Goal: Information Seeking & Learning: Learn about a topic

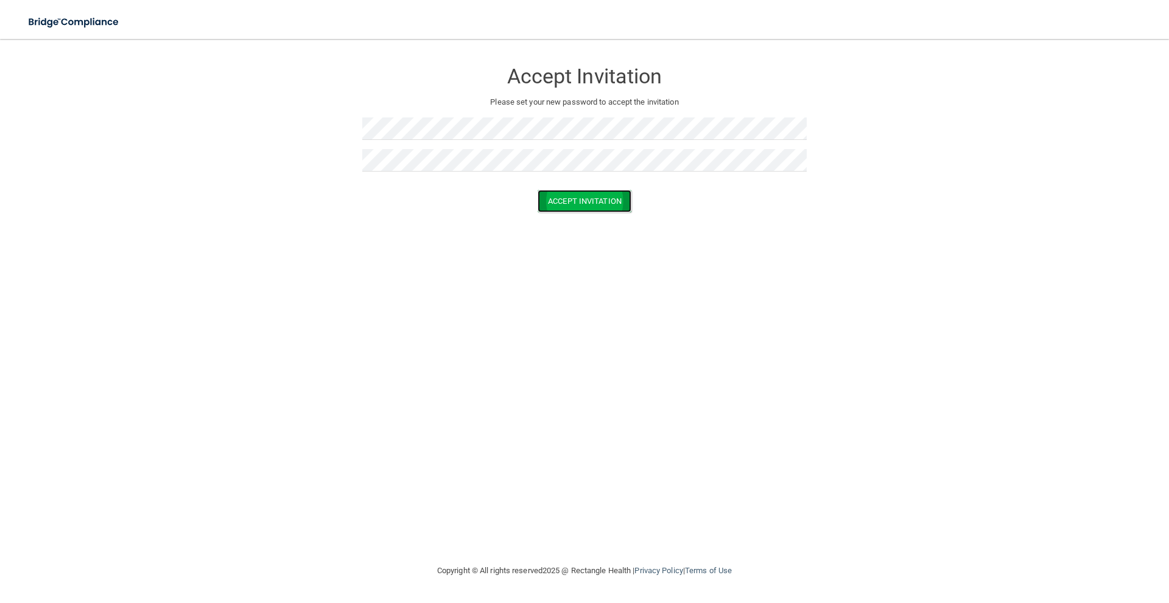
click at [582, 199] on button "Accept Invitation" at bounding box center [585, 201] width 94 height 23
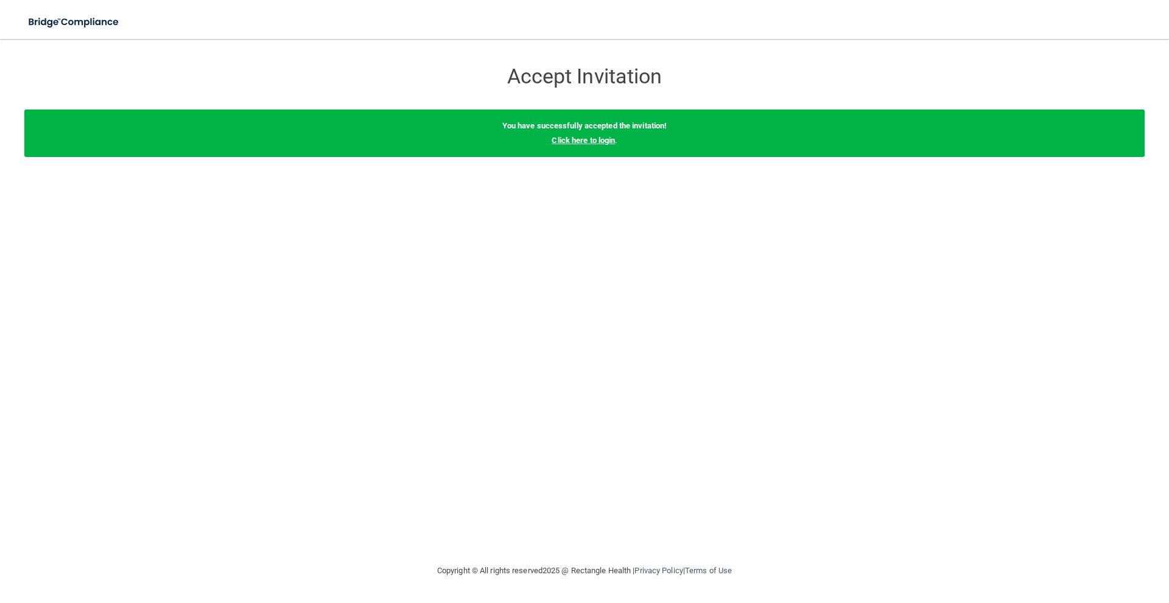
click at [575, 137] on link "Click here to login" at bounding box center [583, 140] width 63 height 9
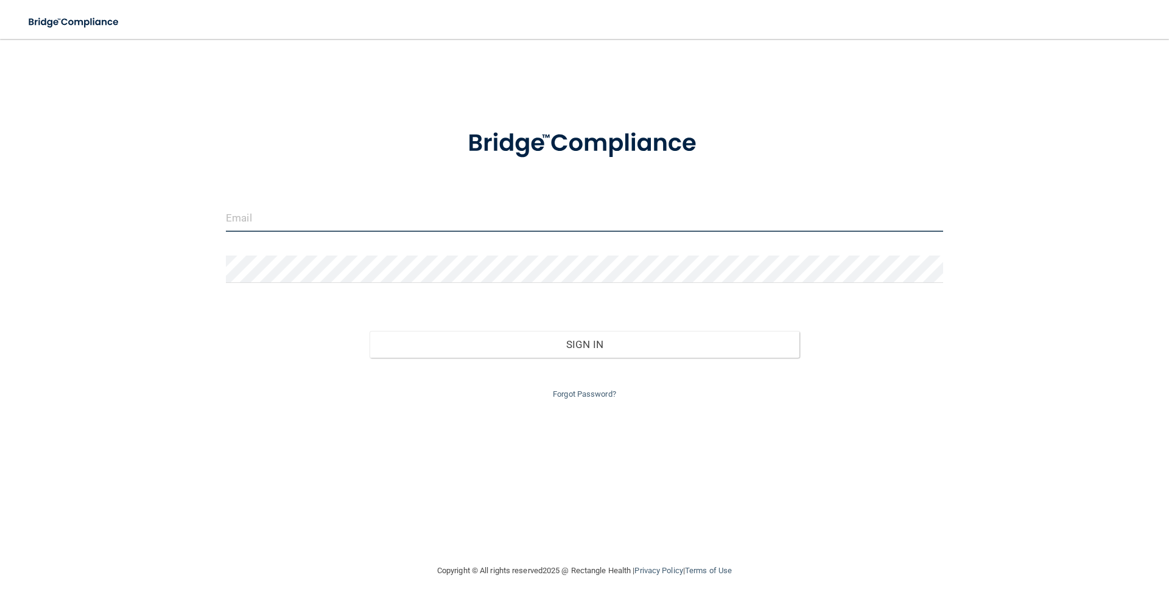
click at [351, 220] on input "email" at bounding box center [584, 218] width 717 height 27
type input "[EMAIL_ADDRESS][DOMAIN_NAME]"
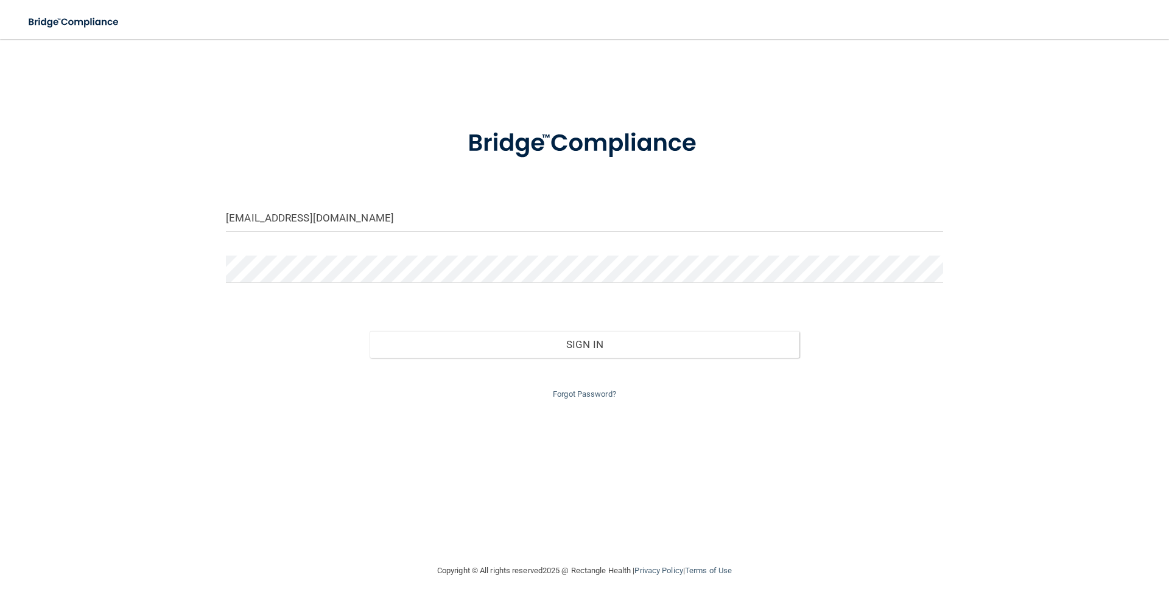
click at [309, 291] on div at bounding box center [585, 274] width 736 height 37
click at [309, 284] on div at bounding box center [585, 274] width 736 height 37
click at [370, 331] on button "Sign In" at bounding box center [585, 344] width 430 height 27
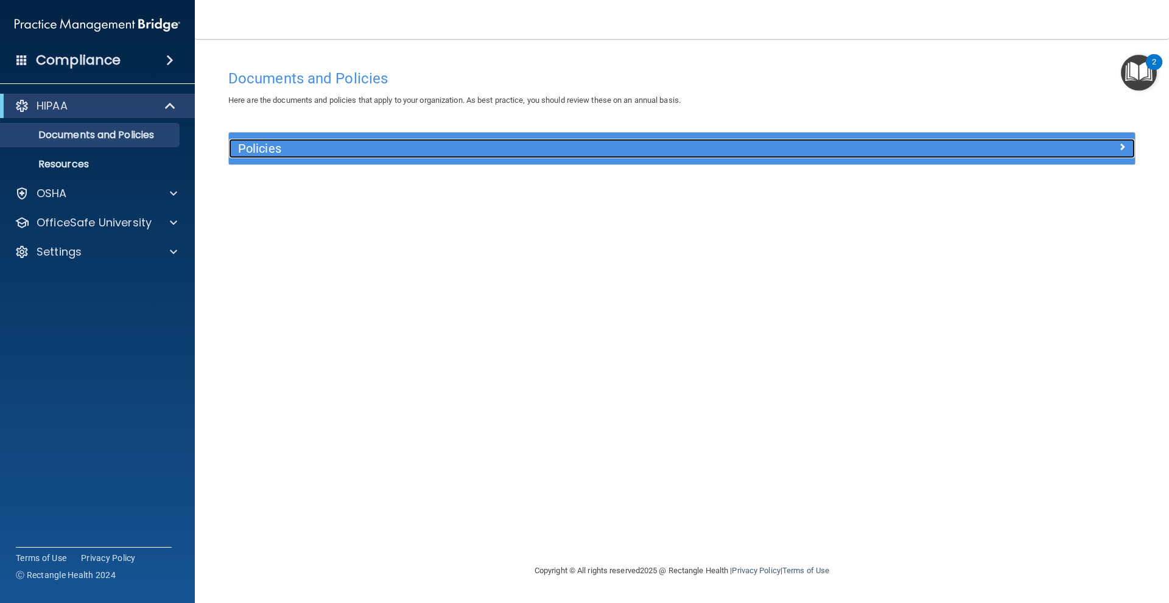
click at [1047, 144] on div at bounding box center [1021, 146] width 226 height 15
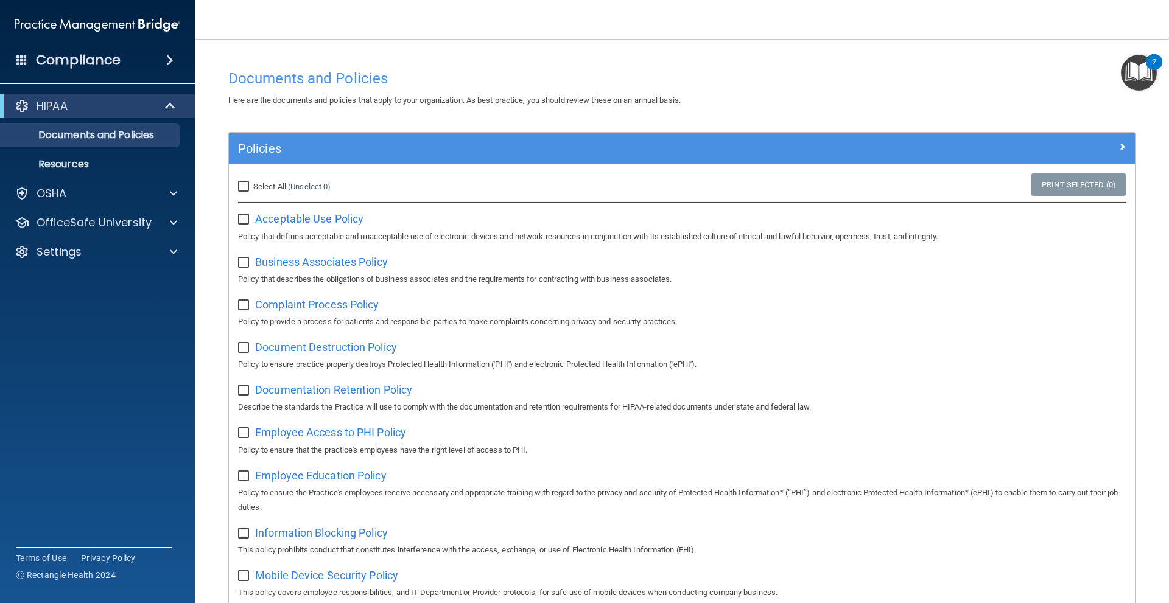
click at [130, 58] on div "Compliance" at bounding box center [97, 60] width 195 height 27
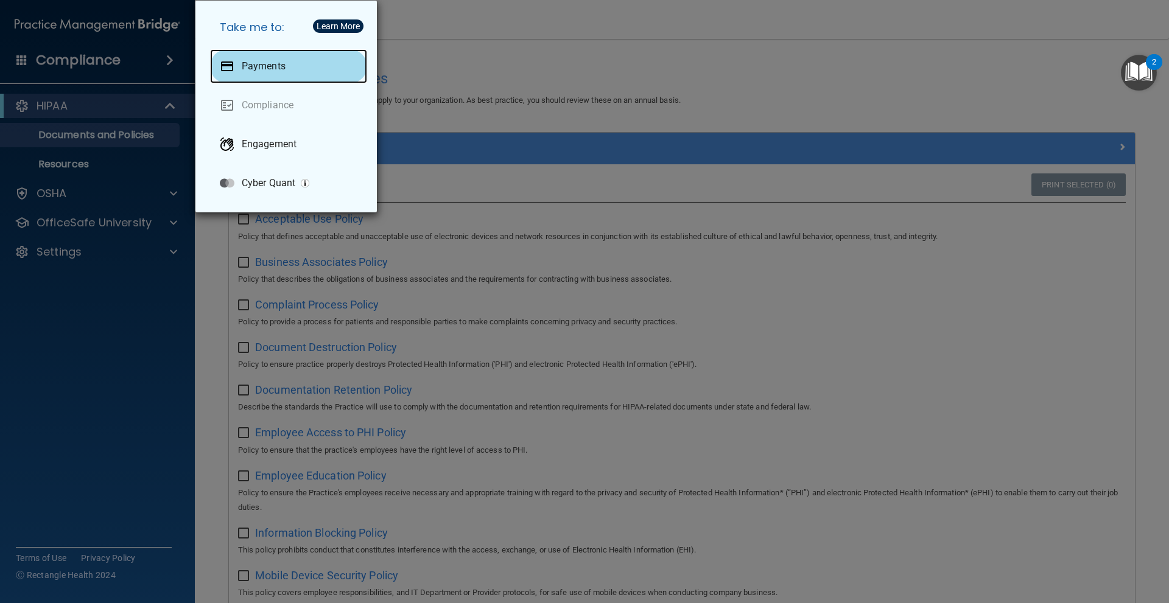
click at [303, 69] on div "Payments" at bounding box center [288, 66] width 157 height 34
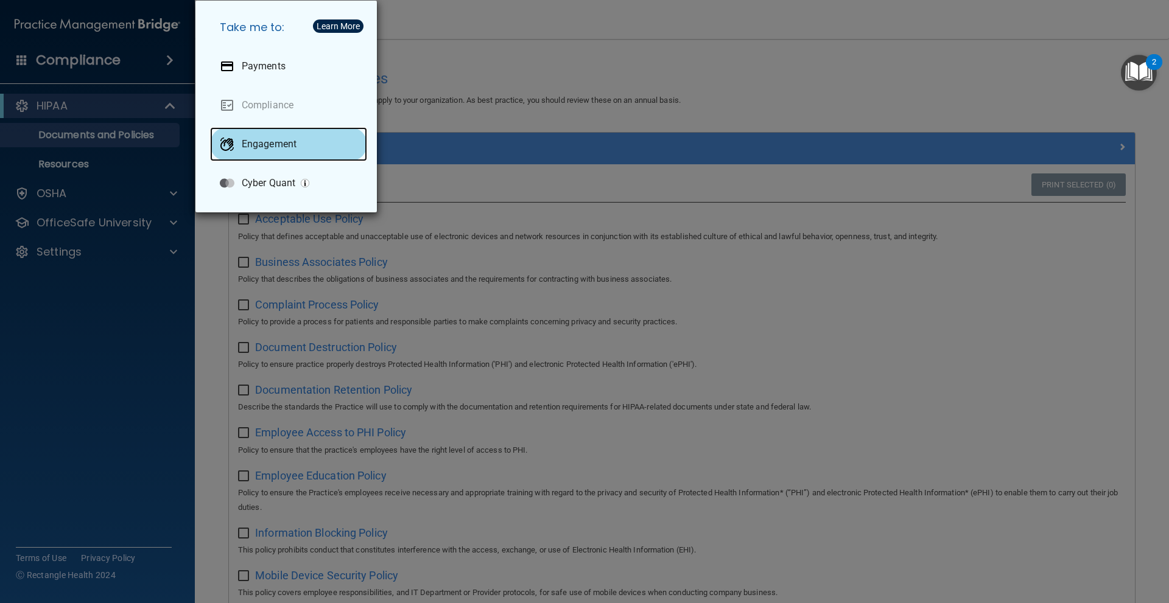
click at [295, 146] on p "Engagement" at bounding box center [269, 144] width 55 height 12
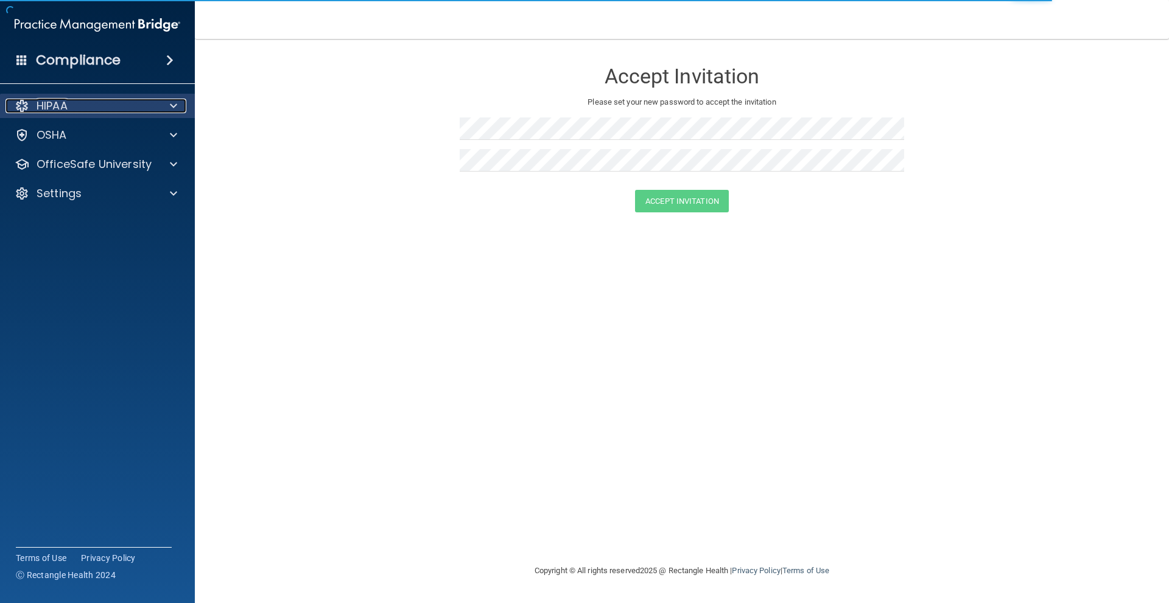
click at [92, 108] on div "HIPAA" at bounding box center [80, 106] width 151 height 15
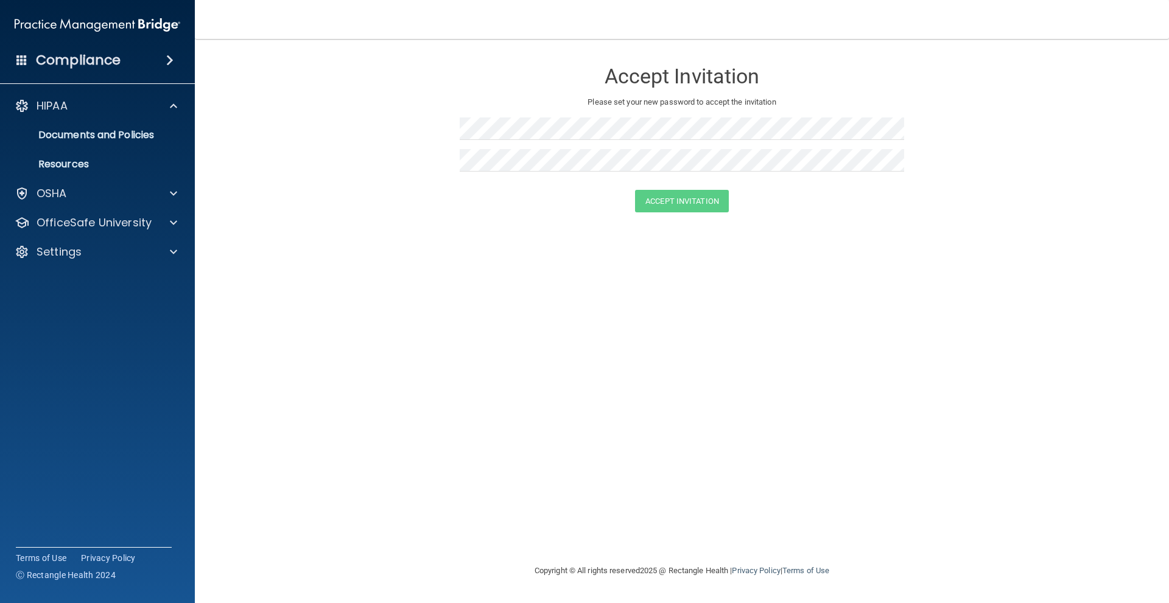
click at [455, 85] on form "Accept Invitation Please set your new password to accept the invitation Accept …" at bounding box center [681, 139] width 925 height 176
click at [115, 54] on h4 "Compliance" at bounding box center [78, 60] width 85 height 17
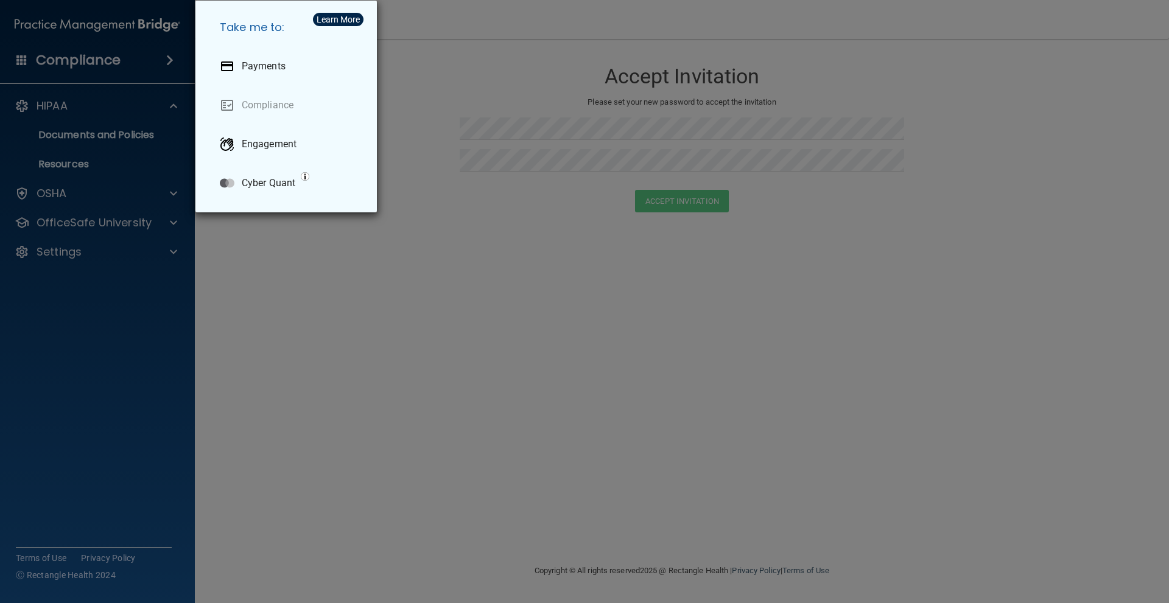
click at [290, 269] on div "Take me to: Payments Compliance Engagement Cyber Quant" at bounding box center [584, 301] width 1169 height 603
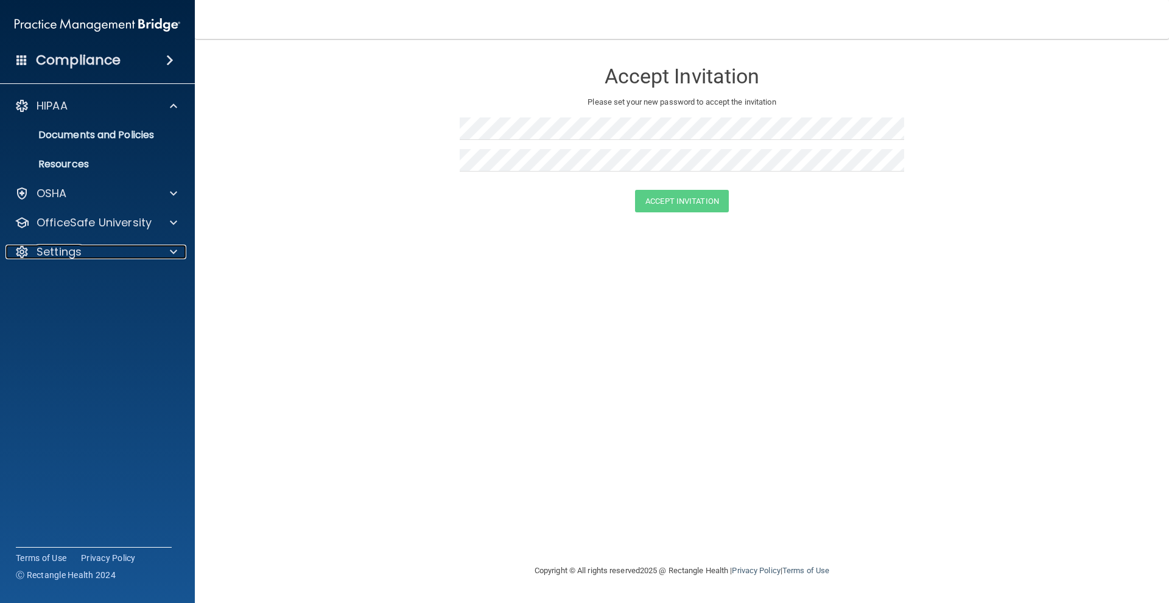
click at [116, 255] on div "Settings" at bounding box center [80, 252] width 151 height 15
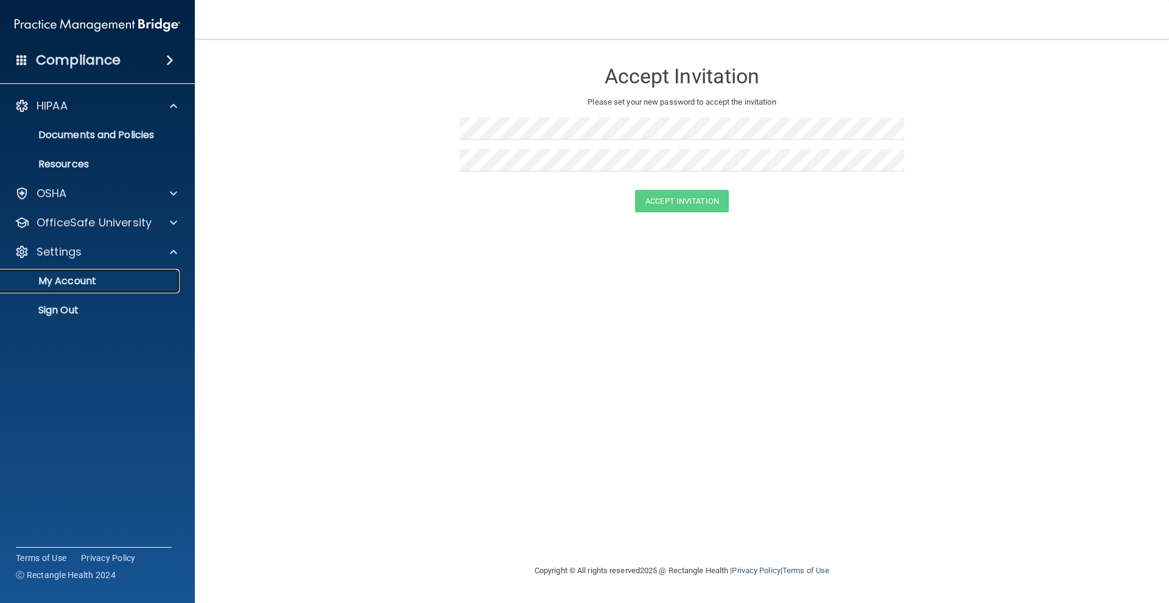
click at [124, 286] on p "My Account" at bounding box center [91, 281] width 166 height 12
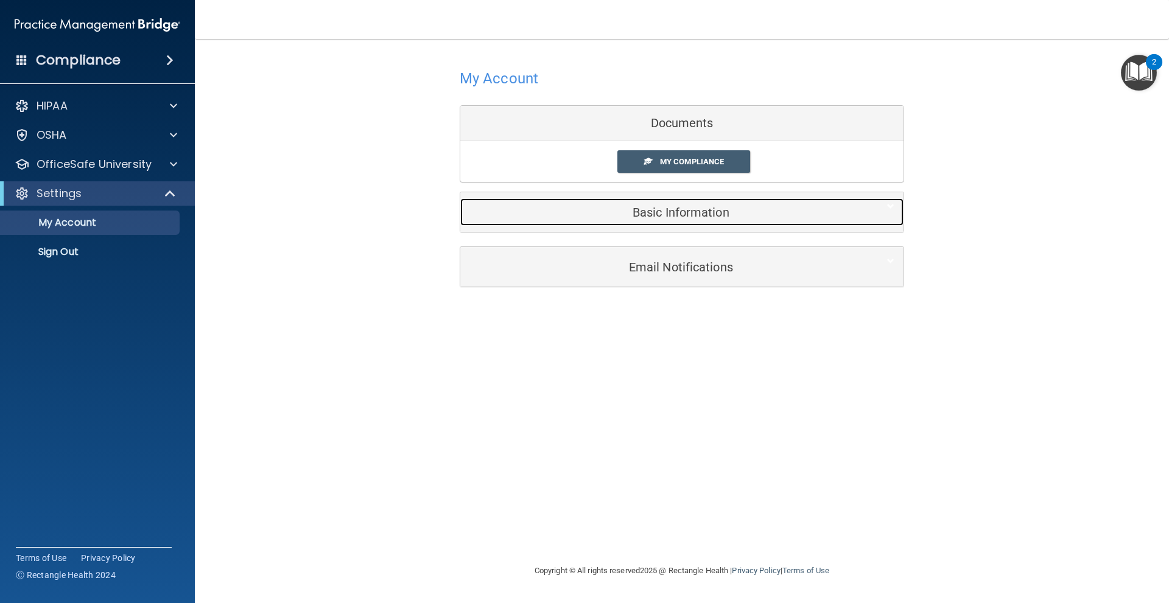
click at [692, 220] on div "Basic Information" at bounding box center [663, 211] width 406 height 27
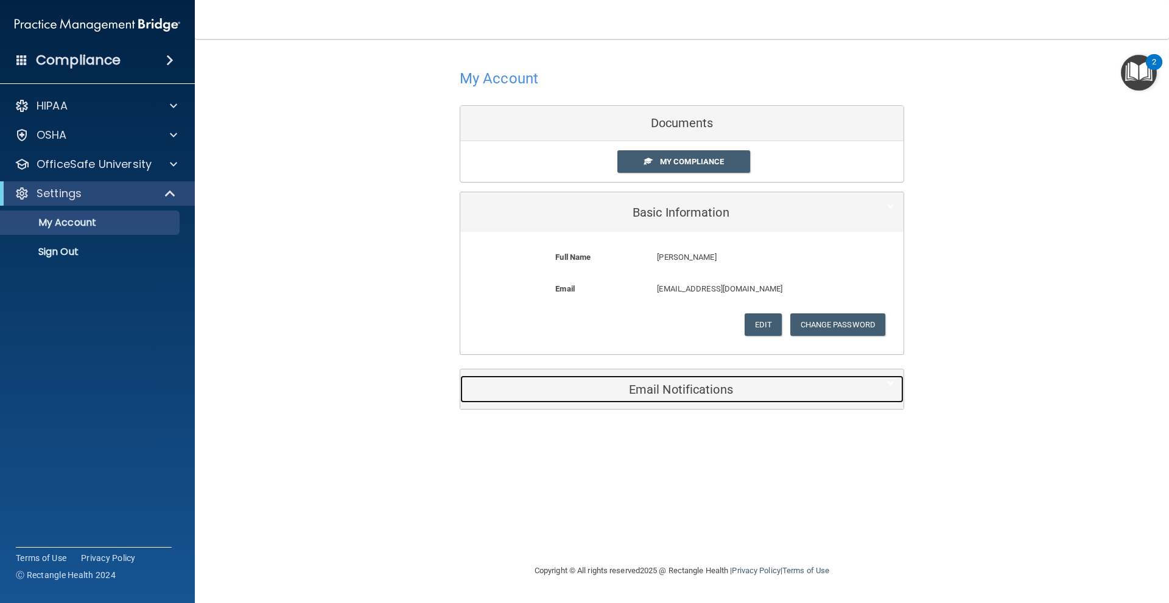
drag, startPoint x: 660, startPoint y: 388, endPoint x: 670, endPoint y: 387, distance: 10.4
click at [661, 388] on h5 "Email Notifications" at bounding box center [663, 389] width 388 height 13
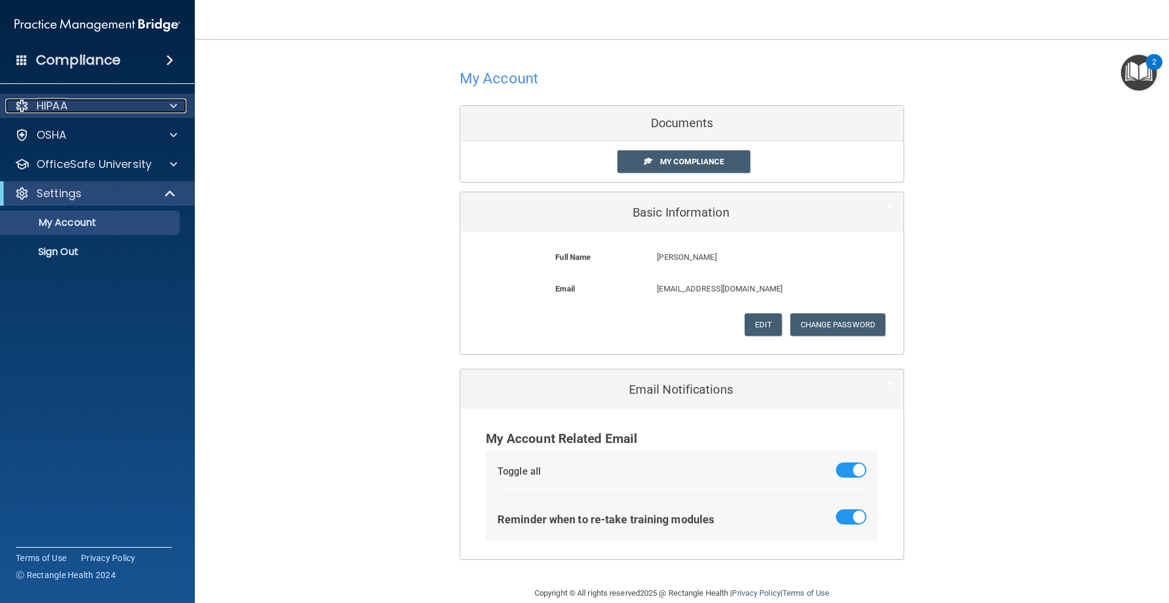
click at [108, 101] on div "HIPAA" at bounding box center [80, 106] width 151 height 15
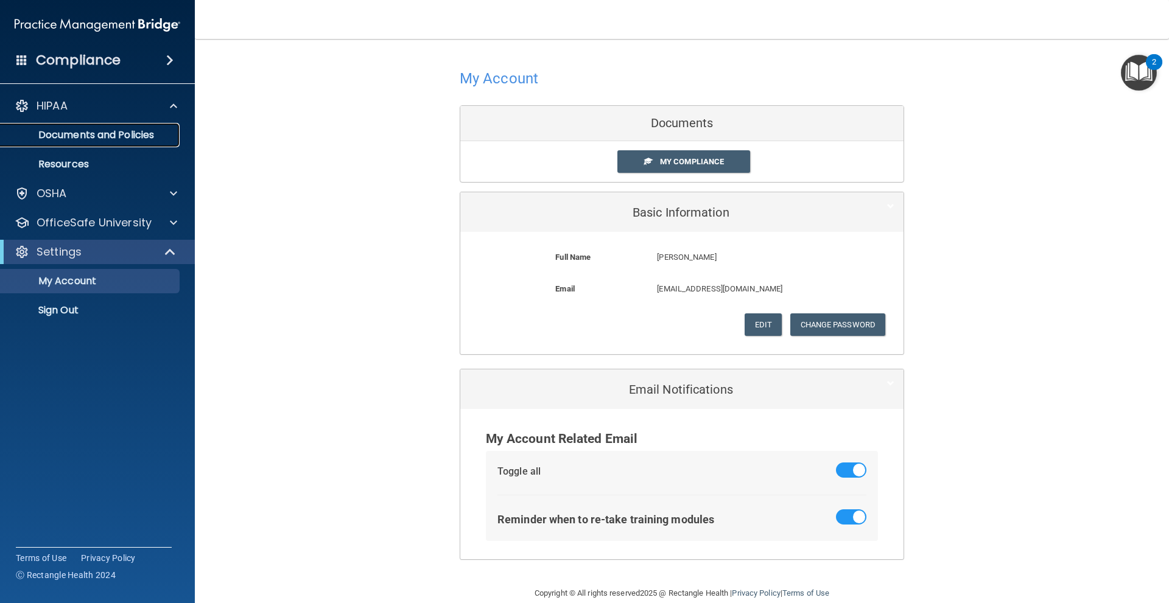
click at [143, 135] on p "Documents and Policies" at bounding box center [91, 135] width 166 height 12
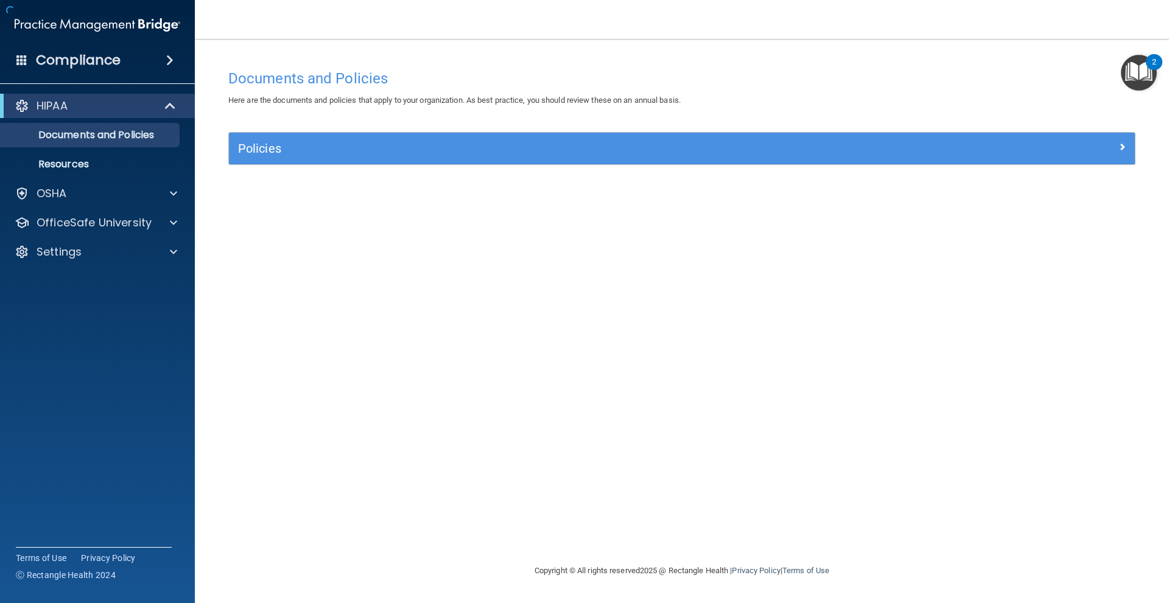
click at [454, 161] on div "Policies" at bounding box center [682, 149] width 906 height 32
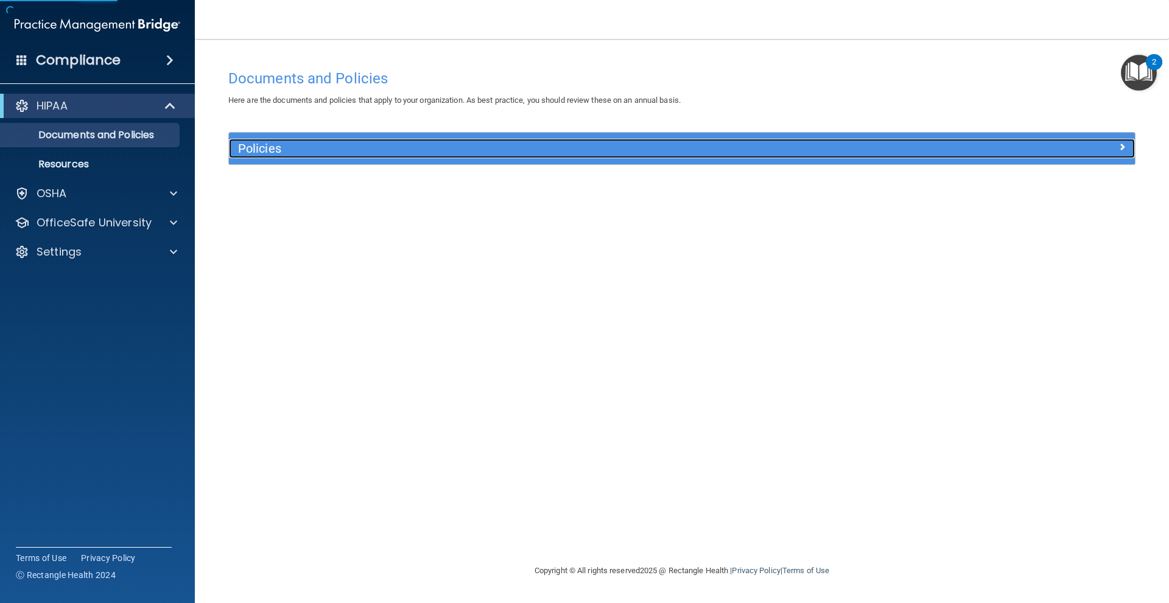
click at [457, 147] on h5 "Policies" at bounding box center [568, 148] width 661 height 13
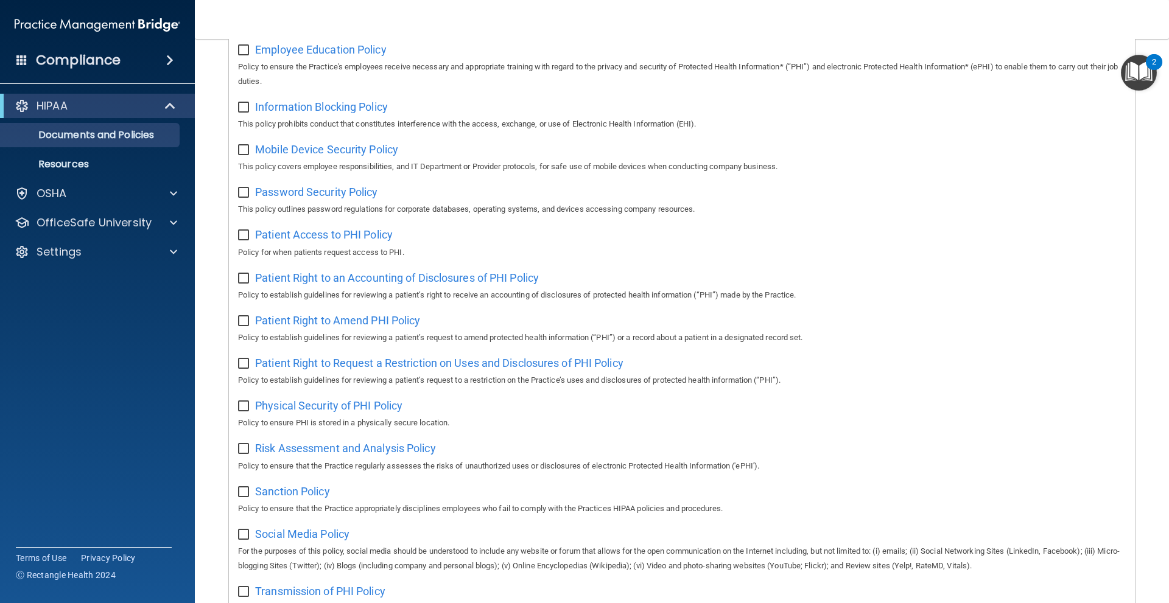
scroll to position [618, 0]
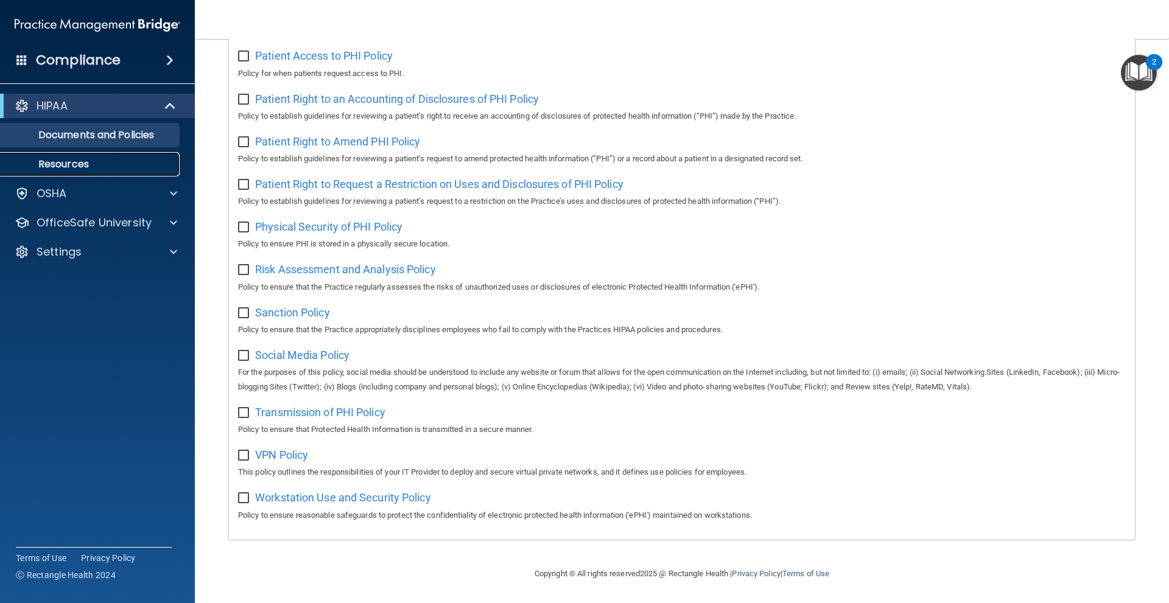
click at [128, 166] on p "Resources" at bounding box center [91, 164] width 166 height 12
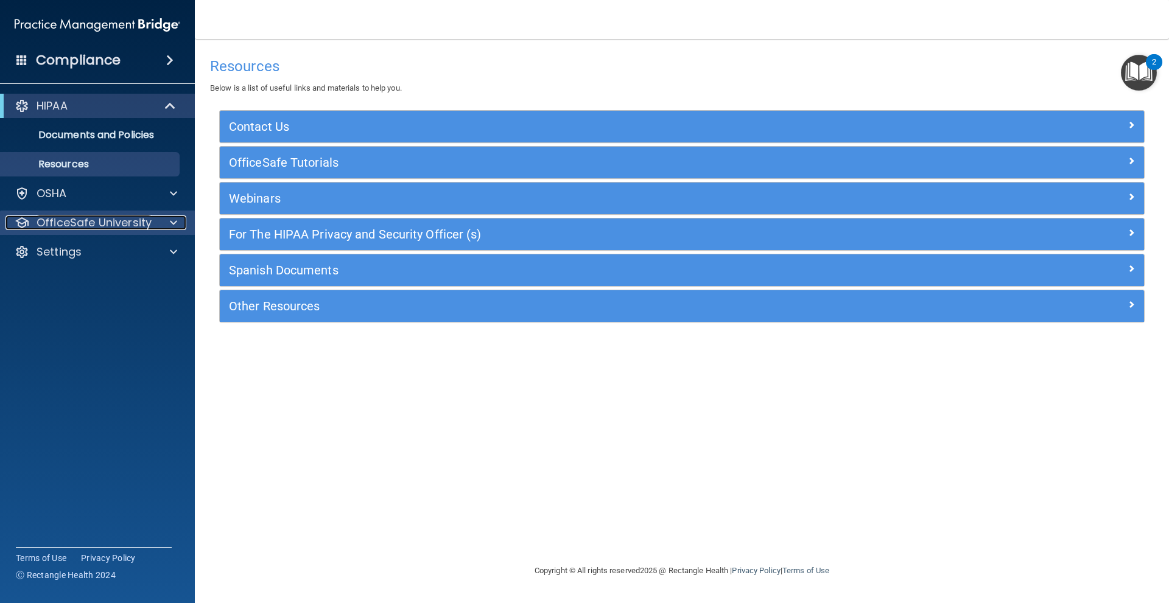
click at [169, 226] on div at bounding box center [171, 223] width 30 height 15
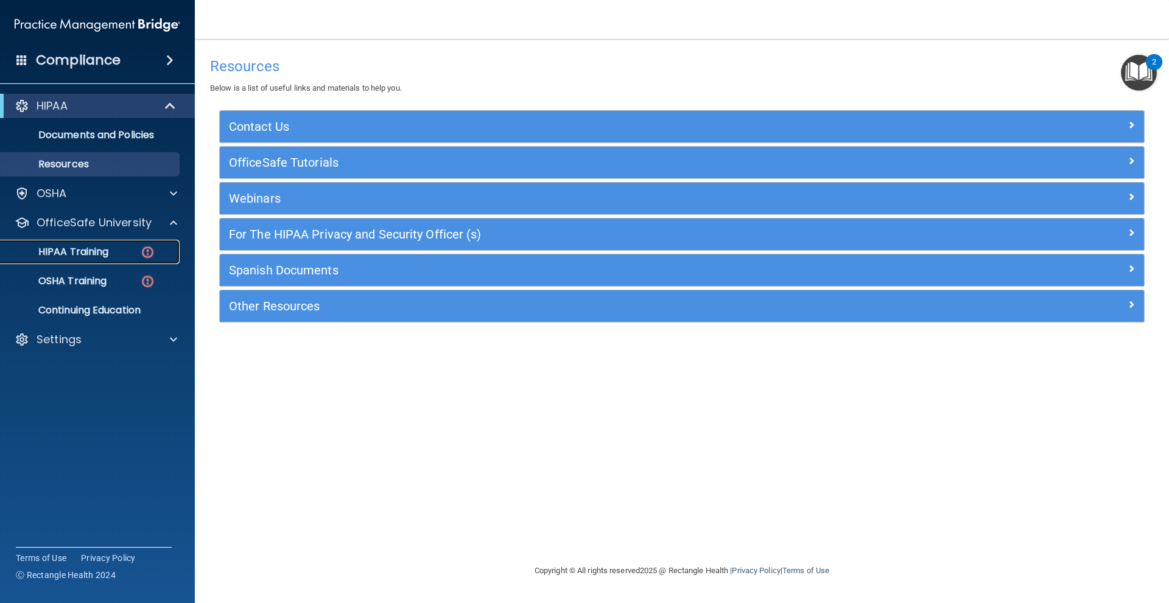
click at [86, 259] on link "HIPAA Training" at bounding box center [84, 252] width 192 height 24
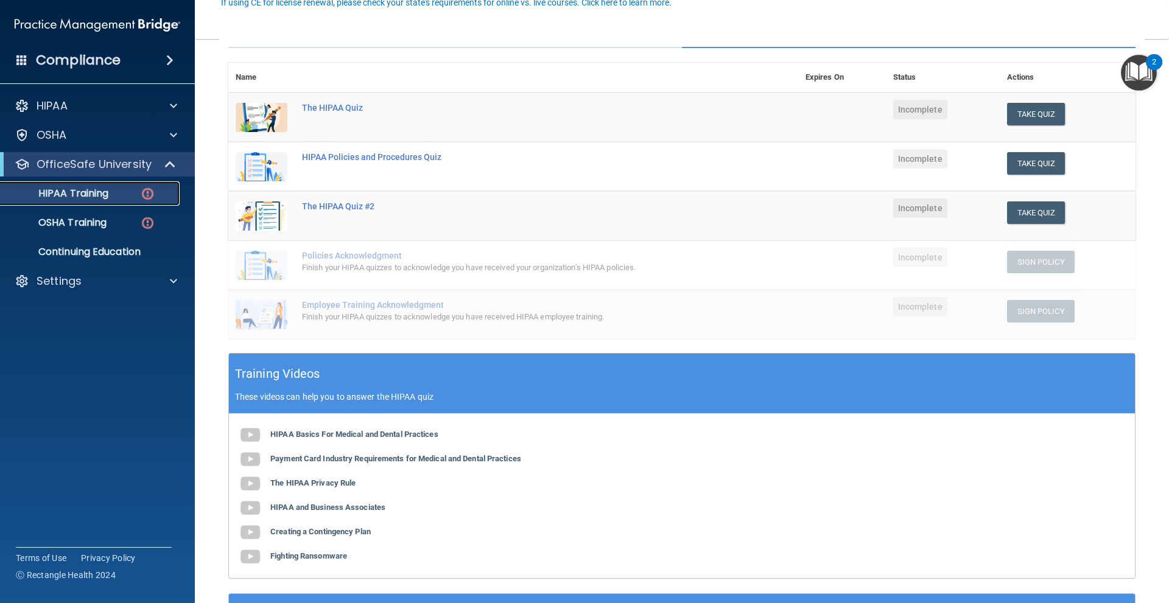
scroll to position [61, 0]
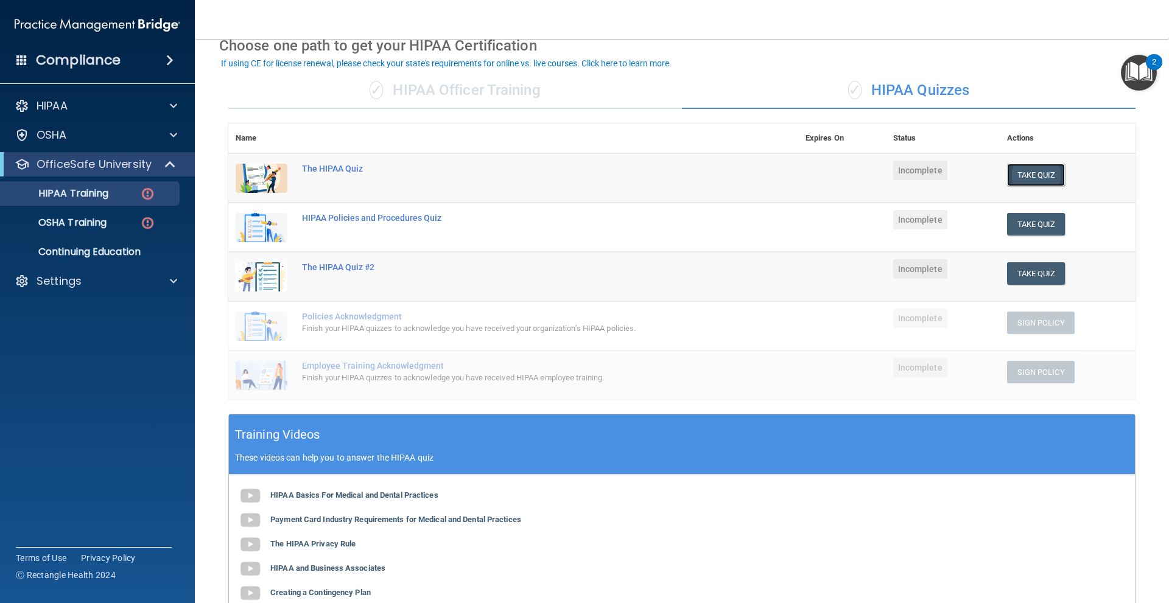
click at [1027, 174] on button "Take Quiz" at bounding box center [1036, 175] width 58 height 23
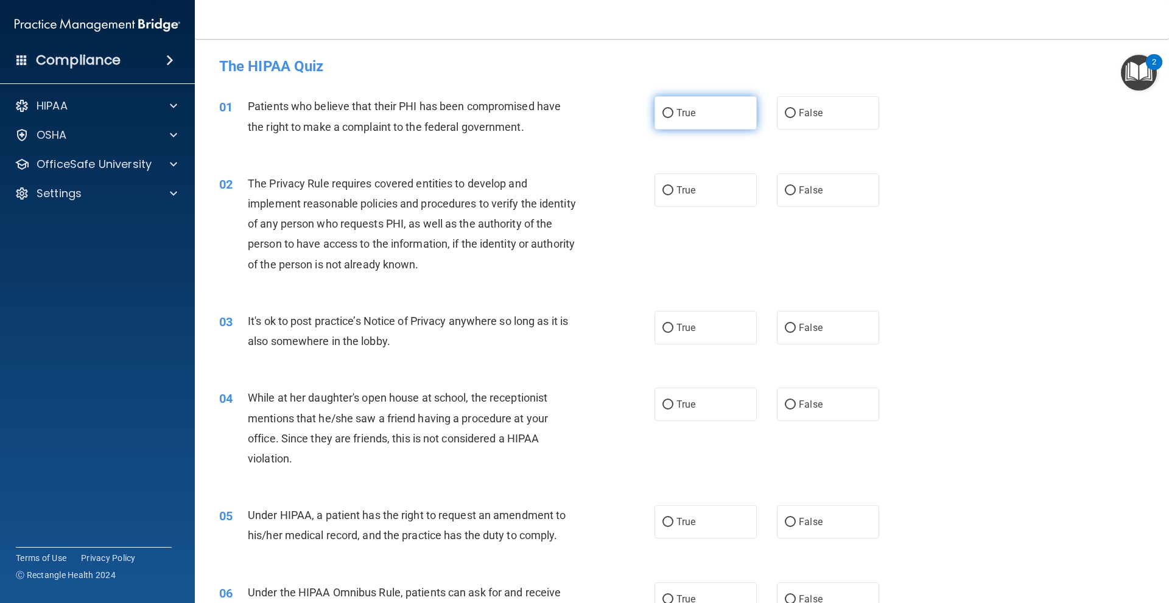
click at [698, 128] on label "True" at bounding box center [706, 112] width 102 height 33
click at [673, 118] on input "True" at bounding box center [667, 113] width 11 height 9
radio input "true"
click at [702, 194] on label "True" at bounding box center [706, 190] width 102 height 33
click at [673, 194] on input "True" at bounding box center [667, 190] width 11 height 9
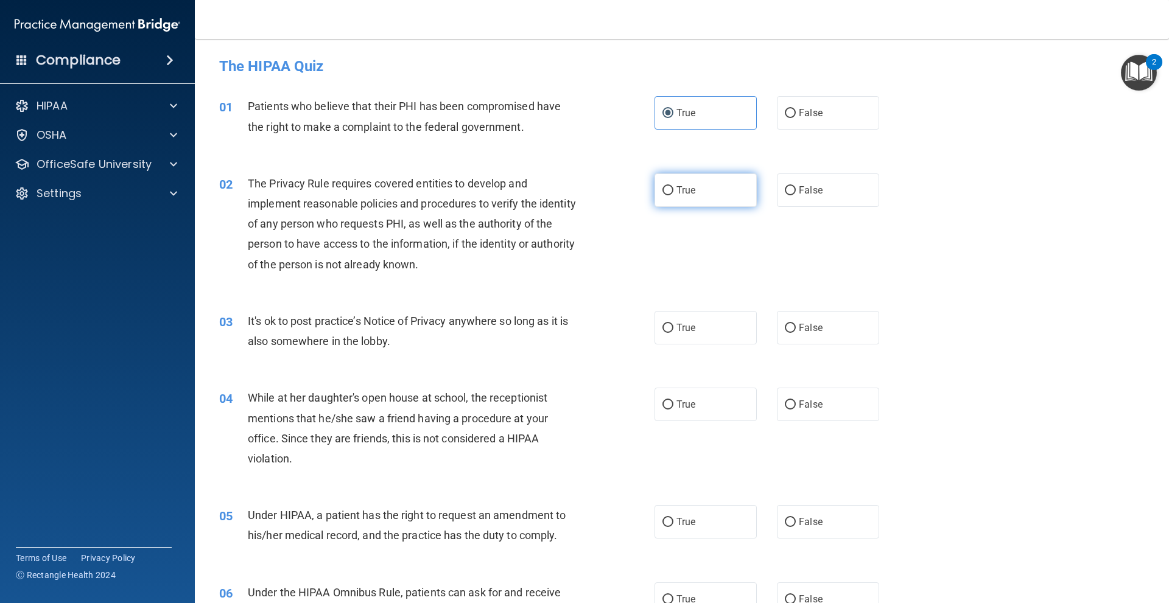
radio input "true"
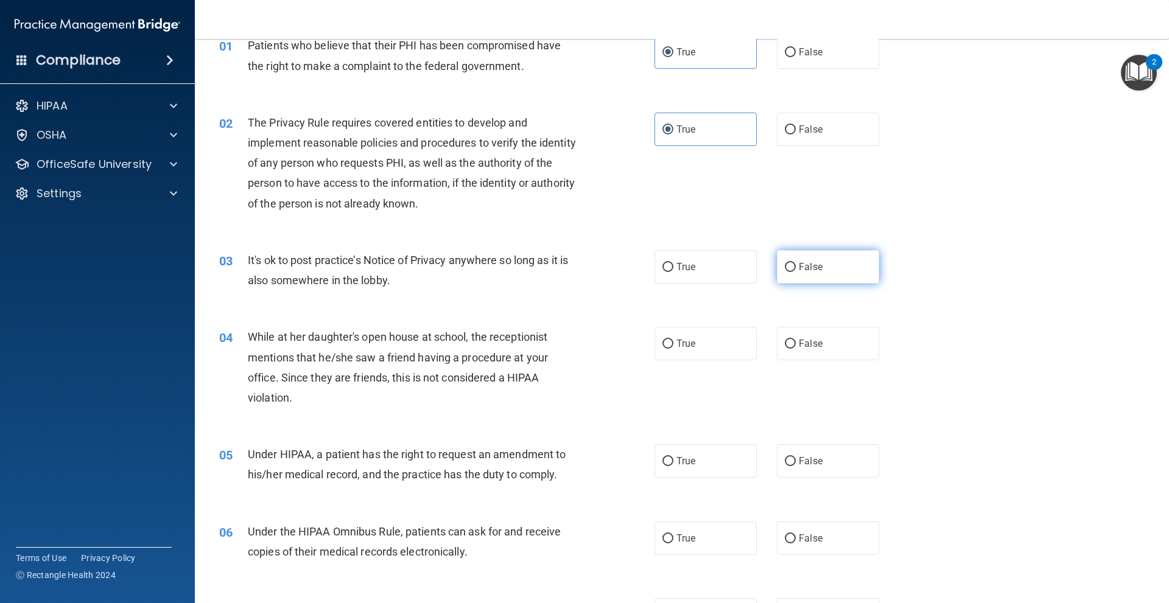
click at [816, 274] on label "False" at bounding box center [828, 266] width 102 height 33
click at [796, 272] on input "False" at bounding box center [790, 267] width 11 height 9
radio input "true"
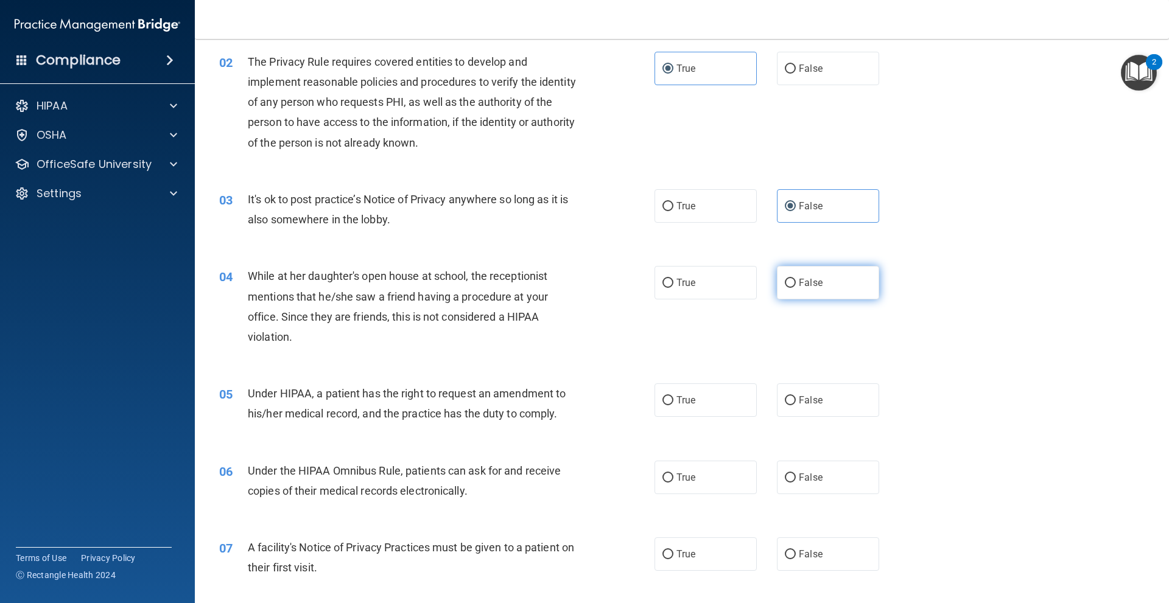
click at [837, 297] on label "False" at bounding box center [828, 282] width 102 height 33
click at [796, 288] on input "False" at bounding box center [790, 283] width 11 height 9
radio input "true"
click at [691, 407] on label "True" at bounding box center [706, 400] width 102 height 33
click at [673, 406] on input "True" at bounding box center [667, 400] width 11 height 9
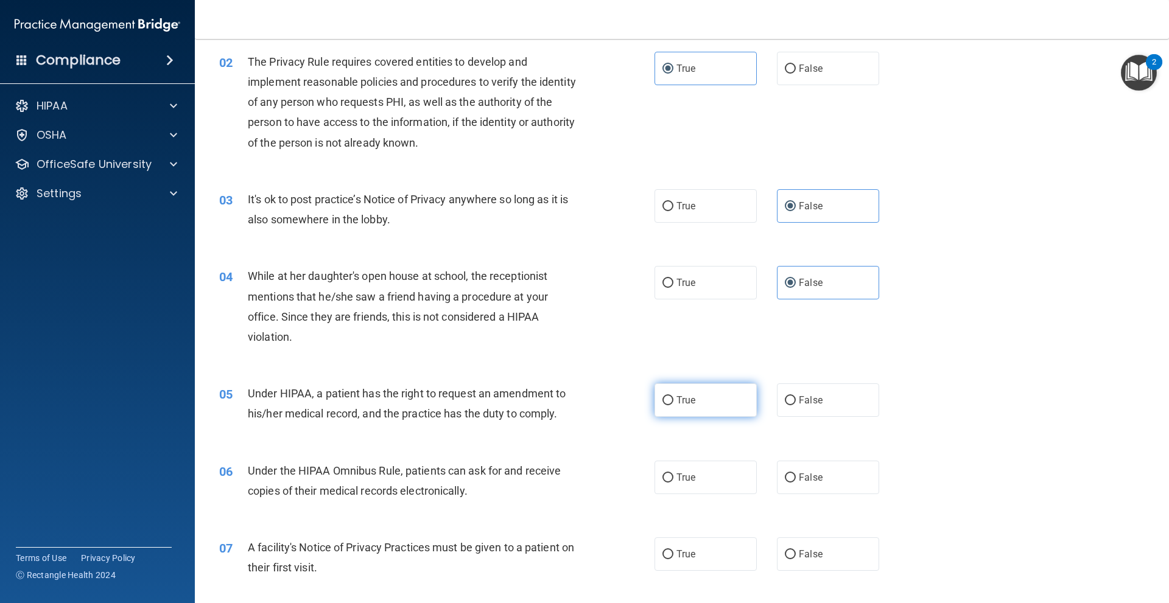
radio input "true"
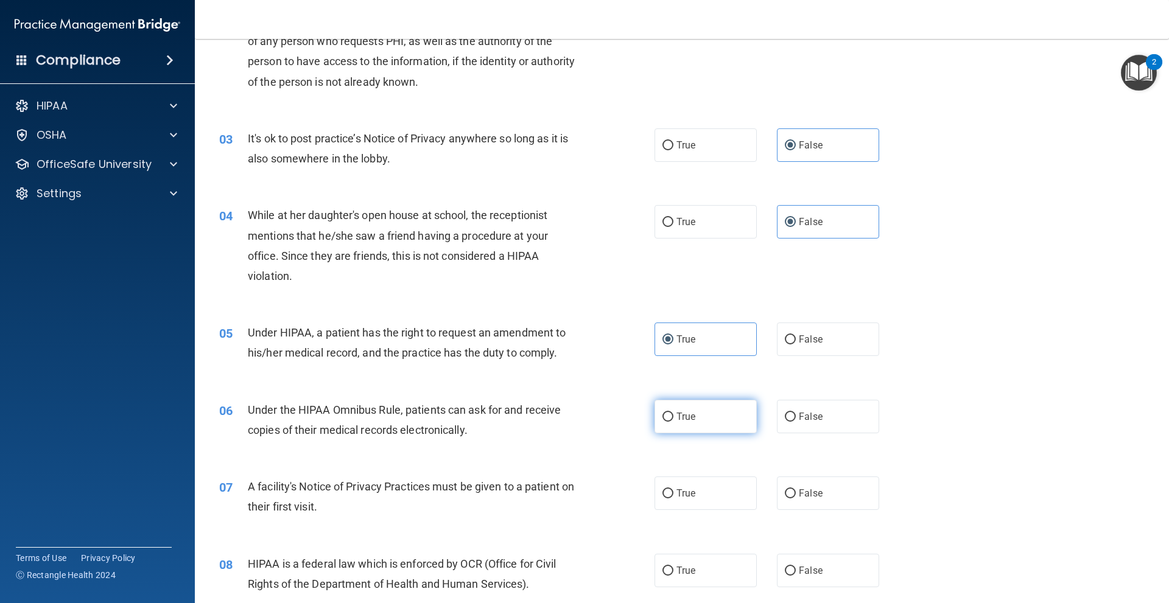
click at [664, 415] on input "True" at bounding box center [667, 417] width 11 height 9
radio input "true"
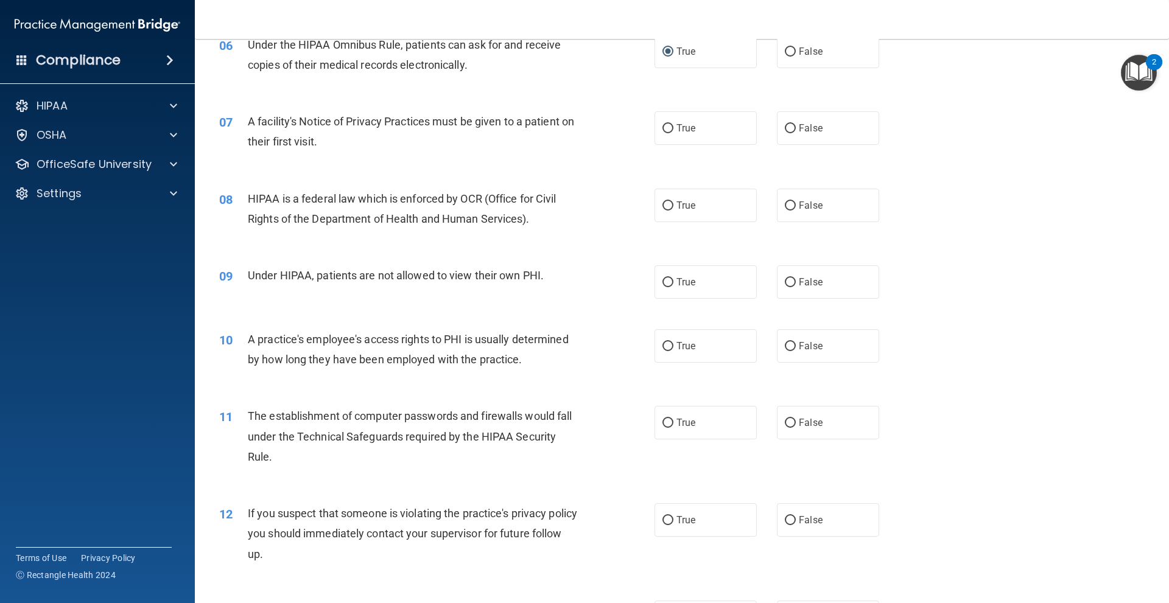
scroll to position [609, 0]
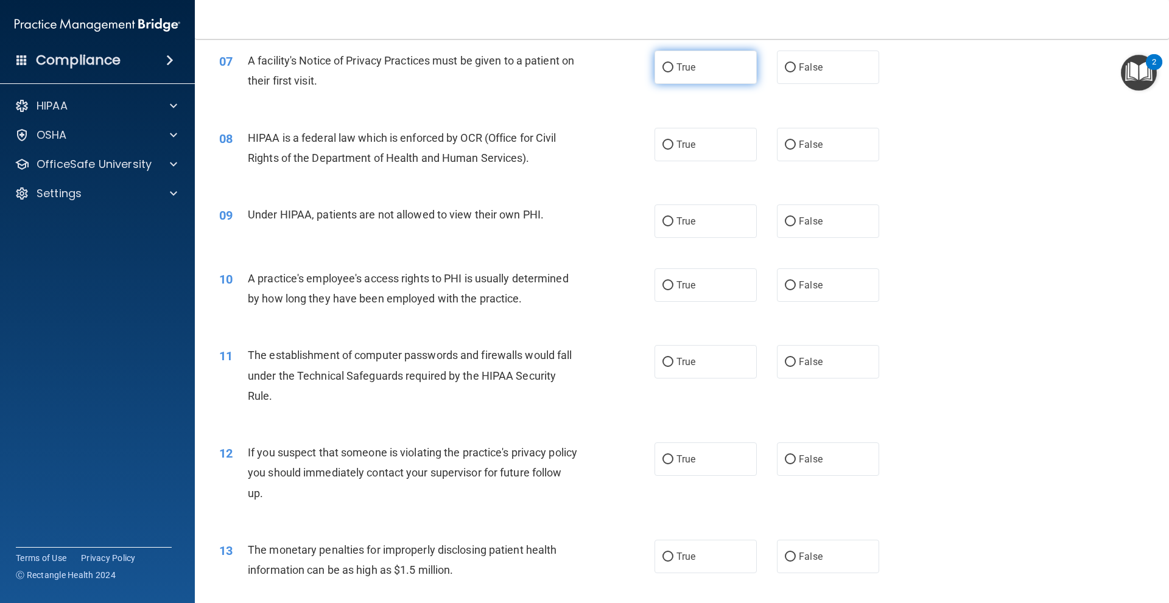
click at [711, 72] on label "True" at bounding box center [706, 67] width 102 height 33
click at [673, 72] on input "True" at bounding box center [667, 67] width 11 height 9
radio input "true"
click at [704, 152] on label "True" at bounding box center [706, 144] width 102 height 33
click at [673, 150] on input "True" at bounding box center [667, 145] width 11 height 9
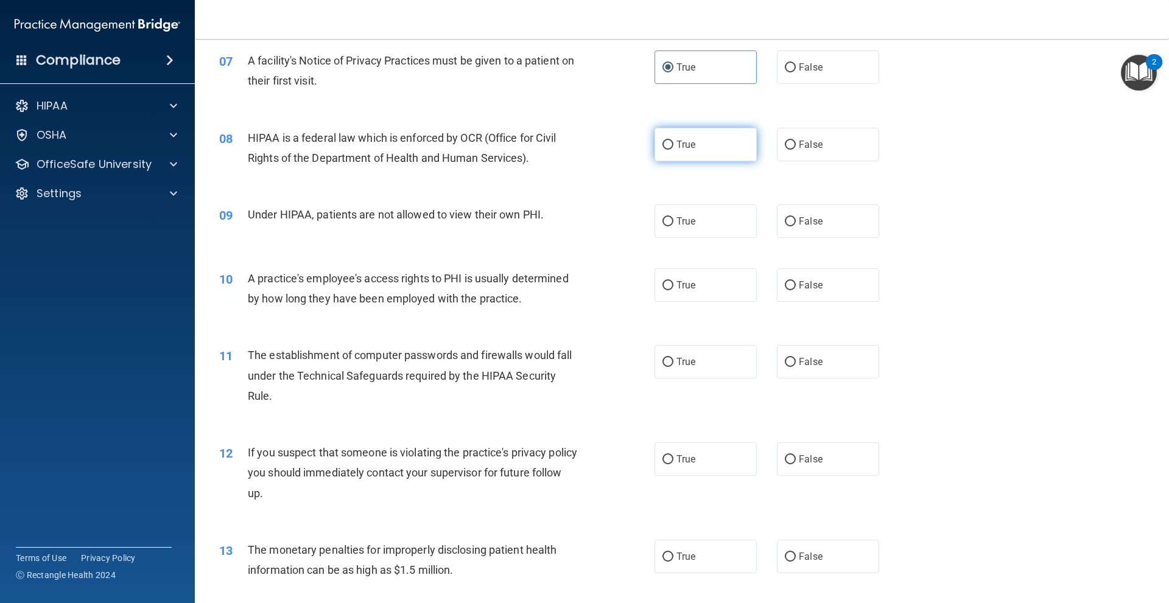
radio input "true"
click at [799, 225] on span "False" at bounding box center [811, 222] width 24 height 12
click at [796, 225] on input "False" at bounding box center [790, 221] width 11 height 9
radio input "true"
click at [817, 289] on label "False" at bounding box center [828, 285] width 102 height 33
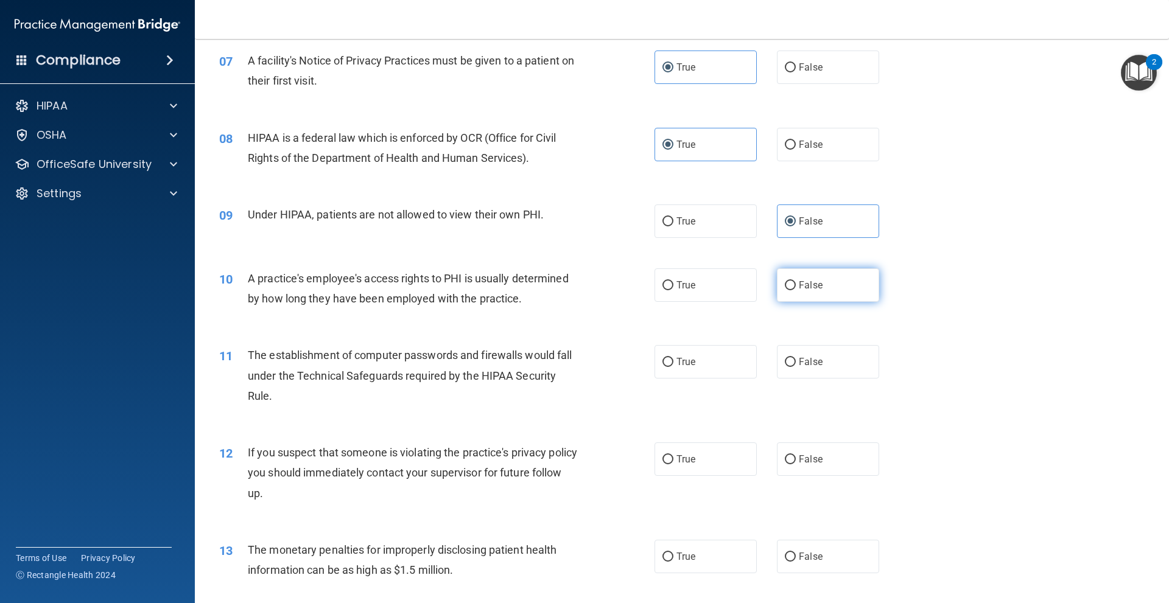
click at [796, 289] on input "False" at bounding box center [790, 285] width 11 height 9
radio input "true"
click at [698, 371] on label "True" at bounding box center [706, 361] width 102 height 33
click at [673, 367] on input "True" at bounding box center [667, 362] width 11 height 9
radio input "true"
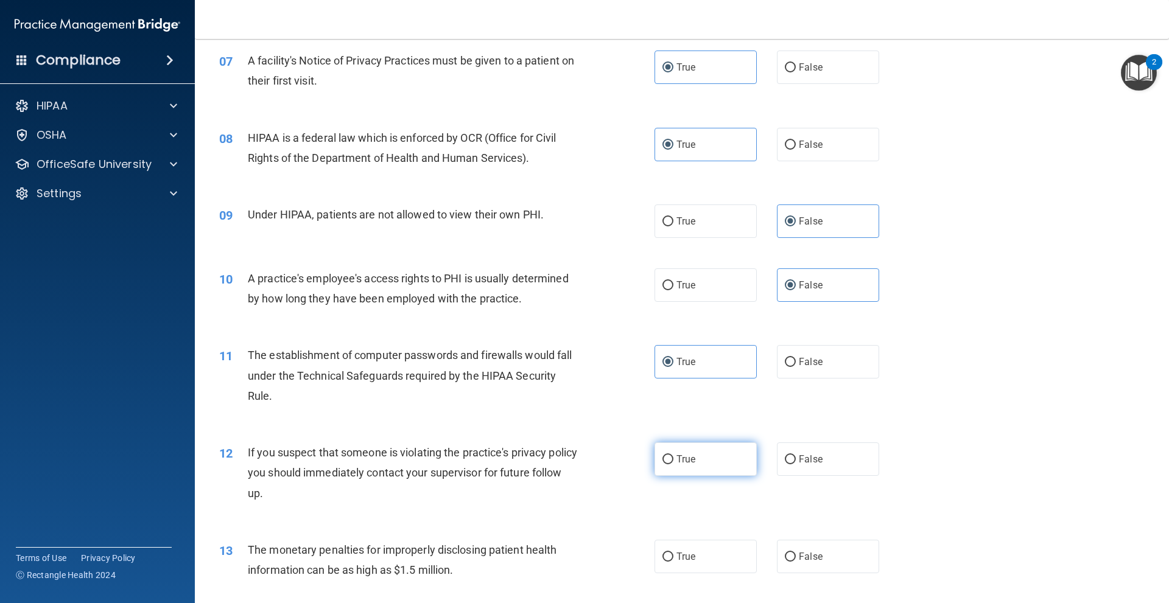
click at [676, 455] on span "True" at bounding box center [685, 460] width 19 height 12
click at [673, 455] on input "True" at bounding box center [667, 459] width 11 height 9
radio input "true"
click at [688, 553] on span "True" at bounding box center [685, 557] width 19 height 12
click at [673, 553] on input "True" at bounding box center [667, 557] width 11 height 9
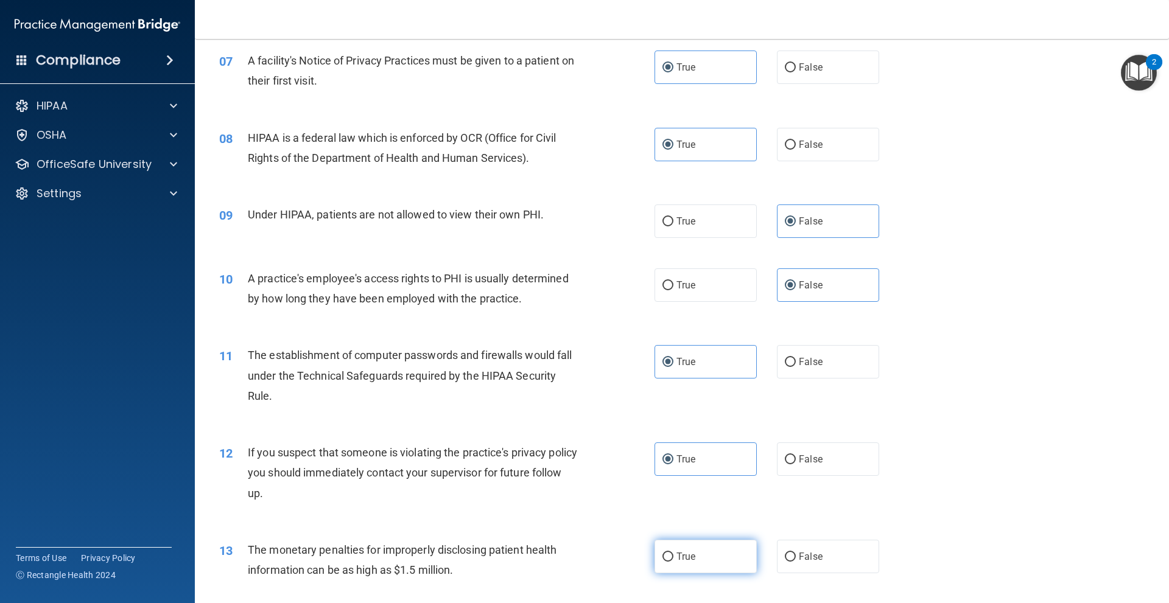
radio input "true"
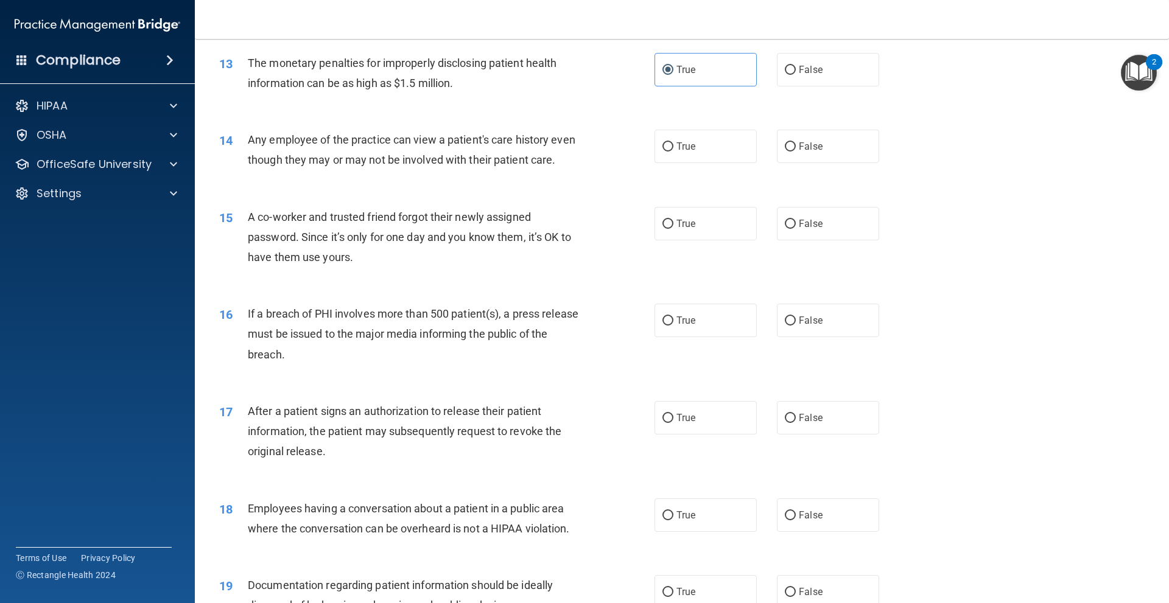
scroll to position [1157, 0]
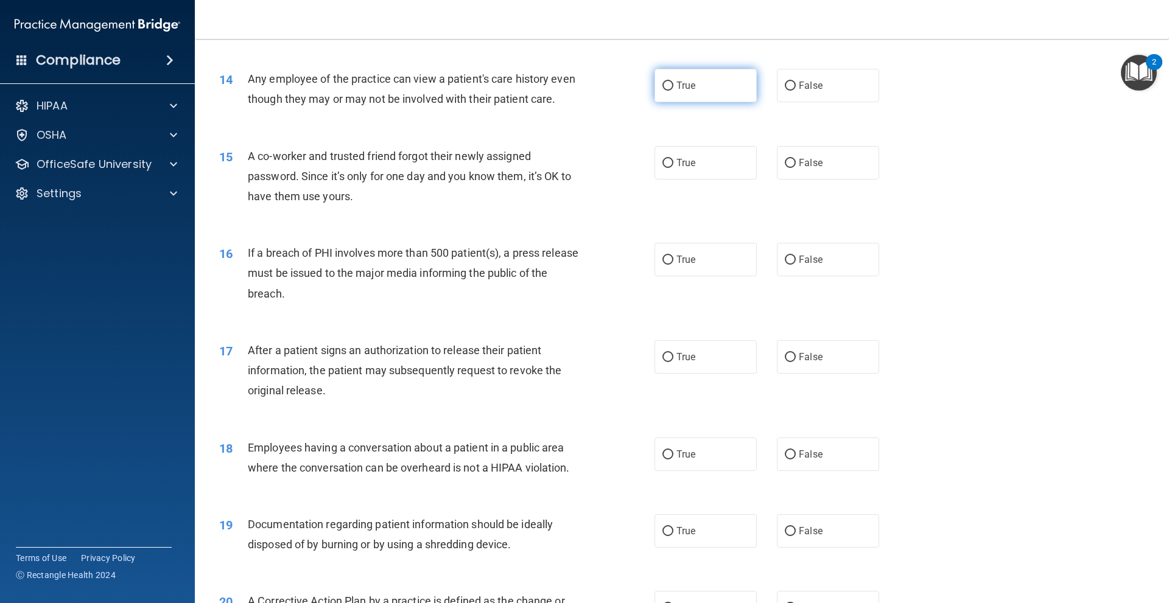
click at [741, 94] on label "True" at bounding box center [706, 85] width 102 height 33
click at [673, 91] on input "True" at bounding box center [667, 86] width 11 height 9
radio input "true"
click at [808, 74] on label "False" at bounding box center [828, 85] width 102 height 33
click at [796, 82] on input "False" at bounding box center [790, 86] width 11 height 9
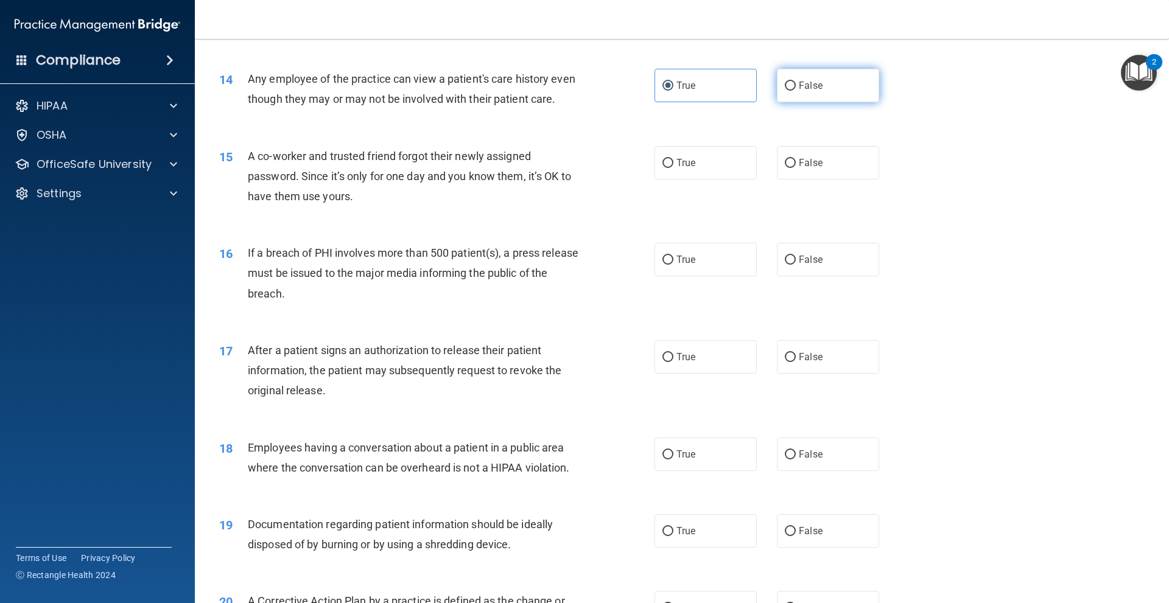
radio input "true"
radio input "false"
click at [817, 173] on label "False" at bounding box center [828, 162] width 102 height 33
click at [796, 168] on input "False" at bounding box center [790, 163] width 11 height 9
radio input "true"
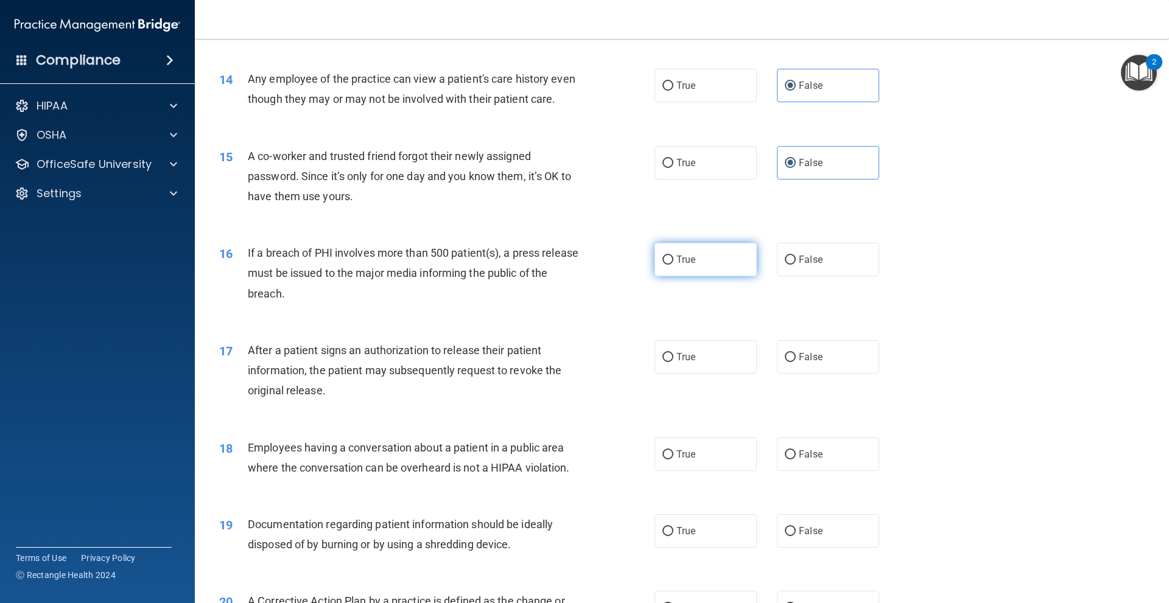
click at [688, 259] on span "True" at bounding box center [685, 260] width 19 height 12
click at [673, 259] on input "True" at bounding box center [667, 260] width 11 height 9
radio input "true"
click at [693, 369] on label "True" at bounding box center [706, 356] width 102 height 33
click at [673, 362] on input "True" at bounding box center [667, 357] width 11 height 9
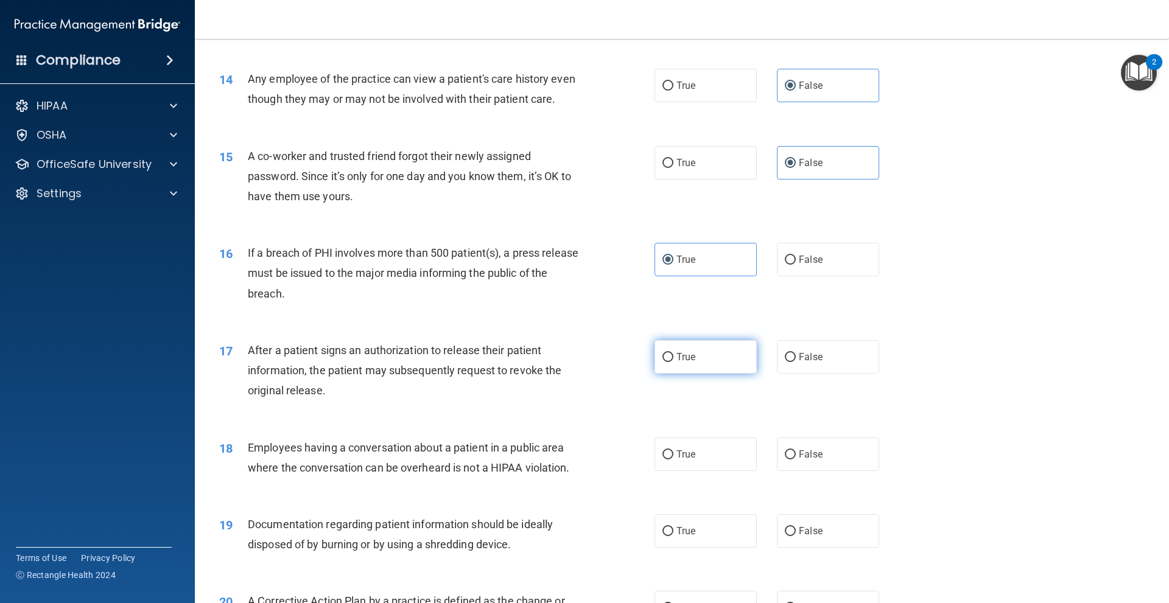
radio input "true"
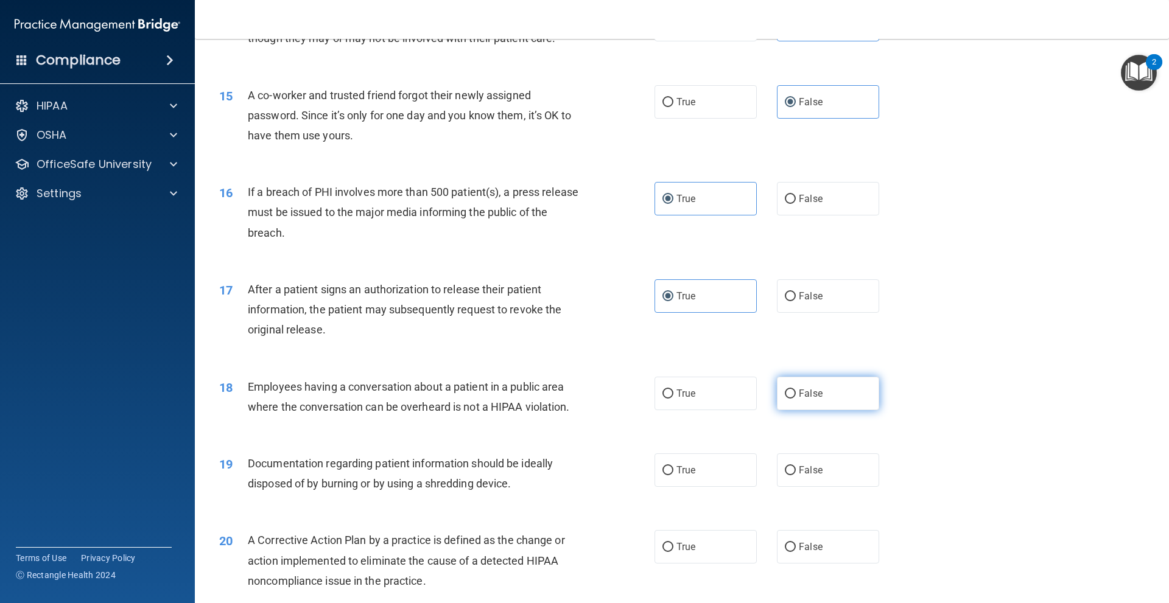
click at [810, 396] on span "False" at bounding box center [811, 394] width 24 height 12
click at [796, 396] on input "False" at bounding box center [790, 394] width 11 height 9
radio input "true"
click at [683, 479] on label "True" at bounding box center [706, 470] width 102 height 33
click at [673, 476] on input "True" at bounding box center [667, 470] width 11 height 9
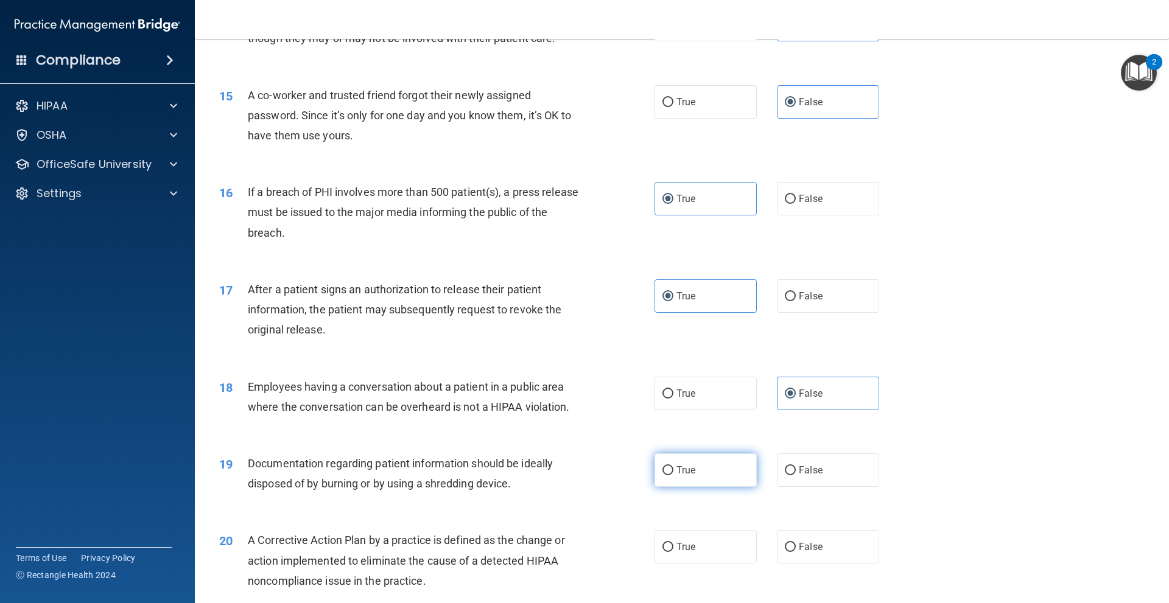
radio input "true"
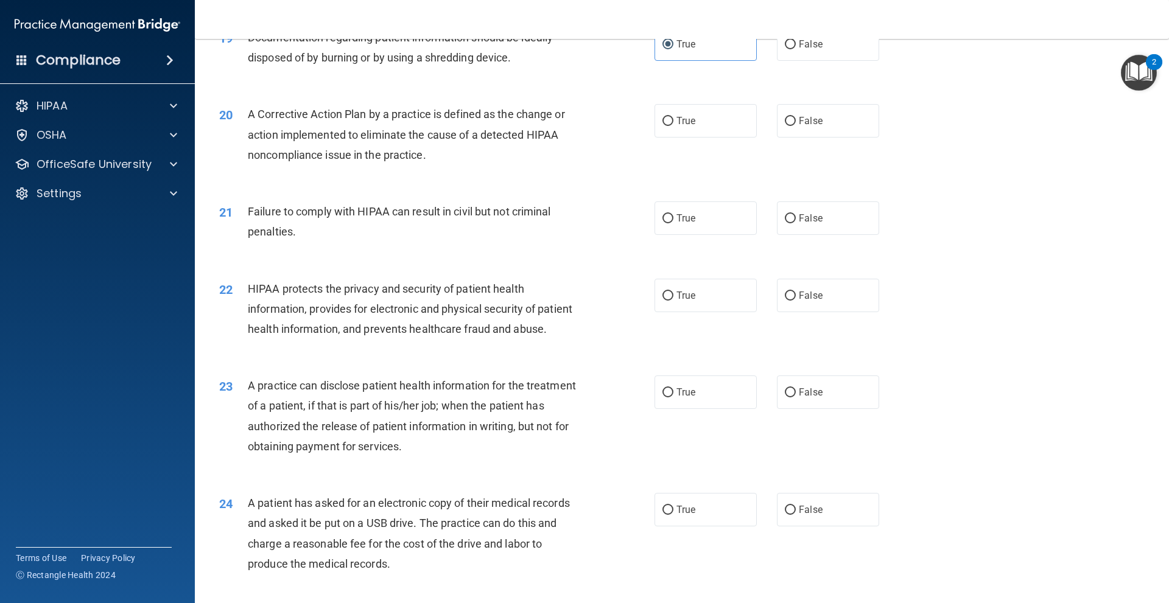
scroll to position [1705, 0]
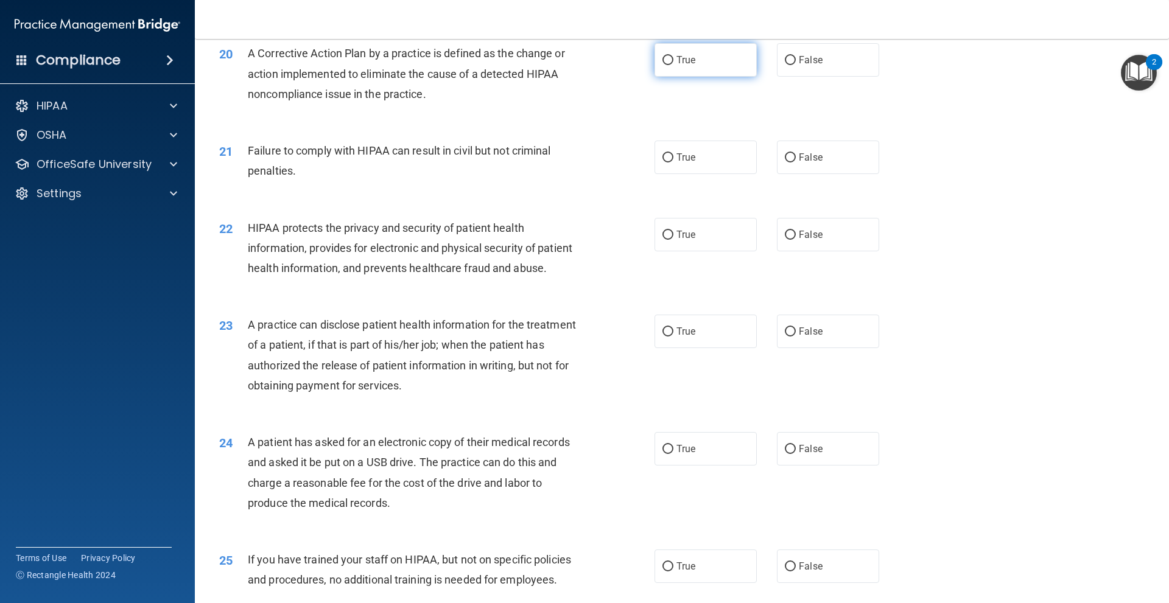
click at [686, 69] on label "True" at bounding box center [706, 59] width 102 height 33
click at [673, 65] on input "True" at bounding box center [667, 60] width 11 height 9
radio input "true"
click at [846, 164] on label "False" at bounding box center [828, 157] width 102 height 33
click at [796, 163] on input "False" at bounding box center [790, 157] width 11 height 9
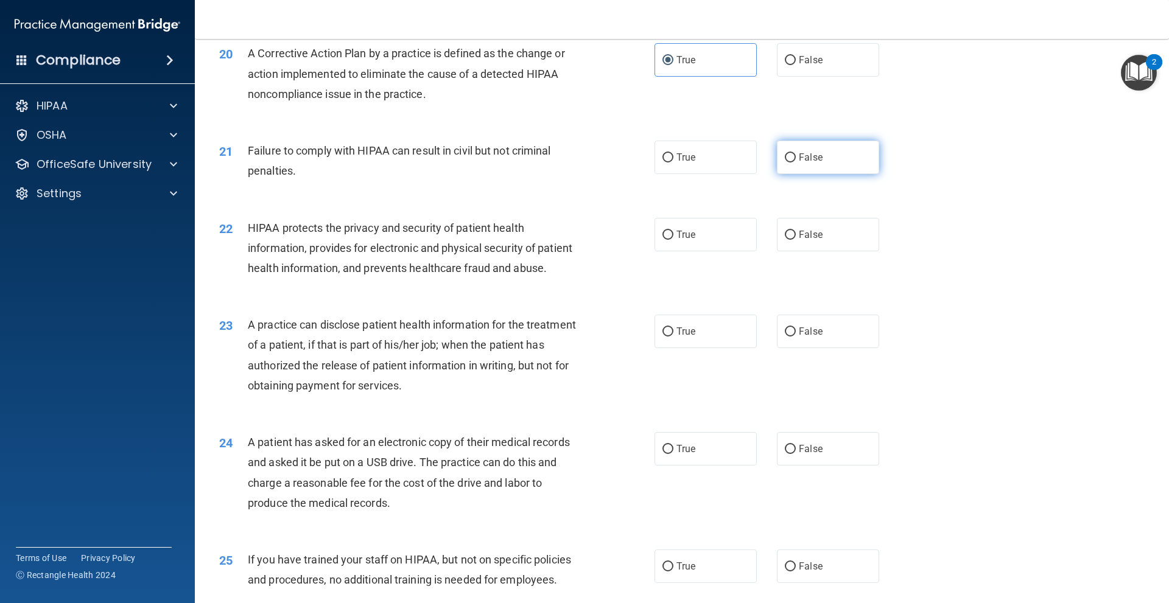
radio input "true"
click at [689, 242] on label "True" at bounding box center [706, 234] width 102 height 33
click at [673, 240] on input "True" at bounding box center [667, 235] width 11 height 9
radio input "true"
click at [666, 334] on input "True" at bounding box center [667, 332] width 11 height 9
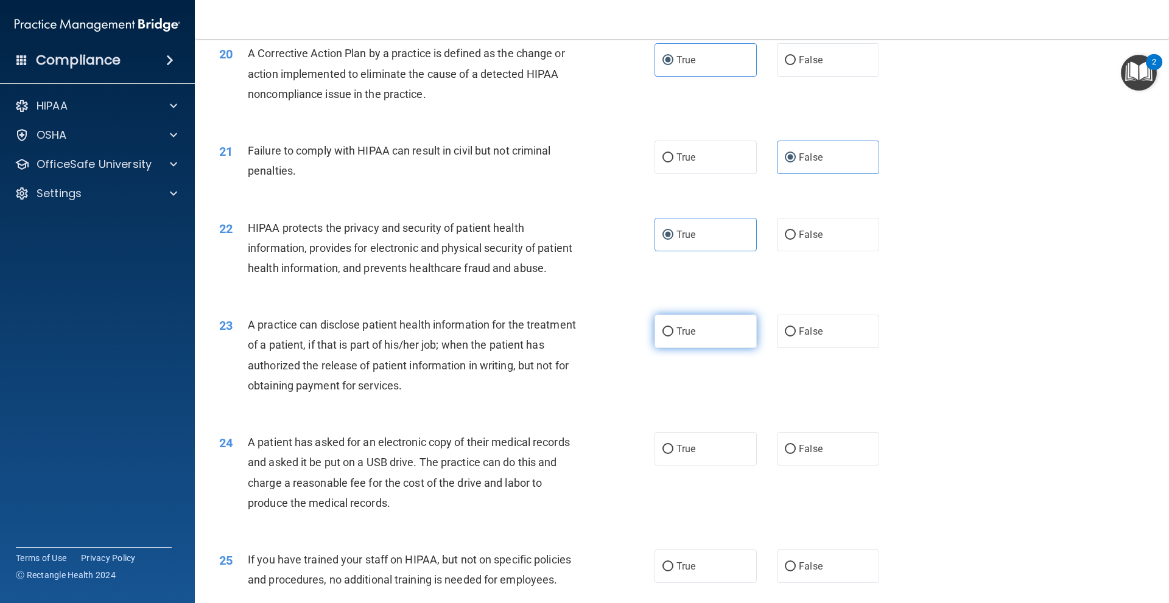
radio input "true"
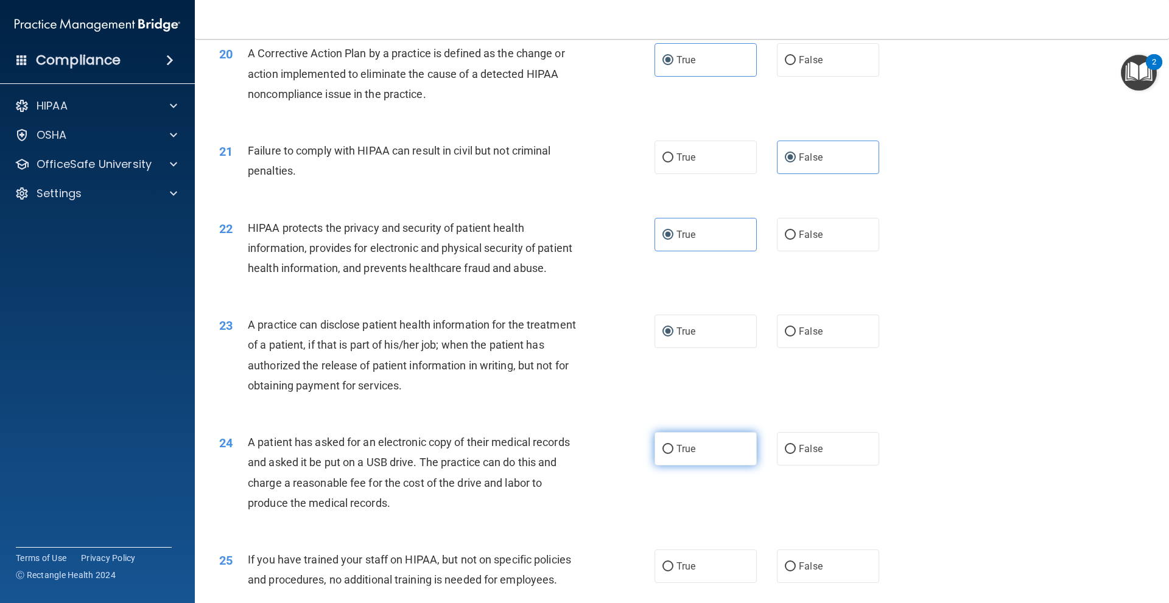
click at [695, 449] on label "True" at bounding box center [706, 448] width 102 height 33
click at [673, 449] on input "True" at bounding box center [667, 449] width 11 height 9
radio input "true"
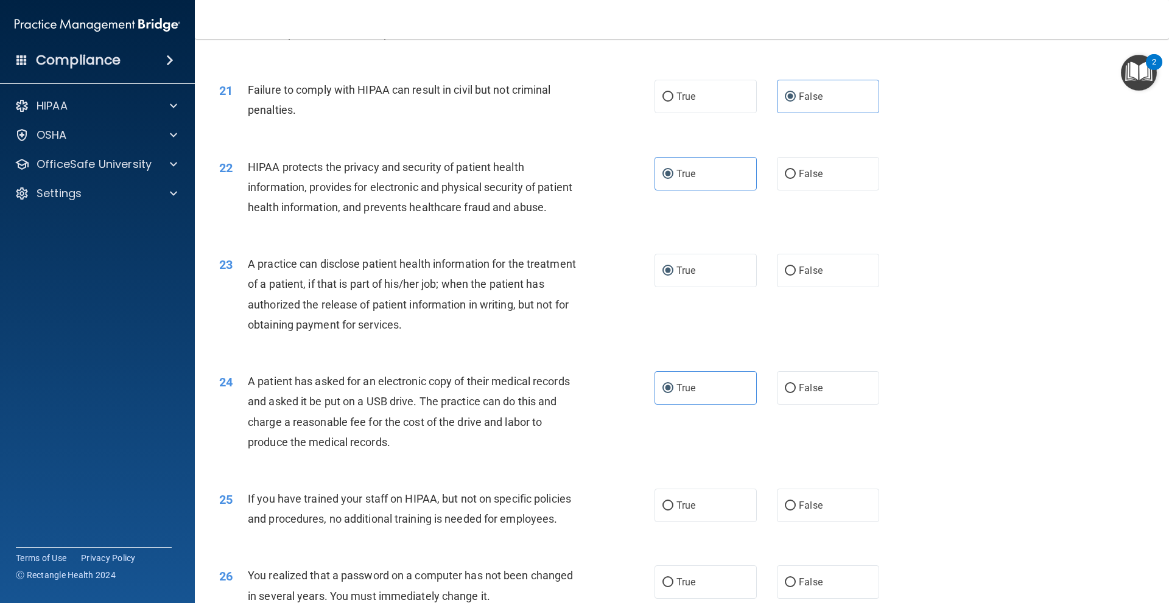
scroll to position [1827, 0]
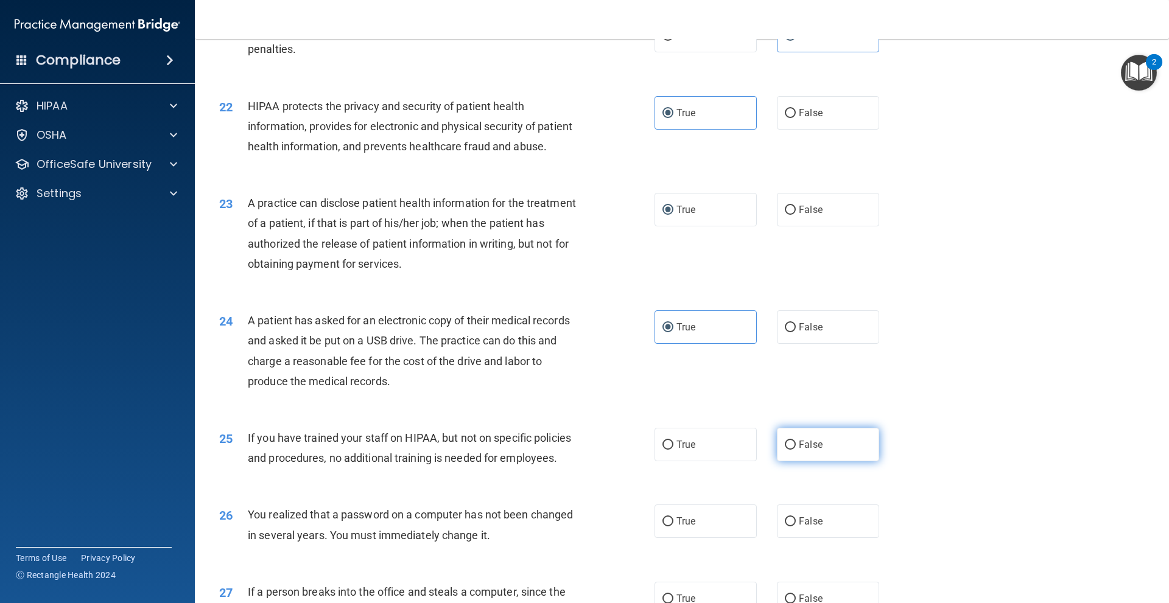
click at [810, 448] on span "False" at bounding box center [811, 445] width 24 height 12
click at [796, 448] on input "False" at bounding box center [790, 445] width 11 height 9
radio input "true"
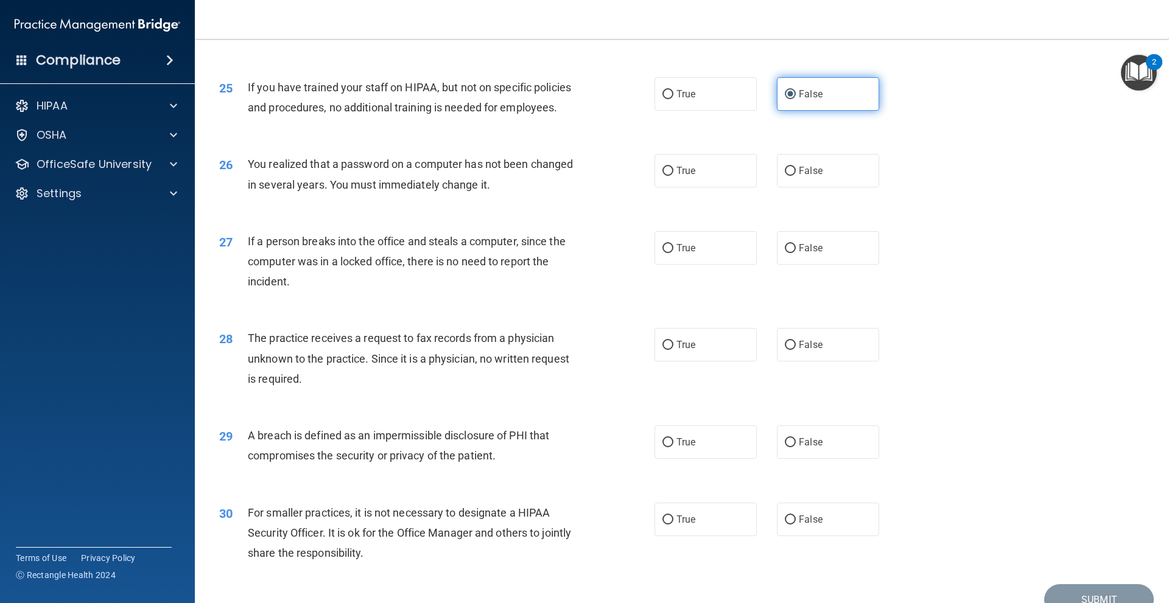
scroll to position [2238, 0]
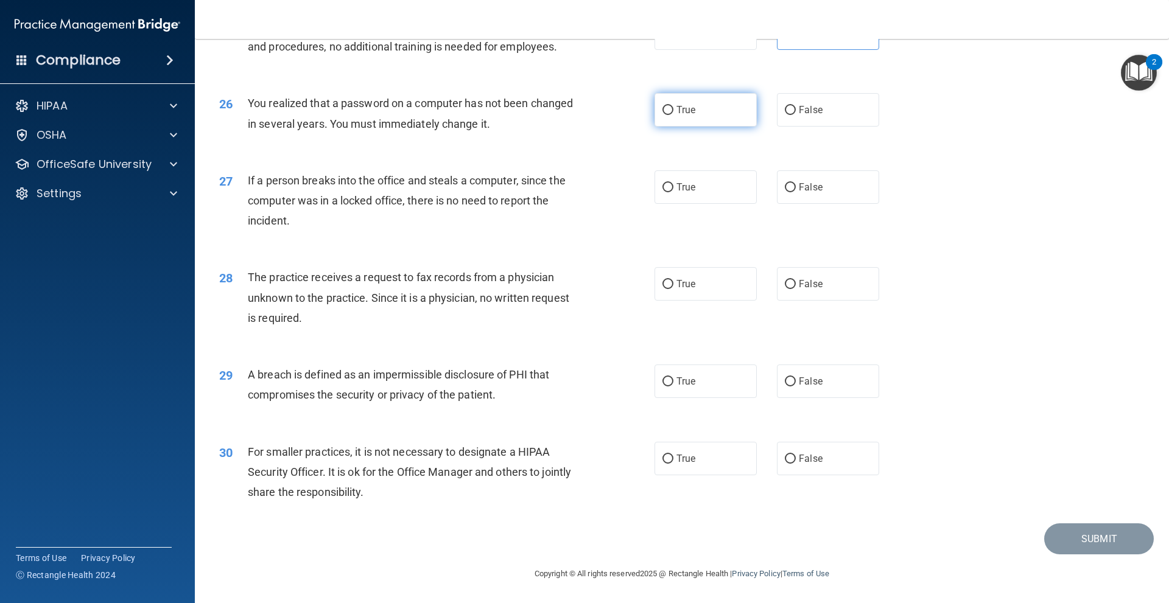
click at [711, 124] on label "True" at bounding box center [706, 109] width 102 height 33
click at [673, 115] on input "True" at bounding box center [667, 110] width 11 height 9
radio input "true"
click at [790, 194] on label "False" at bounding box center [828, 186] width 102 height 33
click at [790, 192] on input "False" at bounding box center [790, 187] width 11 height 9
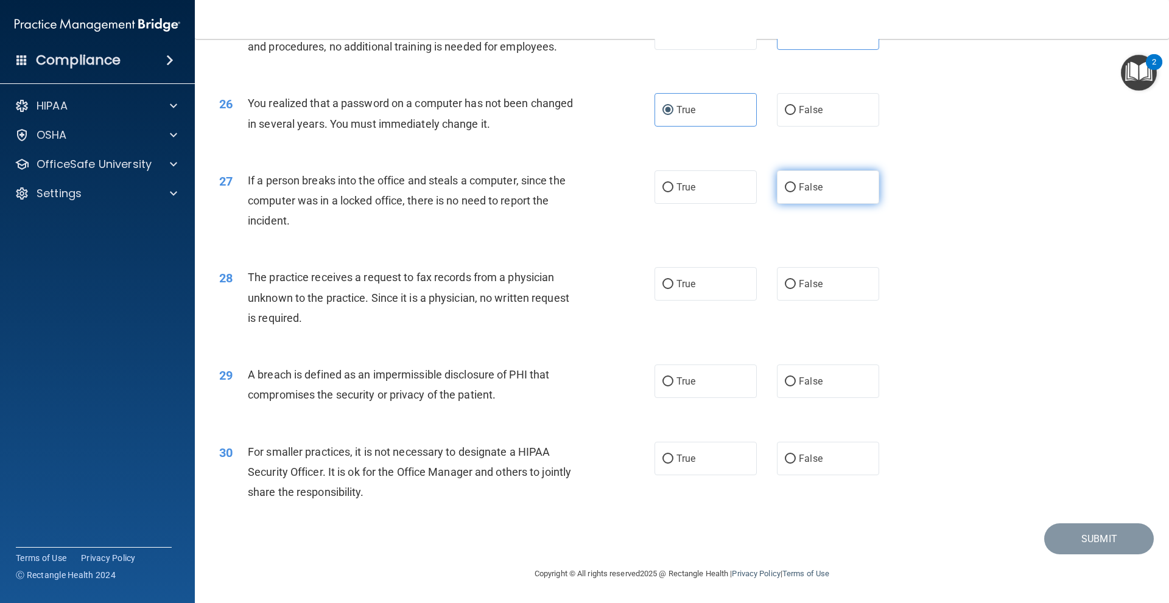
radio input "true"
click at [833, 297] on label "False" at bounding box center [828, 283] width 102 height 33
click at [796, 289] on input "False" at bounding box center [790, 284] width 11 height 9
radio input "true"
click at [697, 394] on label "True" at bounding box center [706, 381] width 102 height 33
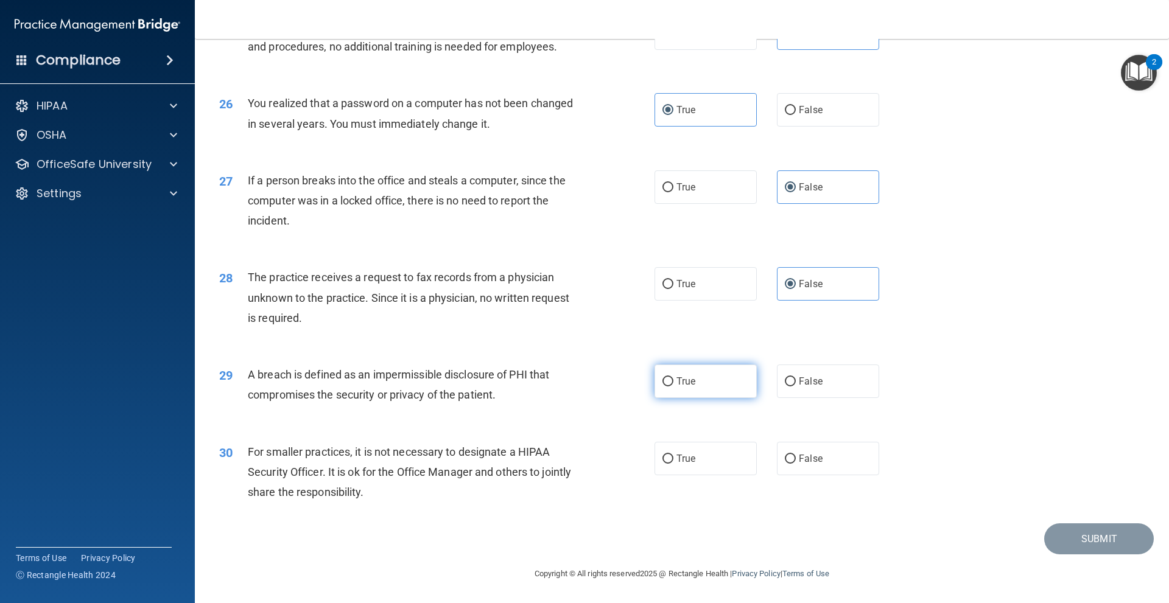
click at [673, 387] on input "True" at bounding box center [667, 381] width 11 height 9
radio input "true"
click at [800, 459] on span "False" at bounding box center [811, 459] width 24 height 12
click at [796, 459] on input "False" at bounding box center [790, 459] width 11 height 9
radio input "true"
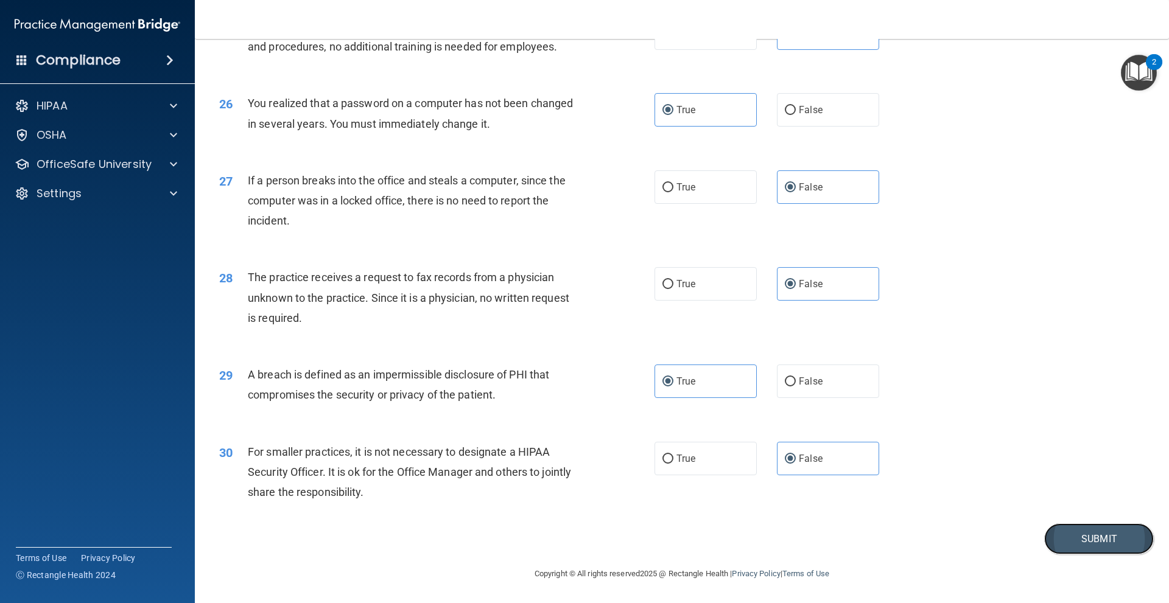
click at [1073, 542] on button "Submit" at bounding box center [1099, 539] width 110 height 31
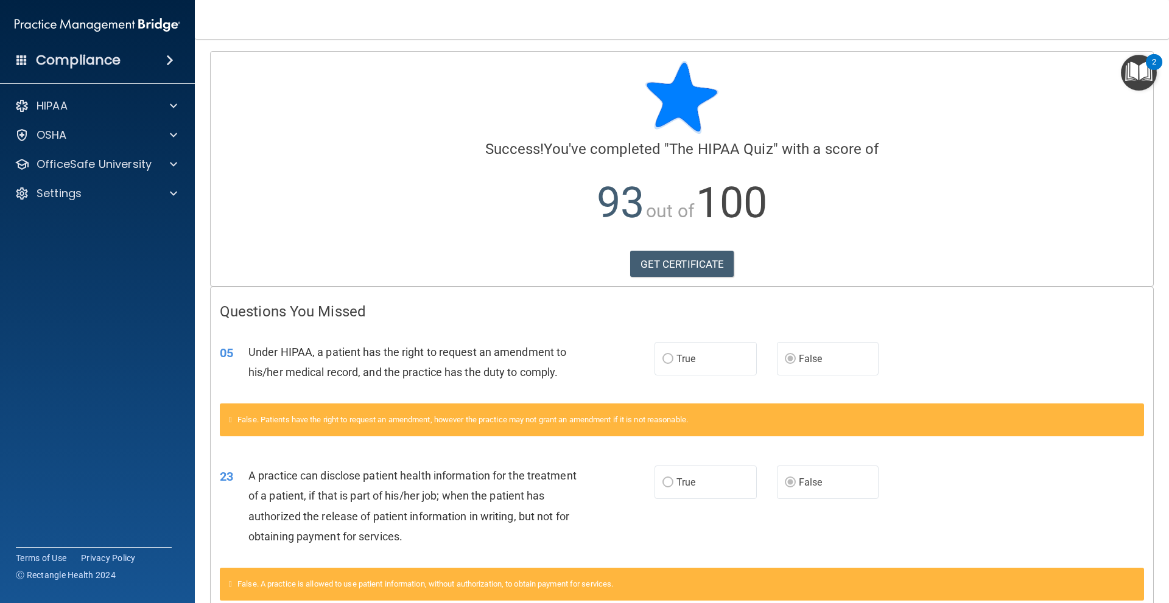
scroll to position [70, 0]
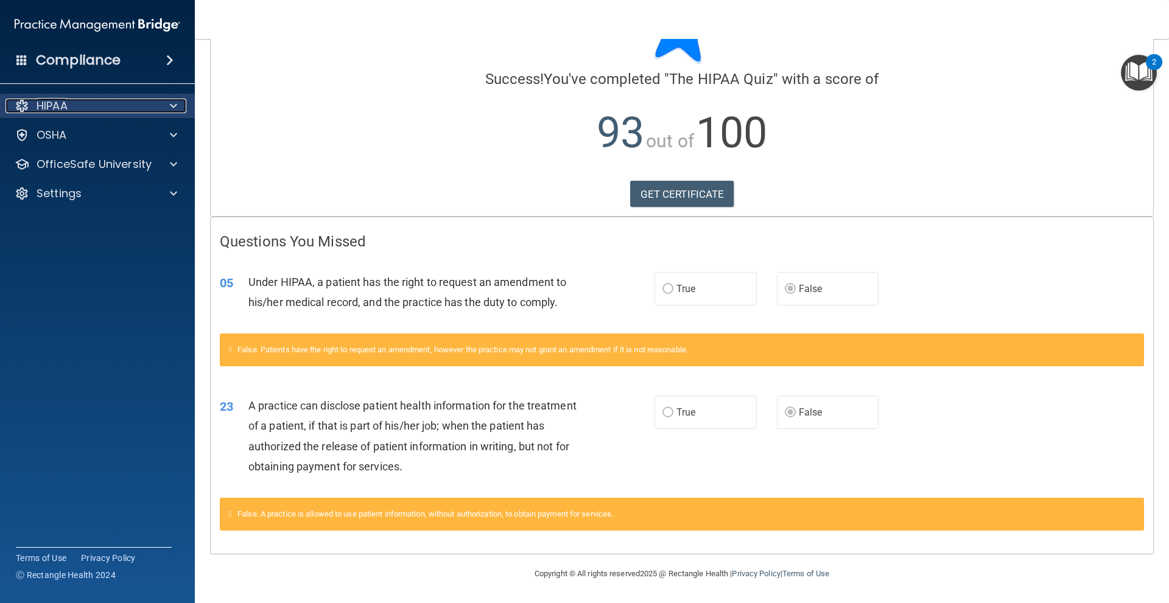
click at [168, 107] on div at bounding box center [171, 106] width 30 height 15
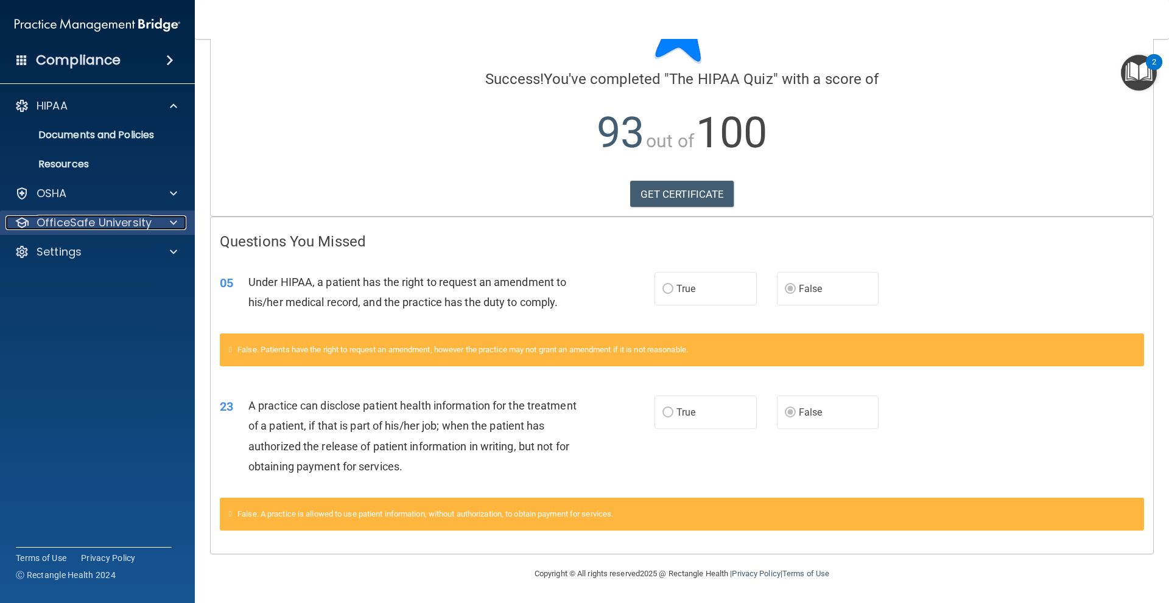
click at [91, 220] on p "OfficeSafe University" at bounding box center [94, 223] width 115 height 15
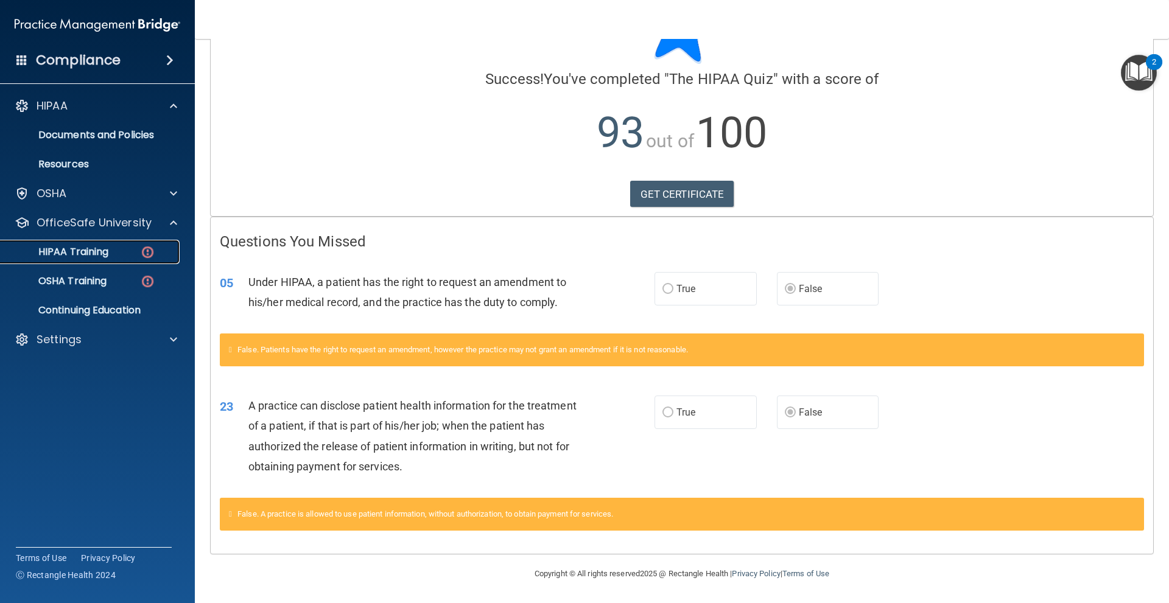
click at [108, 253] on p "HIPAA Training" at bounding box center [58, 252] width 100 height 12
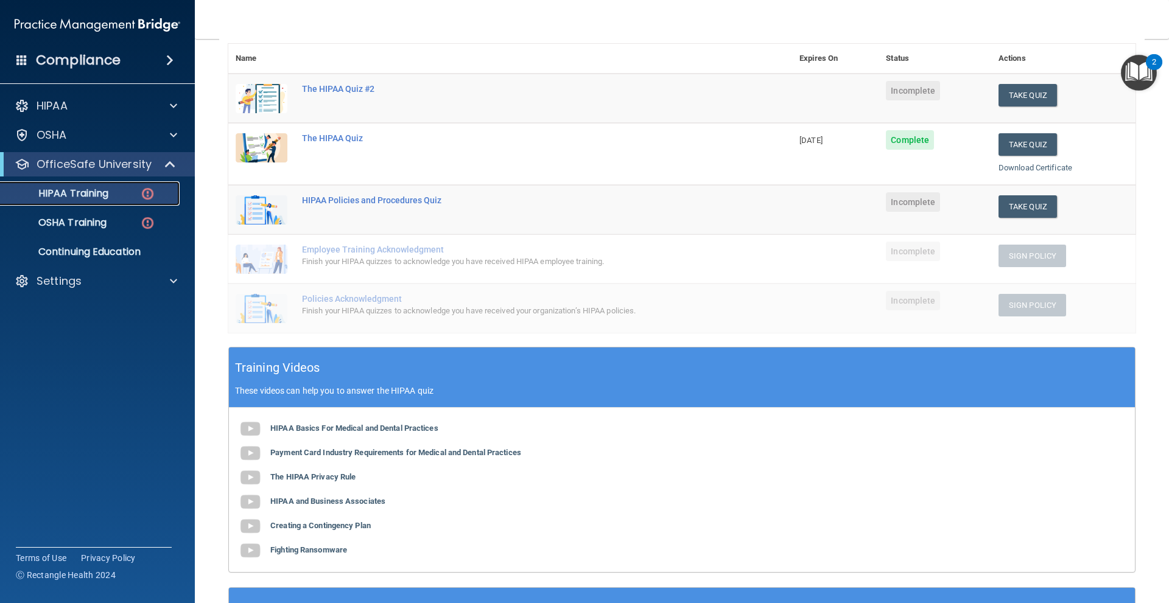
scroll to position [80, 0]
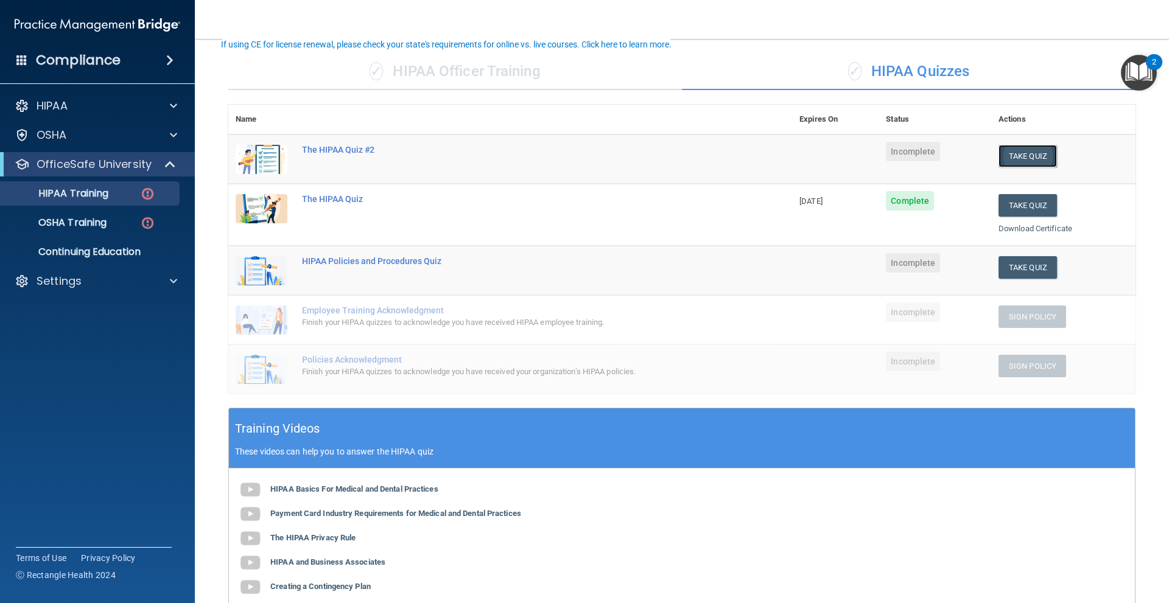
click at [1029, 153] on button "Take Quiz" at bounding box center [1028, 156] width 58 height 23
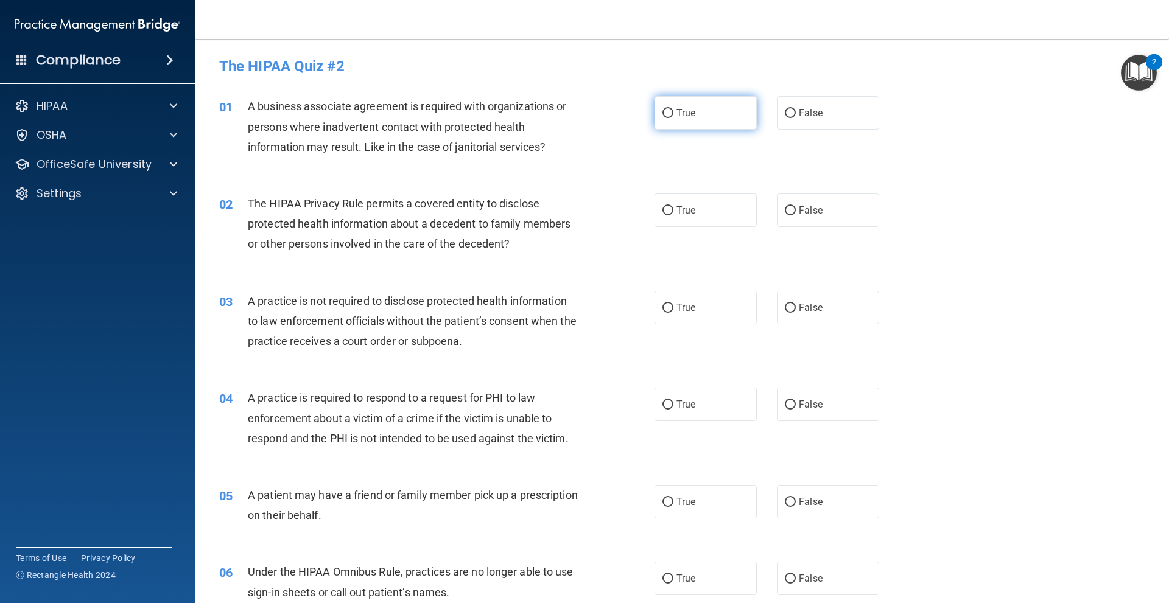
click at [659, 102] on label "True" at bounding box center [706, 112] width 102 height 33
click at [662, 109] on input "True" at bounding box center [667, 113] width 11 height 9
radio input "true"
drag, startPoint x: 687, startPoint y: 214, endPoint x: 683, endPoint y: 230, distance: 15.7
click at [686, 220] on label "True" at bounding box center [706, 210] width 102 height 33
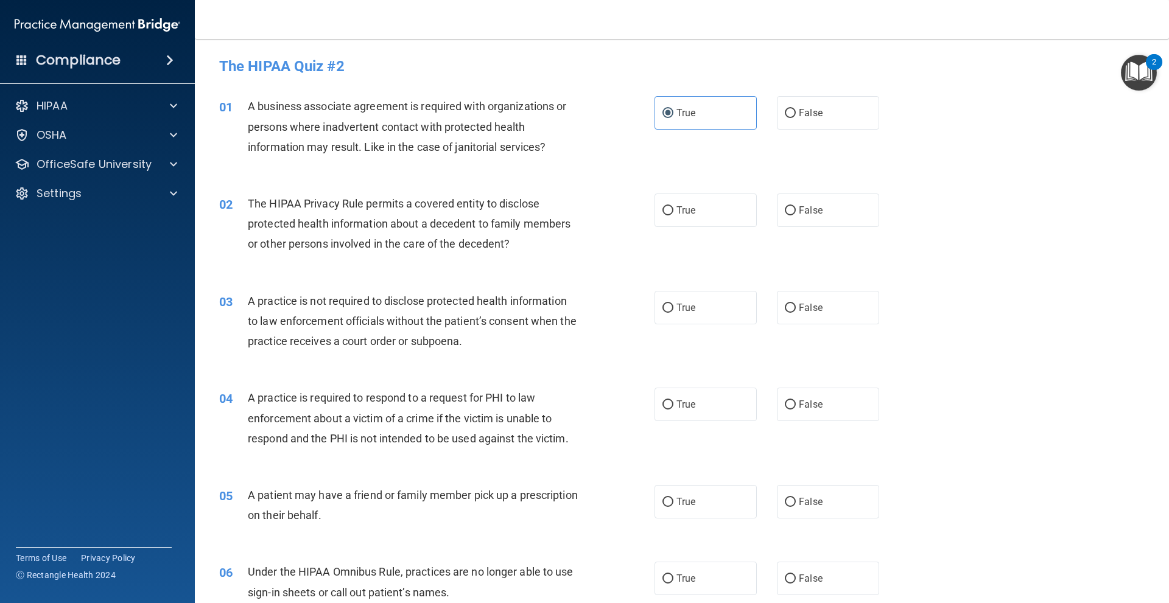
click at [673, 216] on input "True" at bounding box center [667, 210] width 11 height 9
radio input "true"
click at [677, 302] on span "True" at bounding box center [685, 308] width 19 height 12
click at [673, 304] on input "True" at bounding box center [667, 308] width 11 height 9
radio input "true"
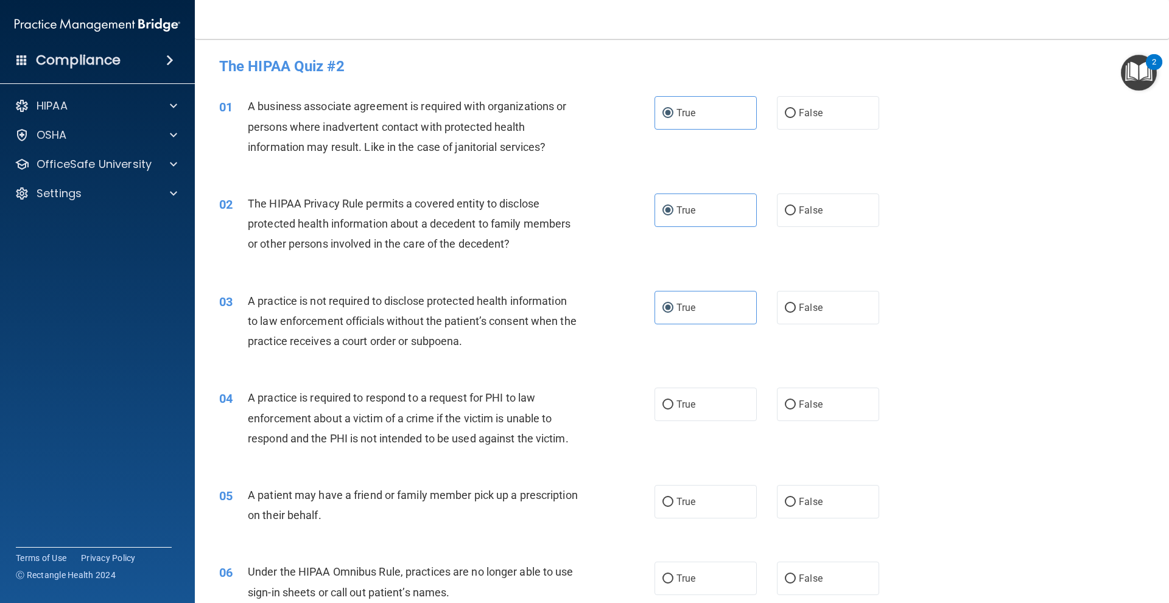
drag, startPoint x: 675, startPoint y: 394, endPoint x: 669, endPoint y: 428, distance: 34.5
click at [674, 394] on label "True" at bounding box center [706, 404] width 102 height 33
click at [673, 401] on input "True" at bounding box center [667, 405] width 11 height 9
radio input "true"
click at [662, 500] on input "True" at bounding box center [667, 502] width 11 height 9
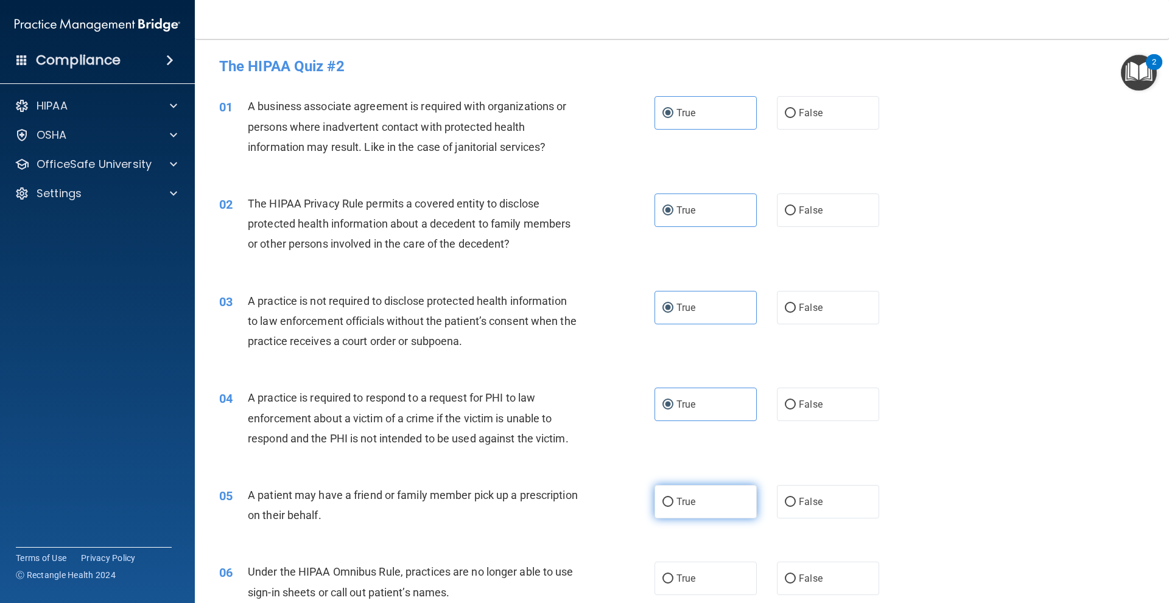
radio input "true"
click at [815, 591] on label "False" at bounding box center [828, 578] width 102 height 33
click at [796, 584] on input "False" at bounding box center [790, 579] width 11 height 9
radio input "true"
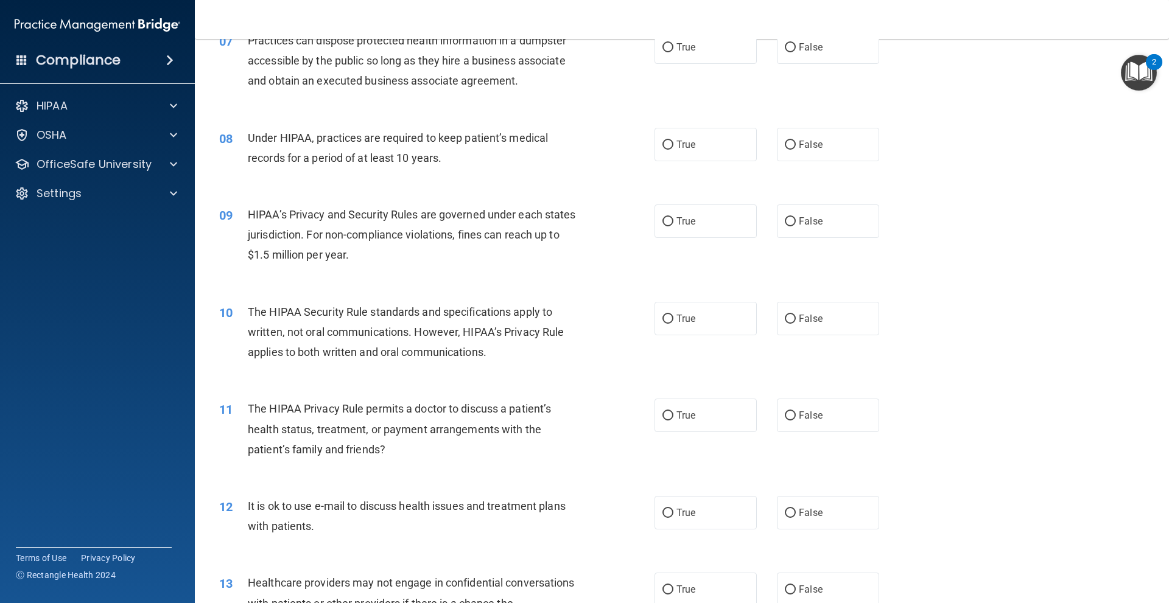
scroll to position [548, 0]
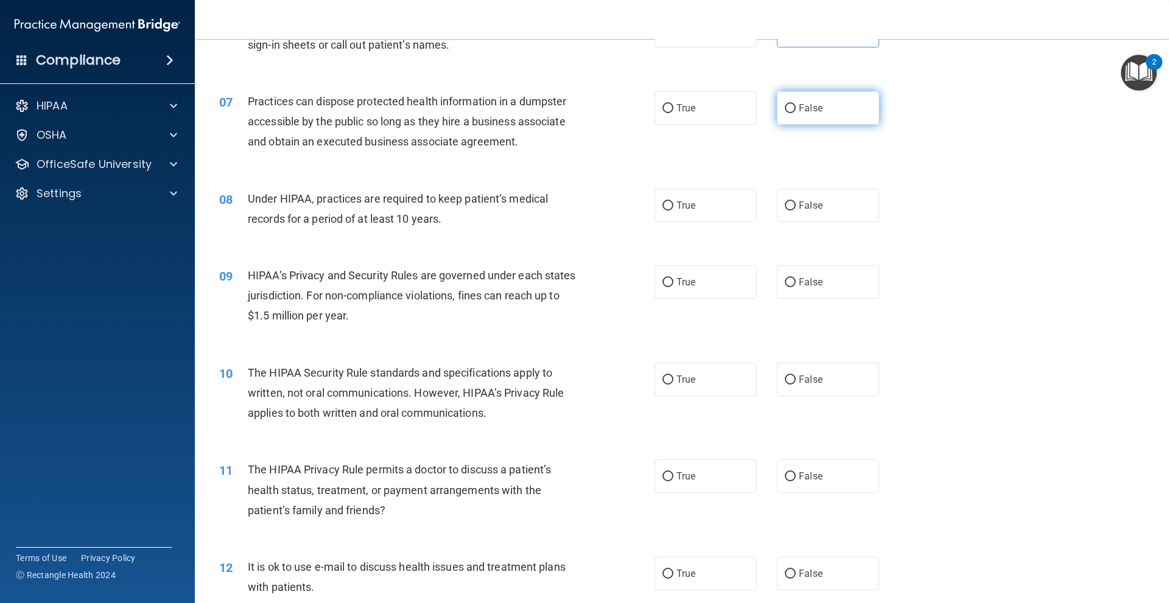
click at [810, 117] on label "False" at bounding box center [828, 107] width 102 height 33
click at [796, 113] on input "False" at bounding box center [790, 108] width 11 height 9
radio input "true"
click at [703, 210] on label "True" at bounding box center [706, 205] width 102 height 33
click at [673, 210] on input "True" at bounding box center [667, 206] width 11 height 9
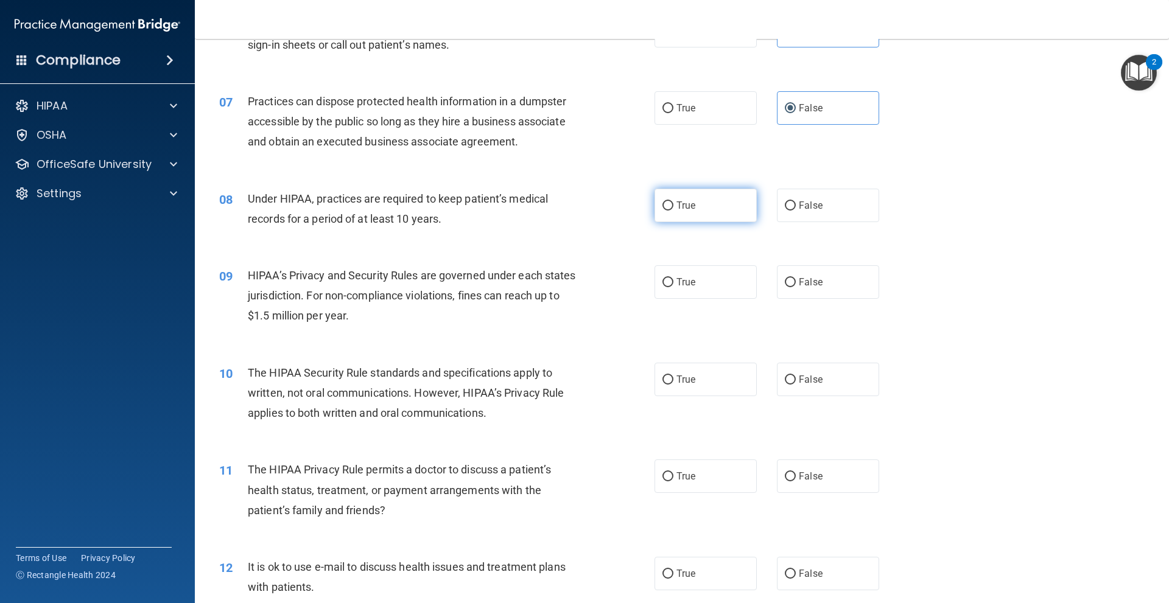
radio input "true"
click at [821, 195] on label "False" at bounding box center [828, 205] width 102 height 33
click at [796, 202] on input "False" at bounding box center [790, 206] width 11 height 9
radio input "true"
radio input "false"
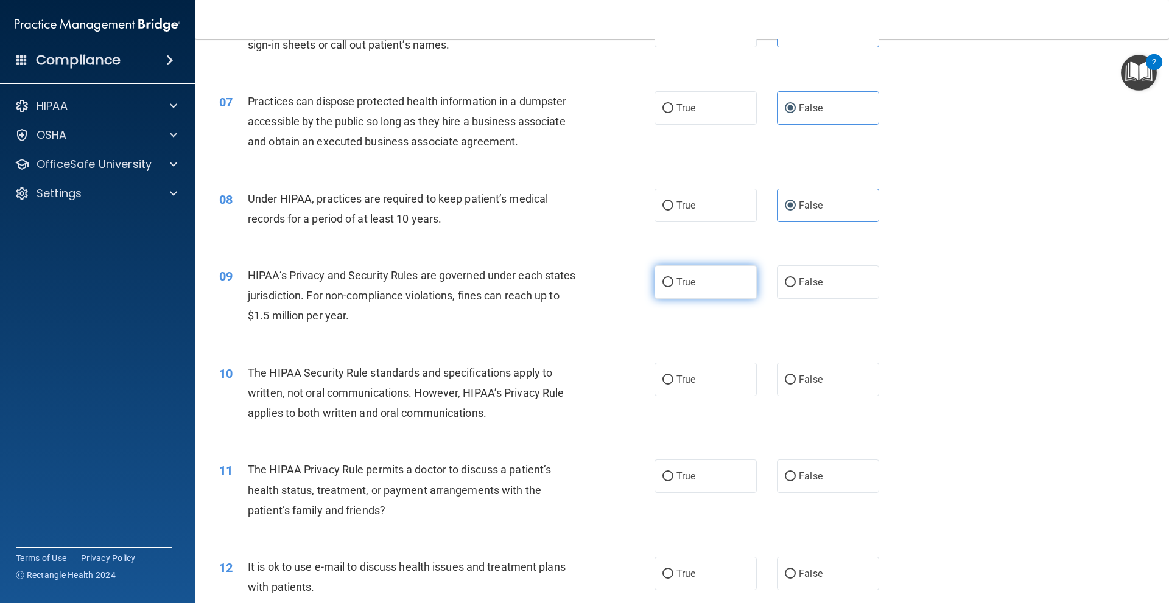
click at [683, 275] on label "True" at bounding box center [706, 281] width 102 height 33
click at [673, 278] on input "True" at bounding box center [667, 282] width 11 height 9
radio input "true"
click at [669, 382] on label "True" at bounding box center [706, 379] width 102 height 33
click at [669, 382] on input "True" at bounding box center [667, 380] width 11 height 9
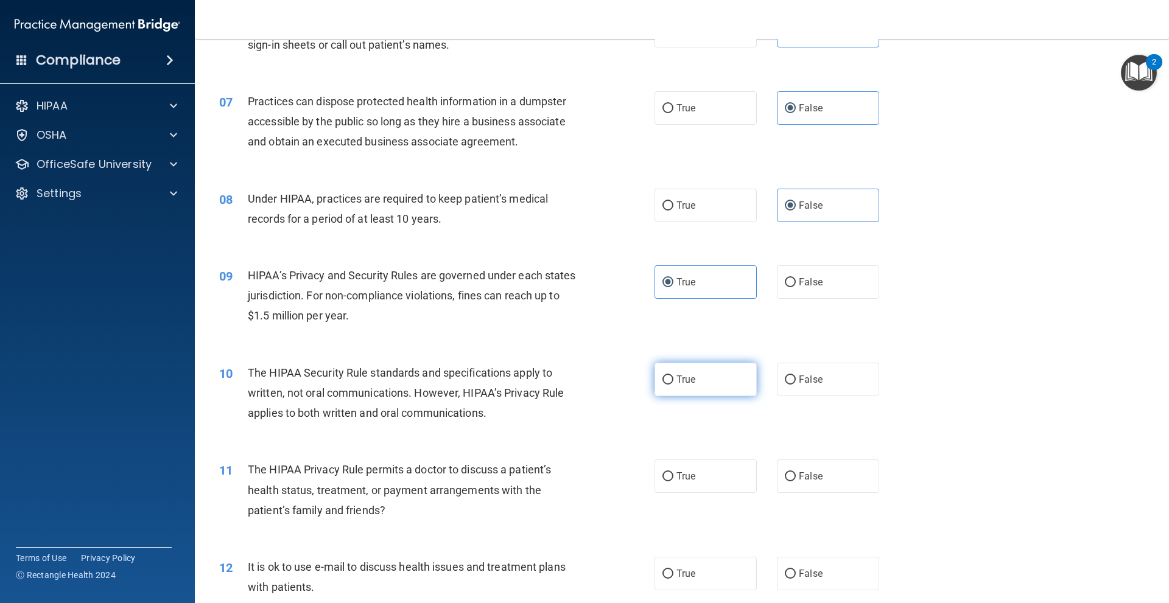
radio input "true"
click at [700, 474] on label "True" at bounding box center [706, 476] width 102 height 33
click at [673, 474] on input "True" at bounding box center [667, 476] width 11 height 9
radio input "true"
click at [816, 581] on label "False" at bounding box center [828, 573] width 102 height 33
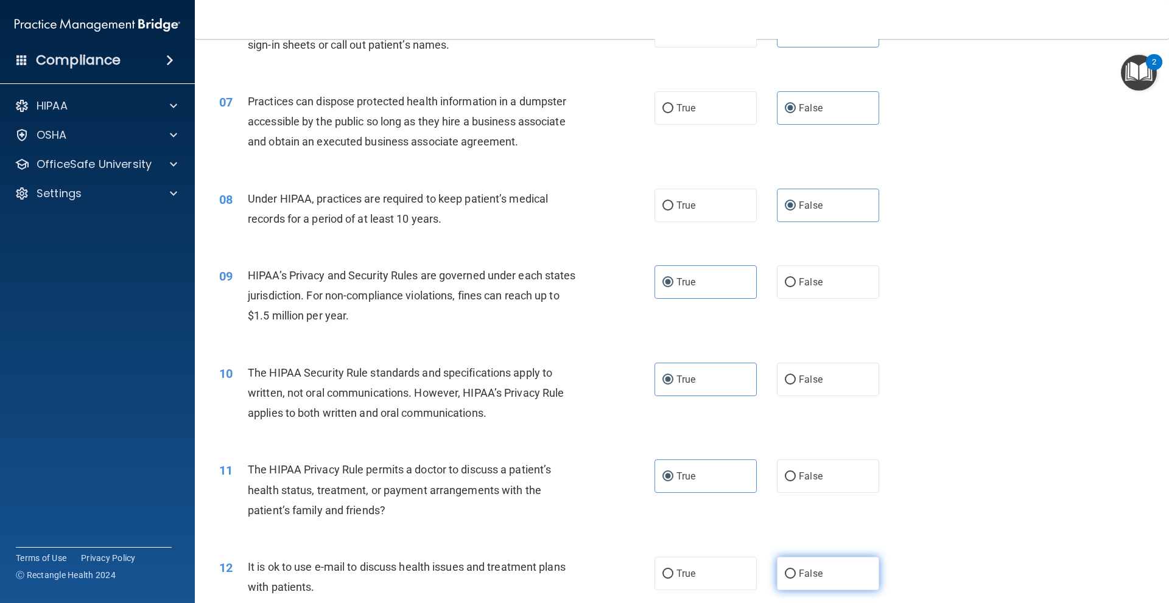
click at [796, 579] on input "False" at bounding box center [790, 574] width 11 height 9
radio input "true"
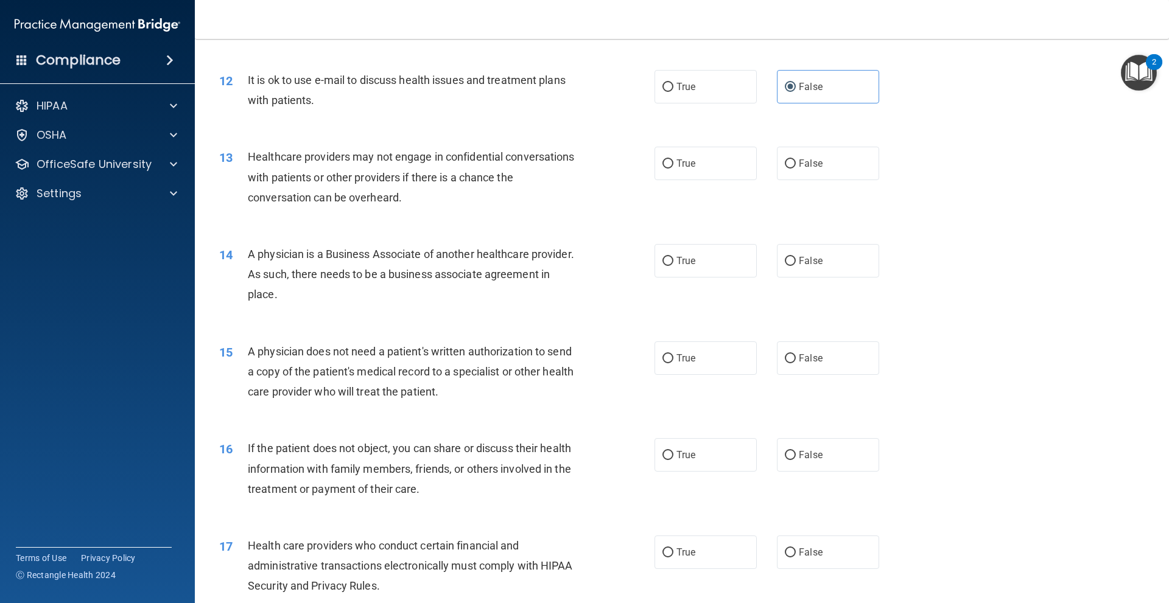
scroll to position [1096, 0]
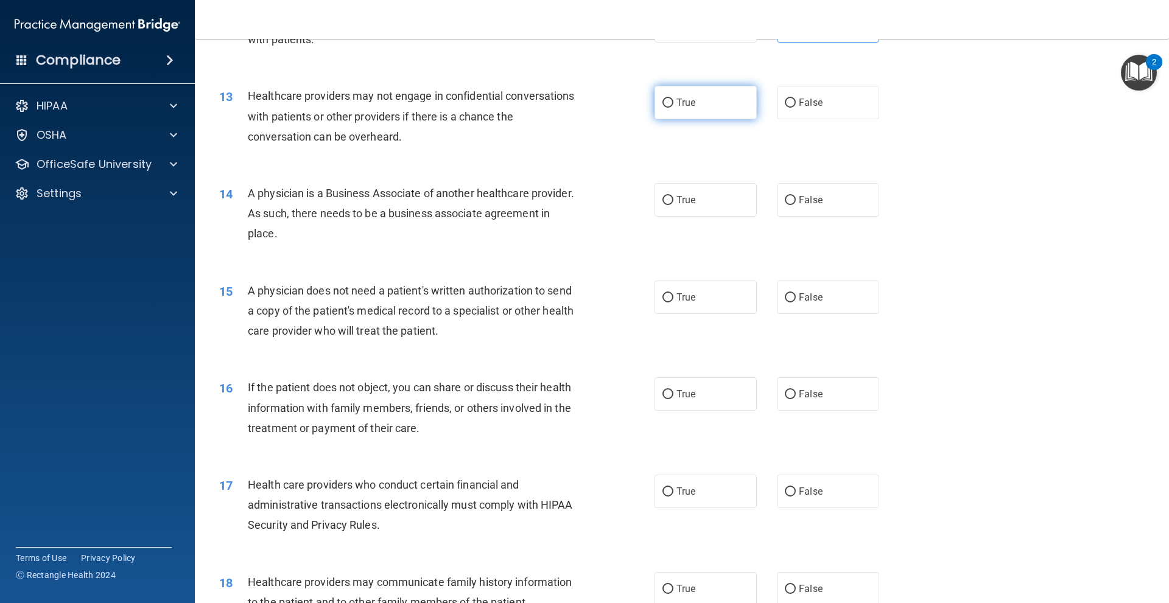
click at [687, 104] on span "True" at bounding box center [685, 103] width 19 height 12
click at [673, 104] on input "True" at bounding box center [667, 103] width 11 height 9
radio input "true"
click at [708, 209] on label "True" at bounding box center [706, 199] width 102 height 33
click at [673, 205] on input "True" at bounding box center [667, 200] width 11 height 9
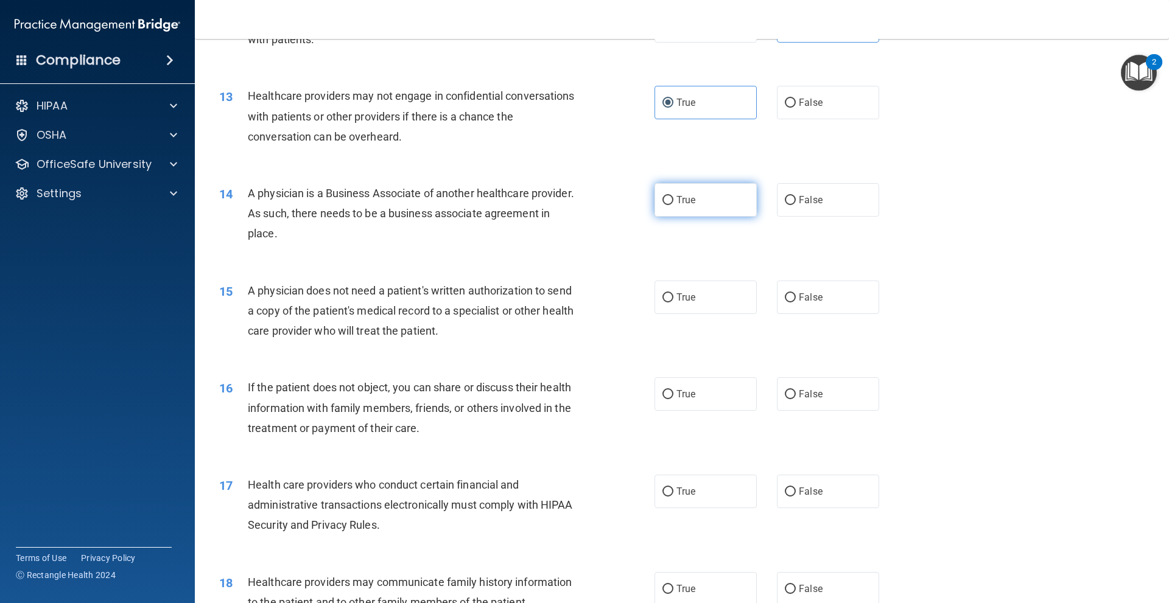
radio input "true"
click at [805, 116] on label "False" at bounding box center [828, 102] width 102 height 33
click at [796, 108] on input "False" at bounding box center [790, 103] width 11 height 9
radio input "true"
radio input "false"
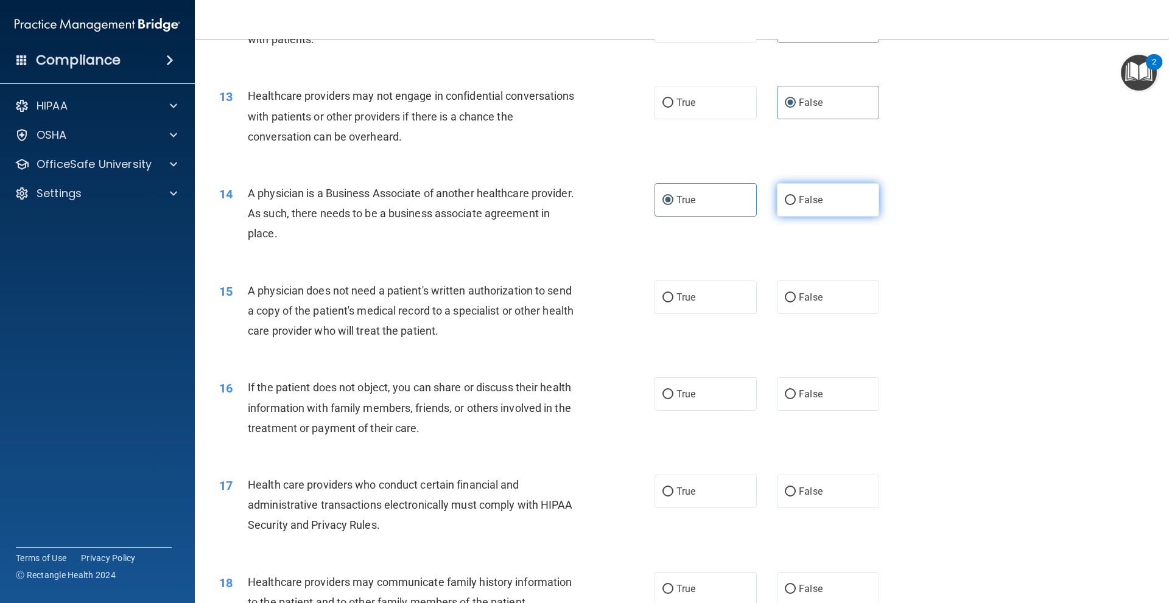
click at [826, 194] on label "False" at bounding box center [828, 199] width 102 height 33
click at [796, 196] on input "False" at bounding box center [790, 200] width 11 height 9
radio input "true"
radio input "false"
click at [677, 294] on span "True" at bounding box center [685, 298] width 19 height 12
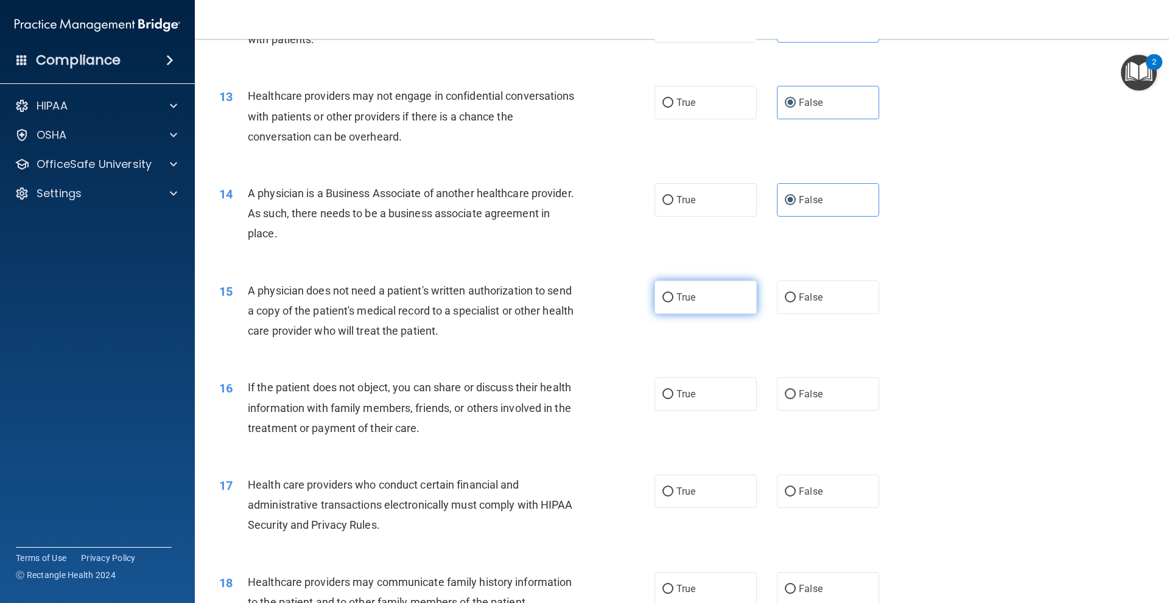
click at [673, 294] on input "True" at bounding box center [667, 297] width 11 height 9
radio input "true"
click at [693, 391] on label "True" at bounding box center [706, 393] width 102 height 33
click at [673, 391] on input "True" at bounding box center [667, 394] width 11 height 9
radio input "true"
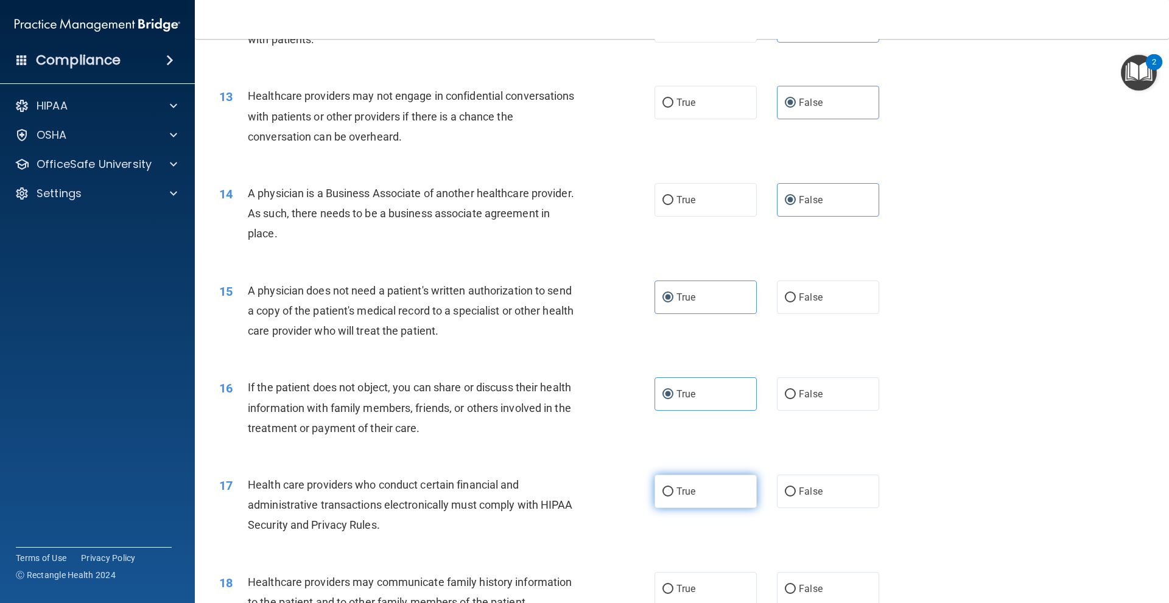
click at [686, 502] on label "True" at bounding box center [706, 491] width 102 height 33
click at [673, 497] on input "True" at bounding box center [667, 492] width 11 height 9
radio input "true"
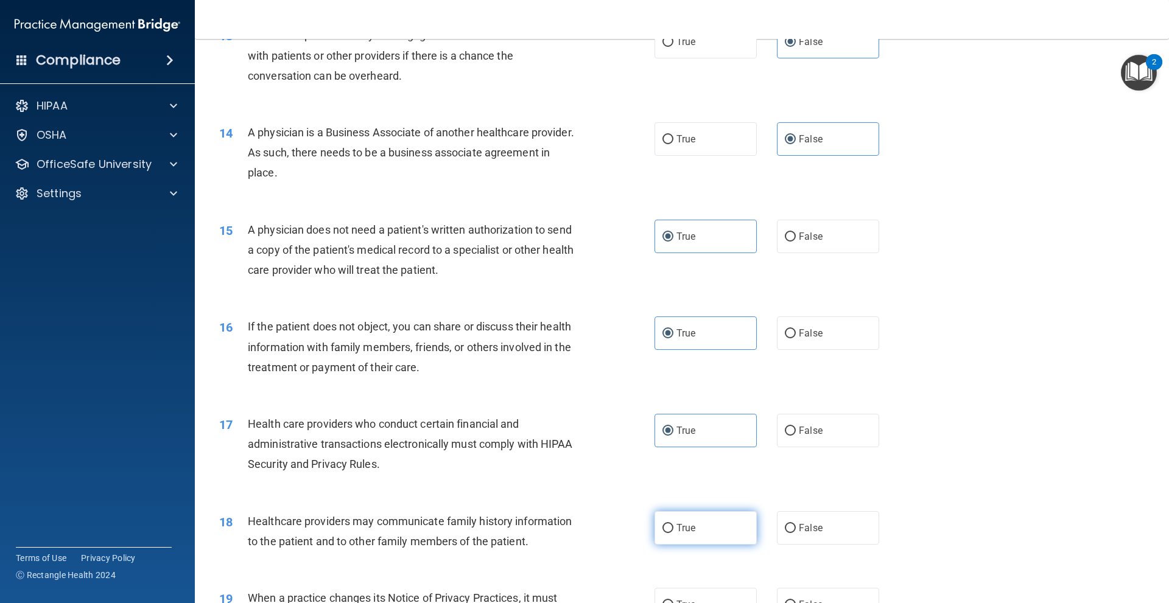
click at [687, 526] on span "True" at bounding box center [685, 528] width 19 height 12
click at [673, 526] on input "True" at bounding box center [667, 528] width 11 height 9
radio input "true"
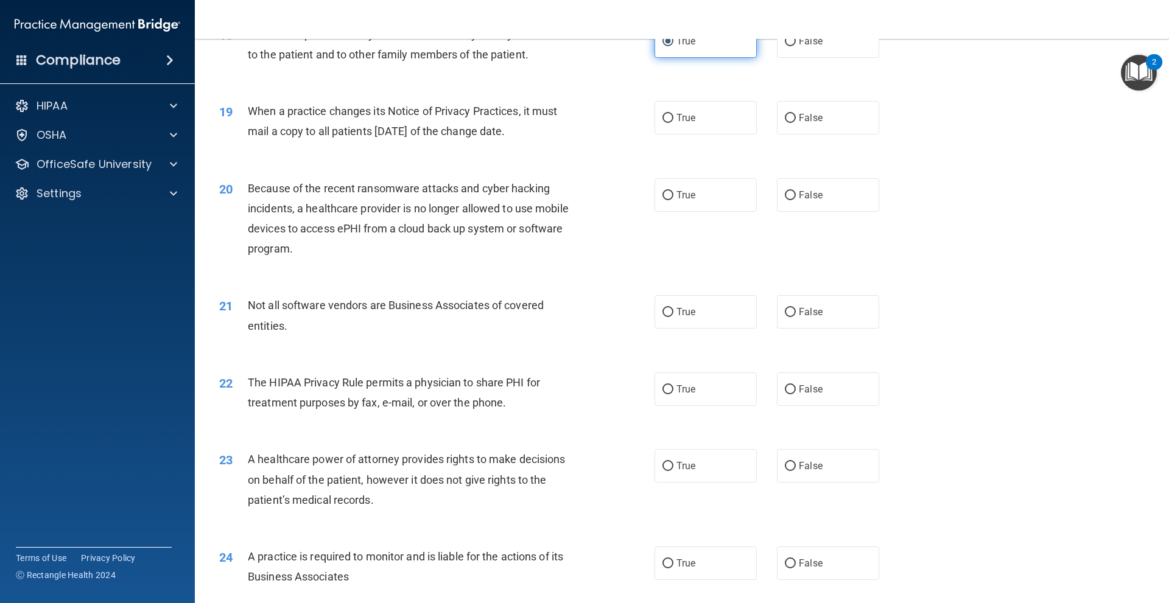
scroll to position [1705, 0]
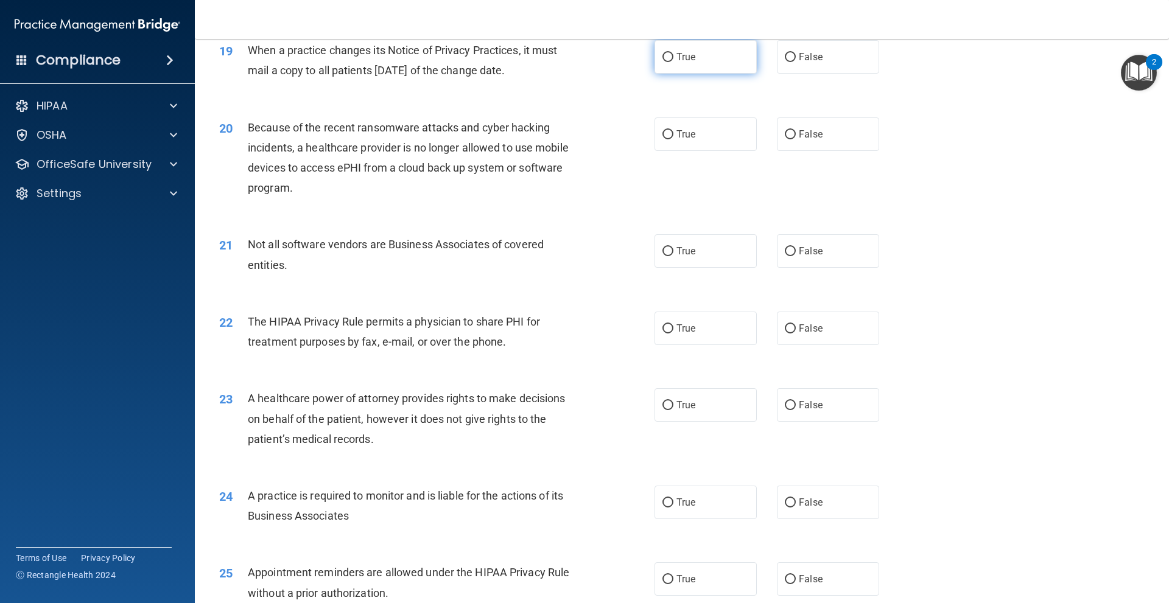
click at [661, 69] on label "True" at bounding box center [706, 56] width 102 height 33
click at [662, 62] on input "True" at bounding box center [667, 57] width 11 height 9
radio input "true"
click at [804, 51] on span "False" at bounding box center [811, 57] width 24 height 12
click at [796, 53] on input "False" at bounding box center [790, 57] width 11 height 9
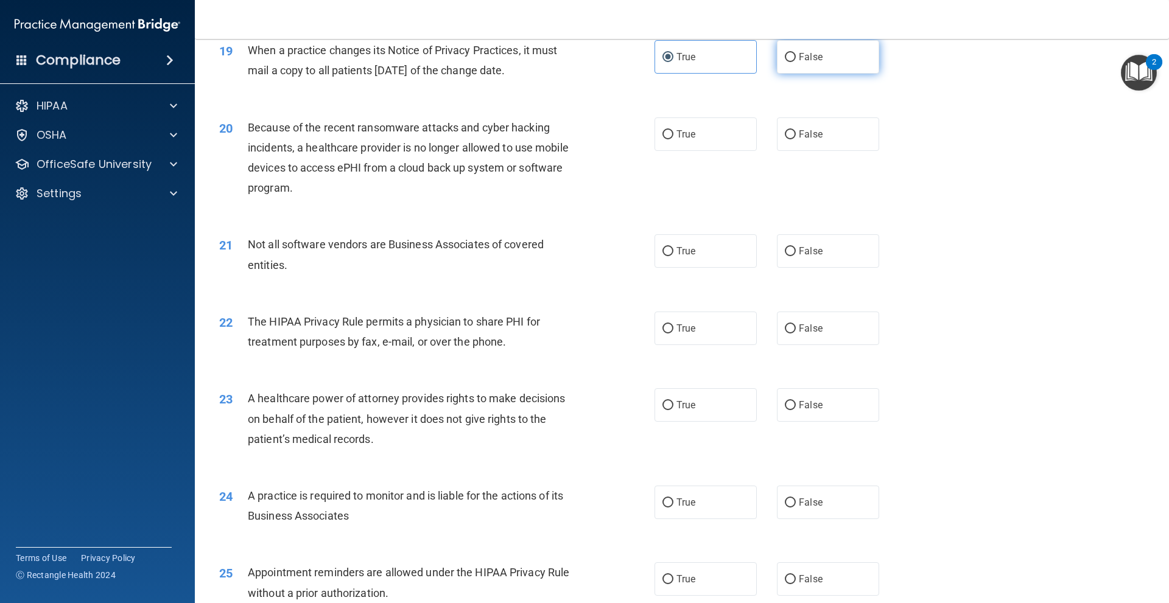
radio input "true"
radio input "false"
click at [817, 128] on label "False" at bounding box center [828, 134] width 102 height 33
click at [796, 130] on input "False" at bounding box center [790, 134] width 11 height 9
radio input "true"
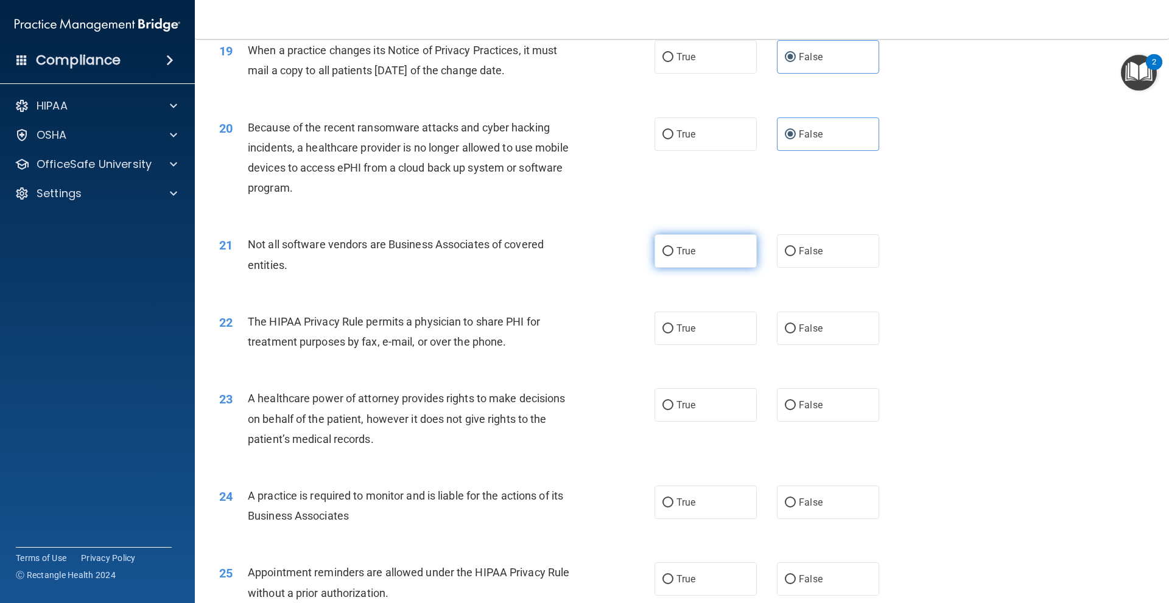
click at [698, 248] on label "True" at bounding box center [706, 250] width 102 height 33
click at [673, 248] on input "True" at bounding box center [667, 251] width 11 height 9
radio input "true"
click at [718, 327] on label "True" at bounding box center [706, 328] width 102 height 33
click at [673, 327] on input "True" at bounding box center [667, 329] width 11 height 9
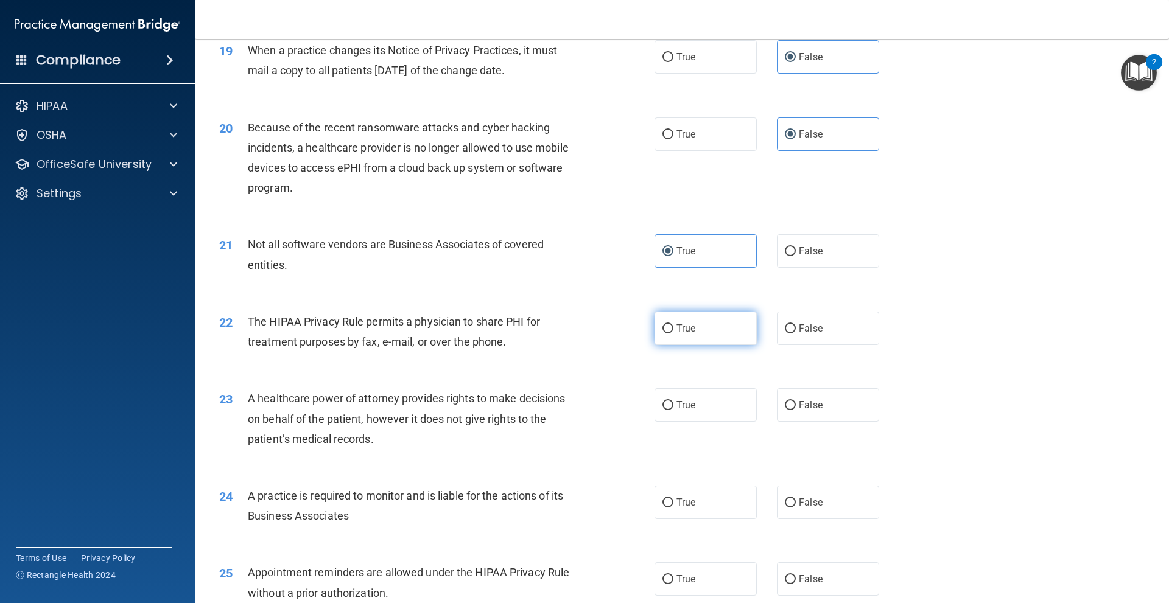
radio input "true"
click at [848, 417] on label "False" at bounding box center [828, 404] width 102 height 33
click at [796, 410] on input "False" at bounding box center [790, 405] width 11 height 9
radio input "true"
click at [676, 499] on span "True" at bounding box center [685, 503] width 19 height 12
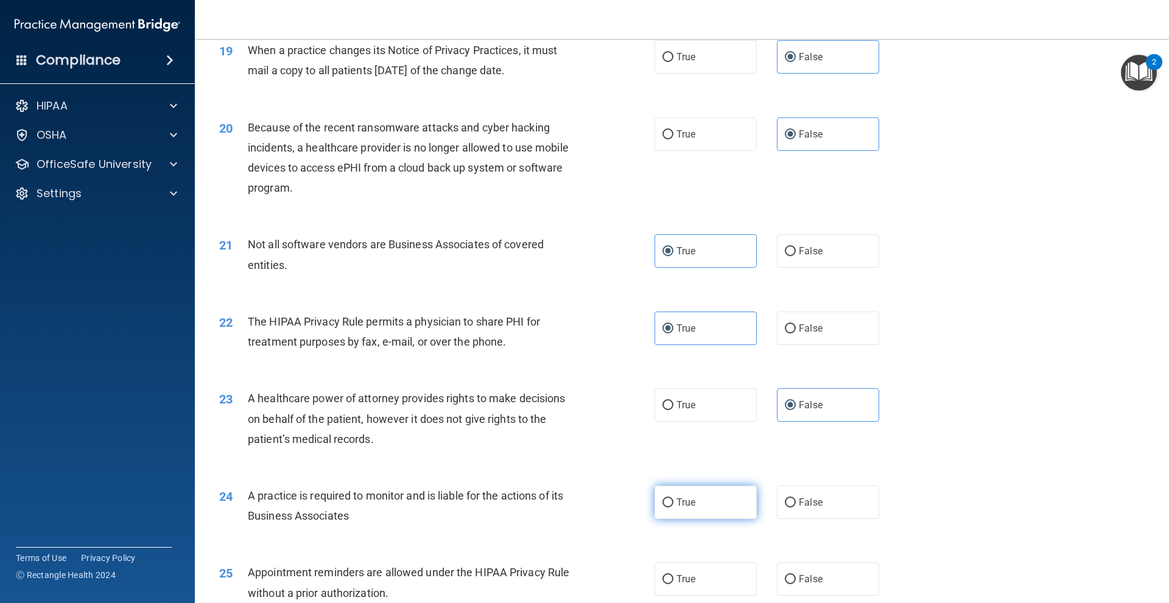
click at [673, 499] on input "True" at bounding box center [667, 503] width 11 height 9
radio input "true"
click at [669, 571] on label "True" at bounding box center [706, 579] width 102 height 33
click at [669, 575] on input "True" at bounding box center [667, 579] width 11 height 9
radio input "true"
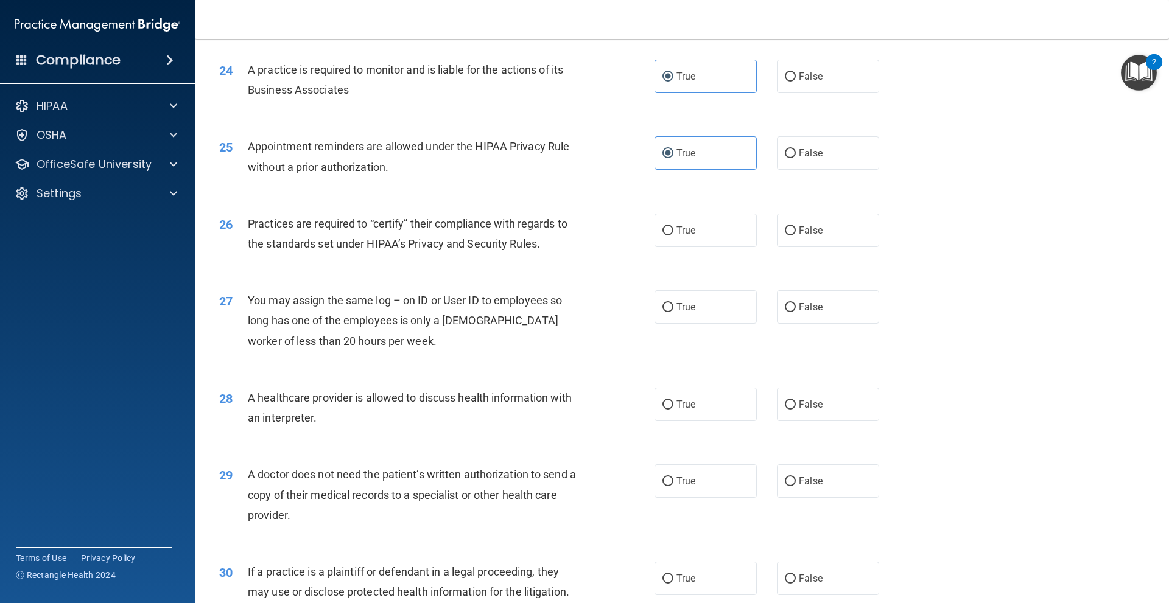
scroll to position [2231, 0]
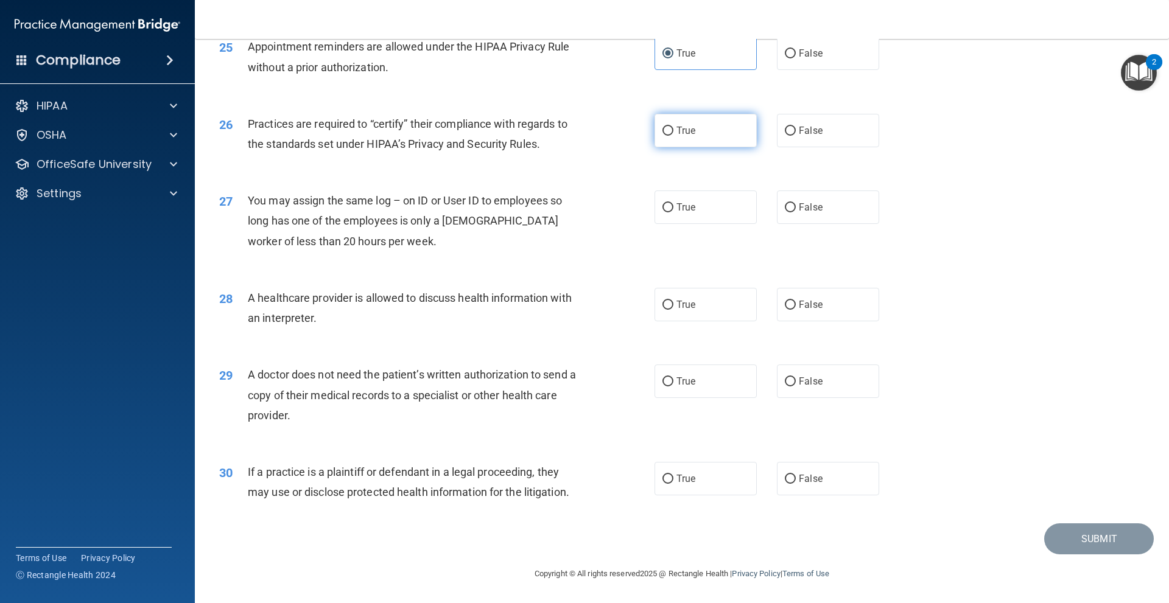
click at [666, 133] on input "True" at bounding box center [667, 131] width 11 height 9
radio input "true"
click at [859, 212] on label "False" at bounding box center [828, 207] width 102 height 33
click at [796, 212] on input "False" at bounding box center [790, 207] width 11 height 9
radio input "true"
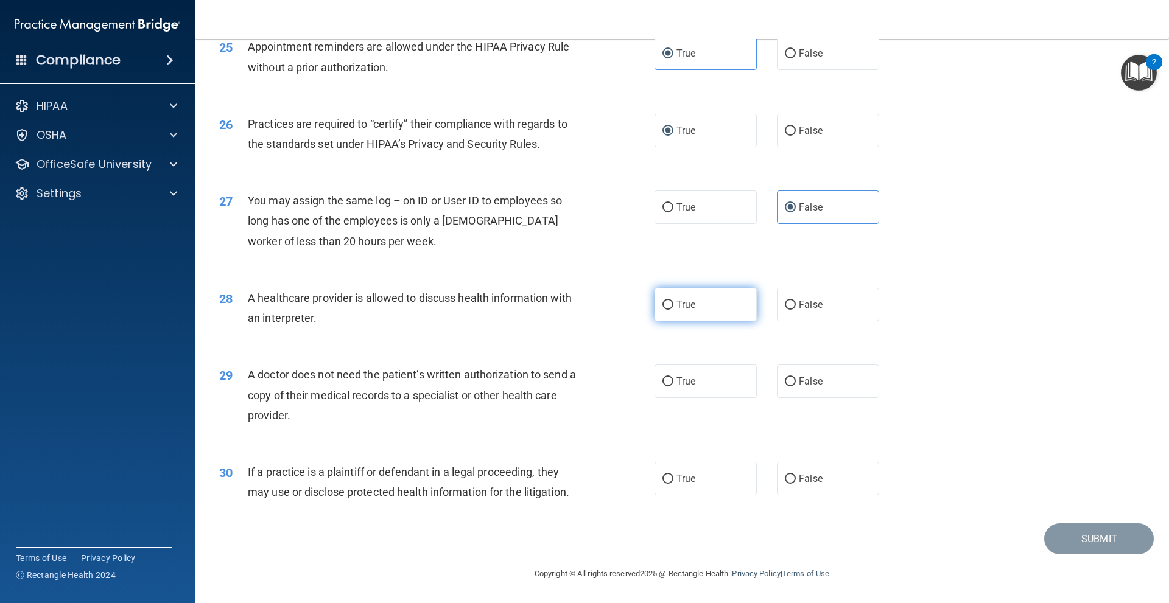
click at [686, 319] on label "True" at bounding box center [706, 304] width 102 height 33
click at [673, 310] on input "True" at bounding box center [667, 305] width 11 height 9
radio input "true"
click at [679, 384] on span "True" at bounding box center [685, 382] width 19 height 12
click at [673, 384] on input "True" at bounding box center [667, 381] width 11 height 9
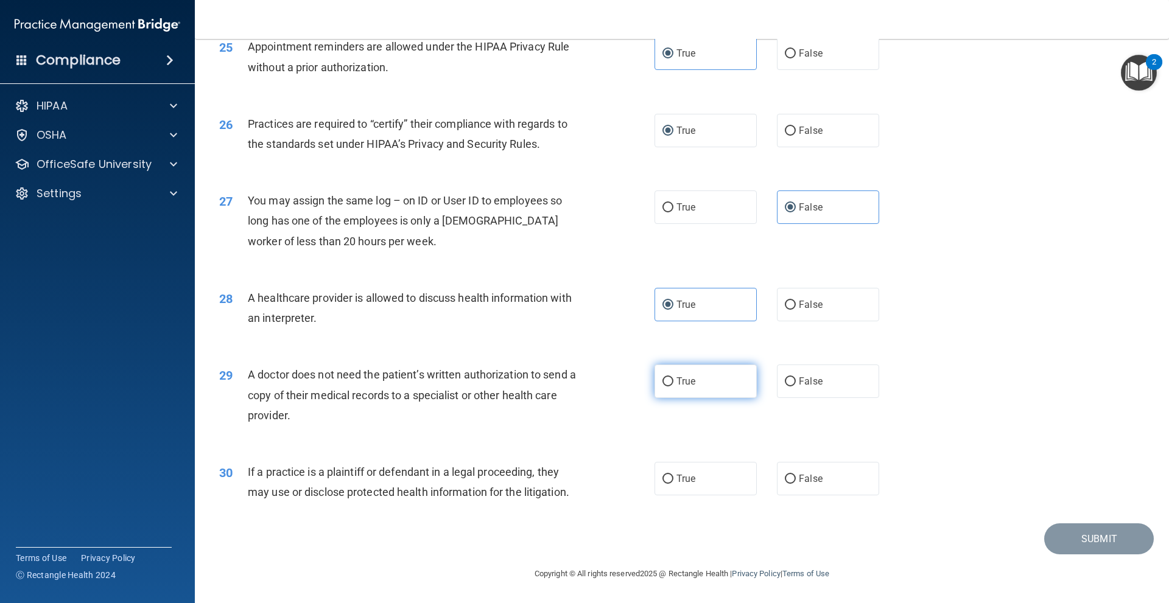
radio input "true"
click at [681, 486] on label "True" at bounding box center [706, 478] width 102 height 33
click at [673, 484] on input "True" at bounding box center [667, 479] width 11 height 9
radio input "true"
click at [1053, 536] on button "Submit" at bounding box center [1099, 539] width 110 height 31
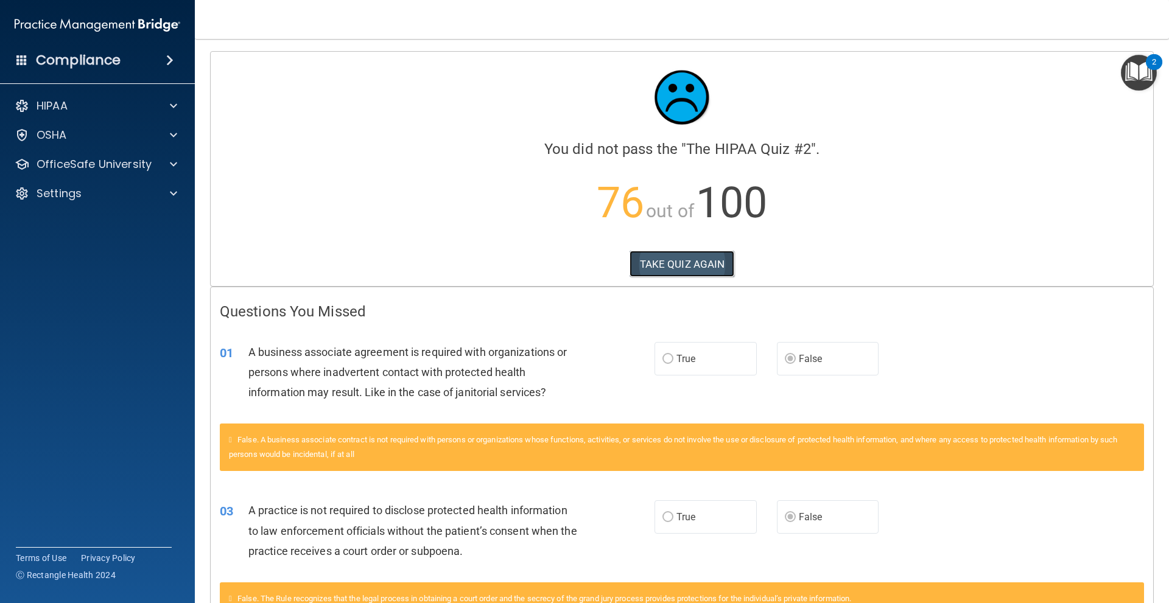
click at [661, 272] on button "TAKE QUIZ AGAIN" at bounding box center [682, 264] width 105 height 27
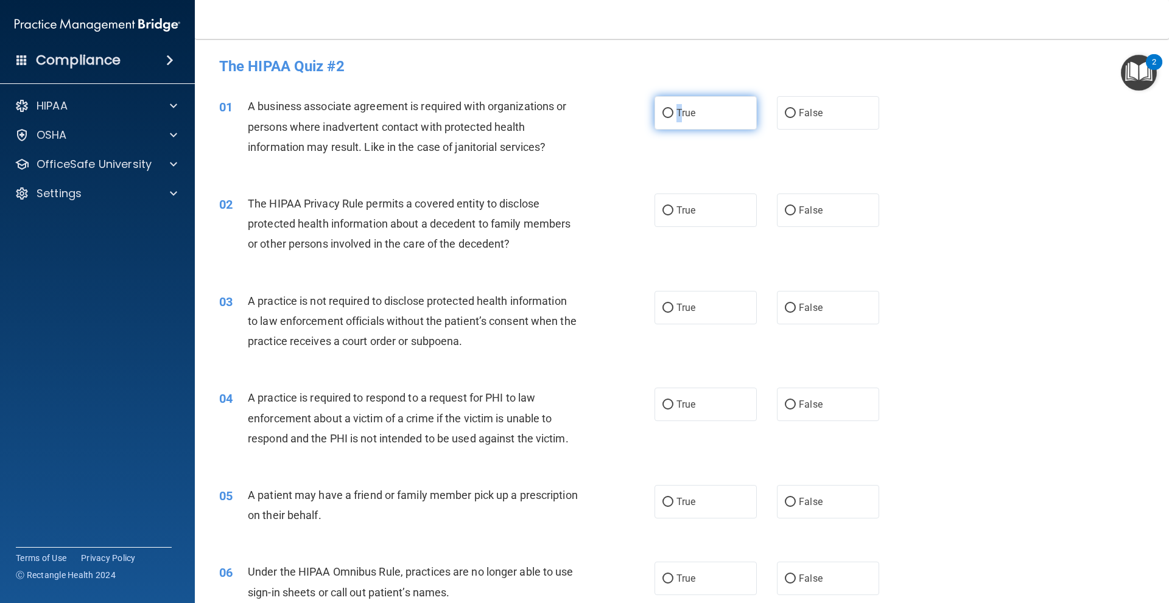
click at [676, 114] on span "True" at bounding box center [685, 113] width 19 height 12
click at [680, 109] on span "True" at bounding box center [685, 113] width 19 height 12
click at [673, 109] on input "True" at bounding box center [667, 113] width 11 height 9
radio input "true"
click at [681, 222] on label "True" at bounding box center [706, 210] width 102 height 33
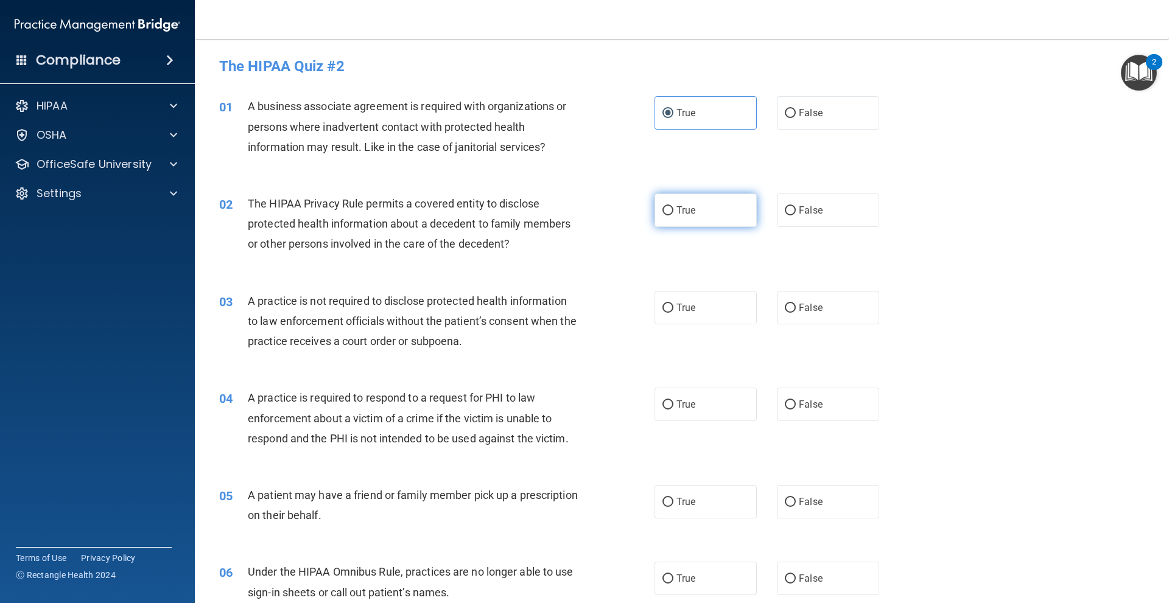
click at [673, 216] on input "True" at bounding box center [667, 210] width 11 height 9
radio input "true"
click at [707, 308] on label "True" at bounding box center [706, 307] width 102 height 33
click at [673, 308] on input "True" at bounding box center [667, 308] width 11 height 9
radio input "true"
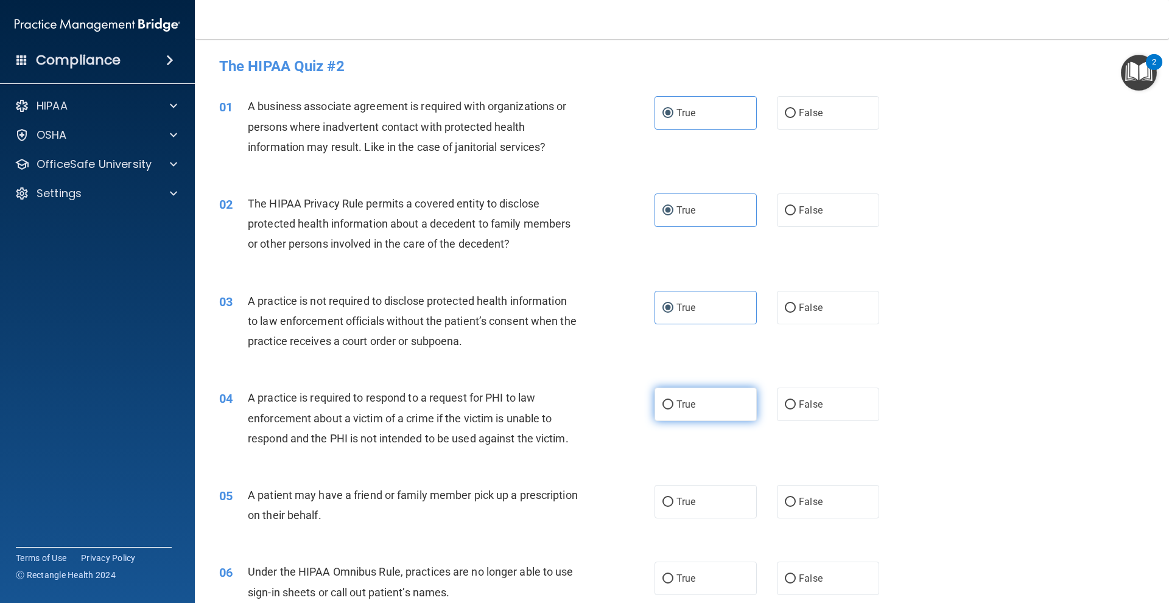
click at [697, 407] on label "True" at bounding box center [706, 404] width 102 height 33
click at [673, 407] on input "True" at bounding box center [667, 405] width 11 height 9
radio input "true"
click at [809, 110] on span "False" at bounding box center [811, 113] width 24 height 12
click at [796, 110] on input "False" at bounding box center [790, 113] width 11 height 9
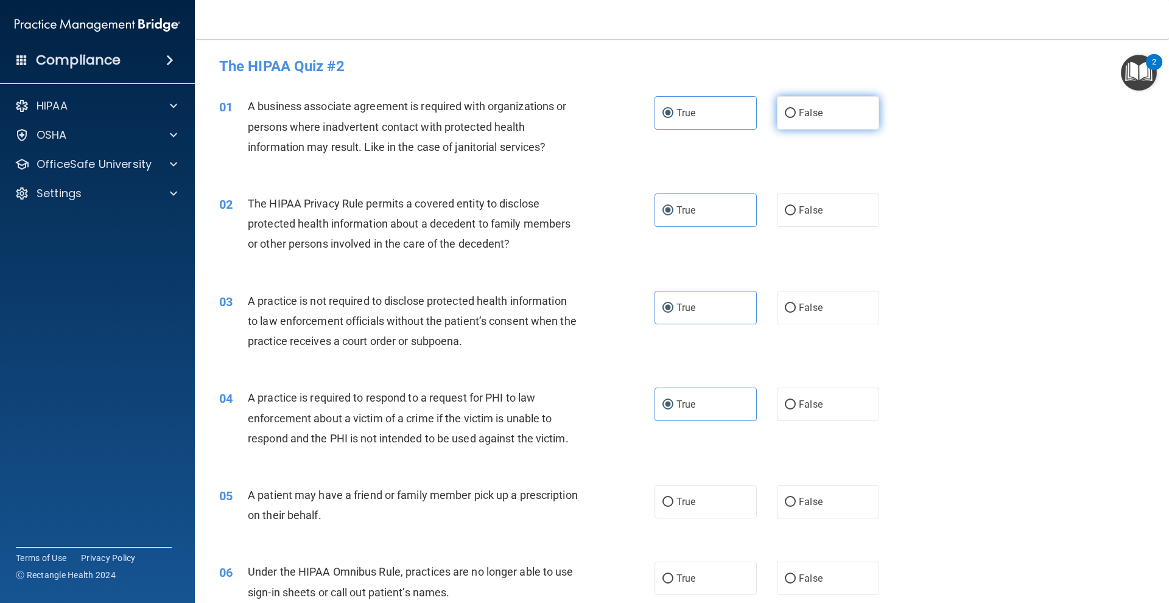
radio input "true"
radio input "false"
click at [785, 309] on input "False" at bounding box center [790, 308] width 11 height 9
radio input "true"
radio input "false"
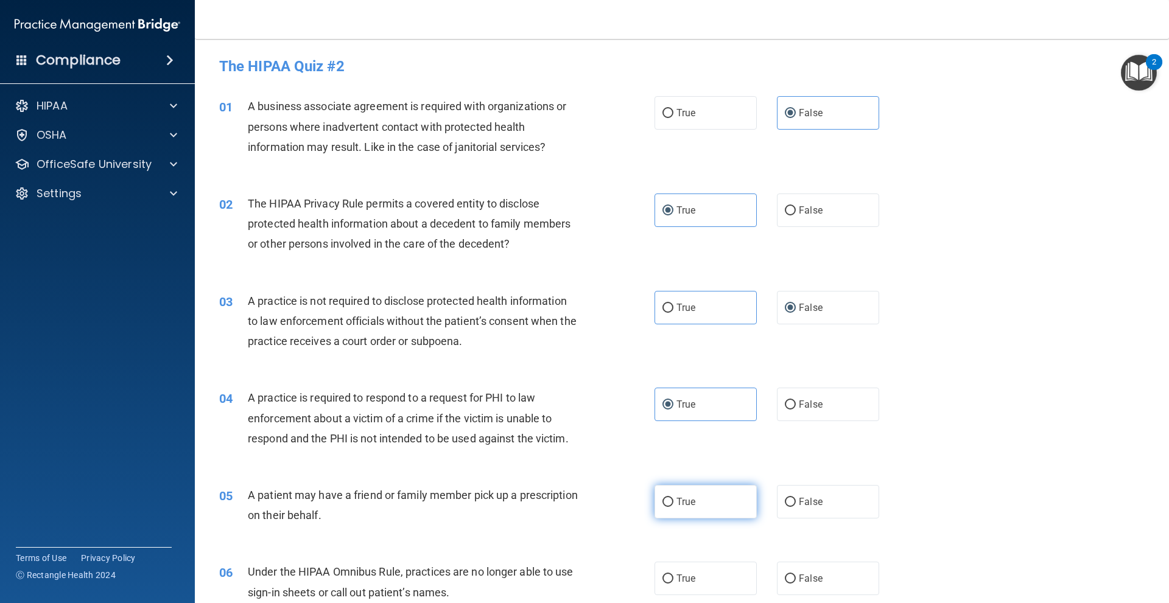
click at [683, 499] on span "True" at bounding box center [685, 502] width 19 height 12
click at [673, 499] on input "True" at bounding box center [667, 502] width 11 height 9
radio input "true"
click at [786, 580] on input "False" at bounding box center [790, 579] width 11 height 9
radio input "true"
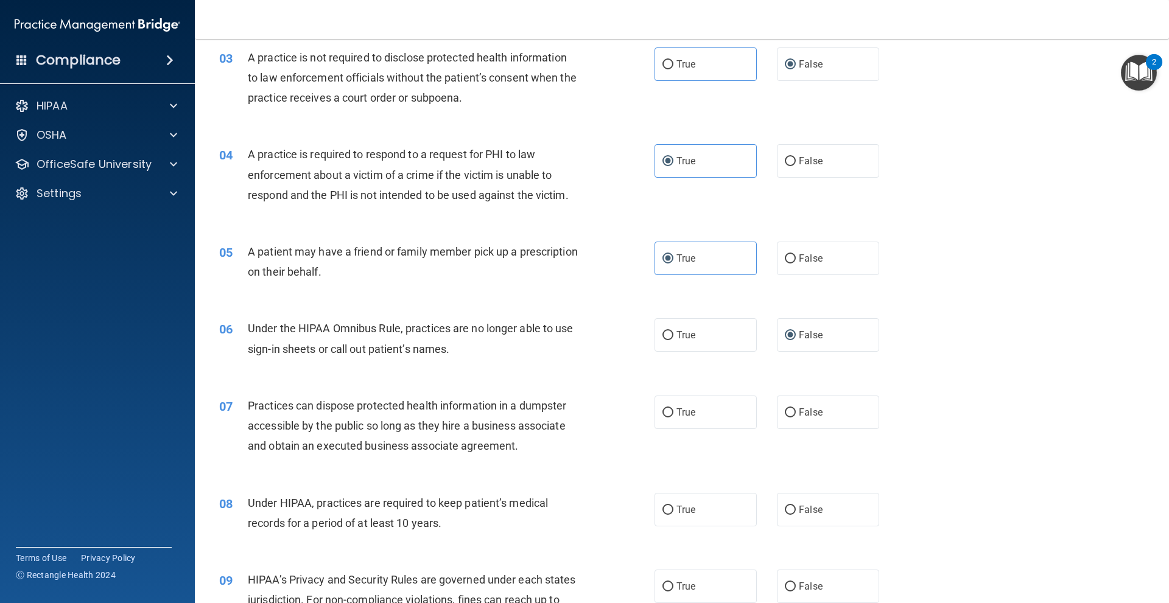
scroll to position [304, 0]
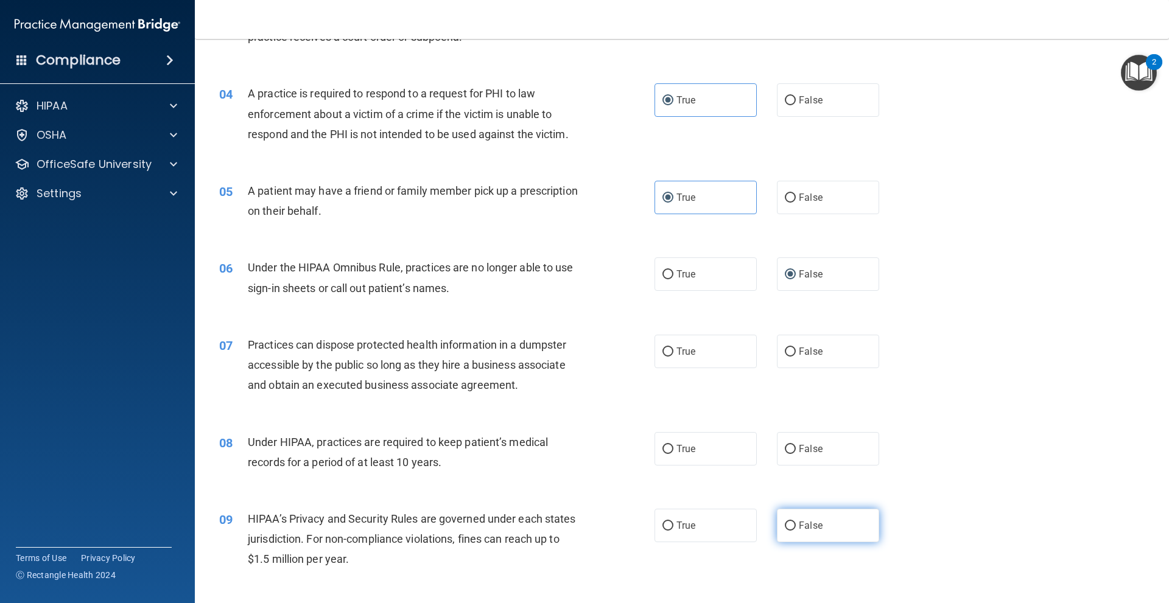
click at [821, 525] on label "False" at bounding box center [828, 525] width 102 height 33
click at [796, 525] on input "False" at bounding box center [790, 526] width 11 height 9
radio input "true"
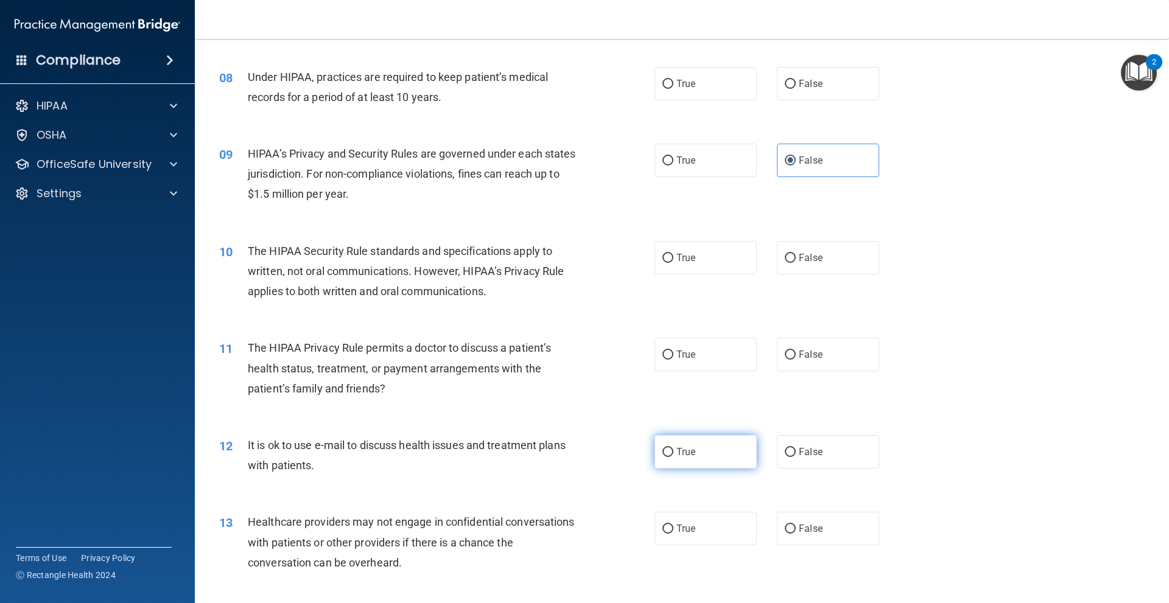
click at [686, 445] on label "True" at bounding box center [706, 451] width 102 height 33
click at [673, 448] on input "True" at bounding box center [667, 452] width 11 height 9
radio input "true"
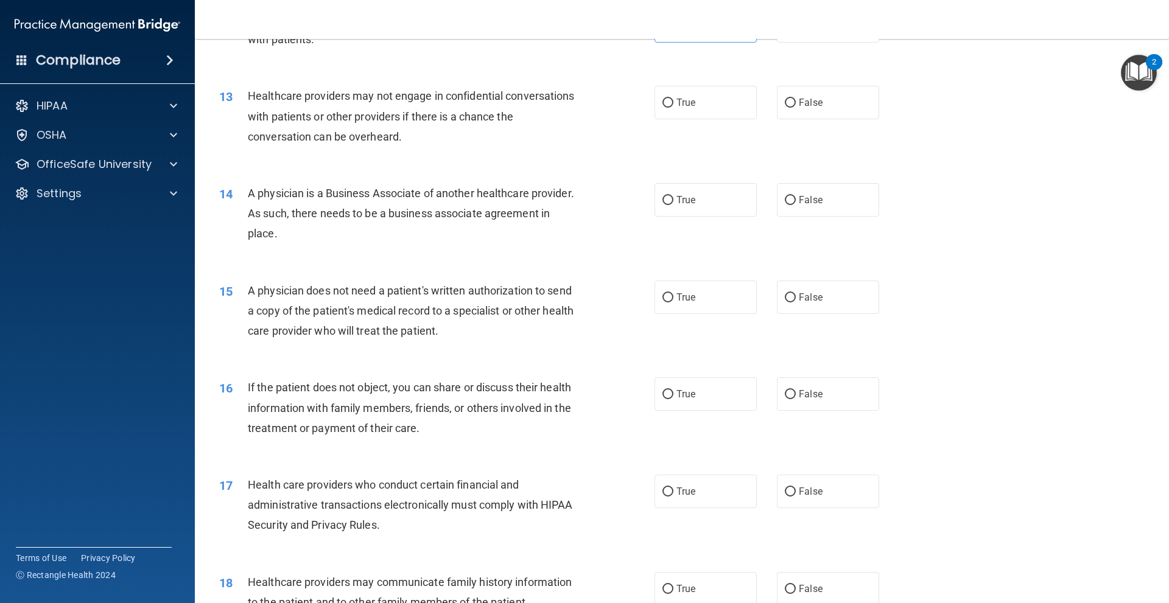
scroll to position [1157, 0]
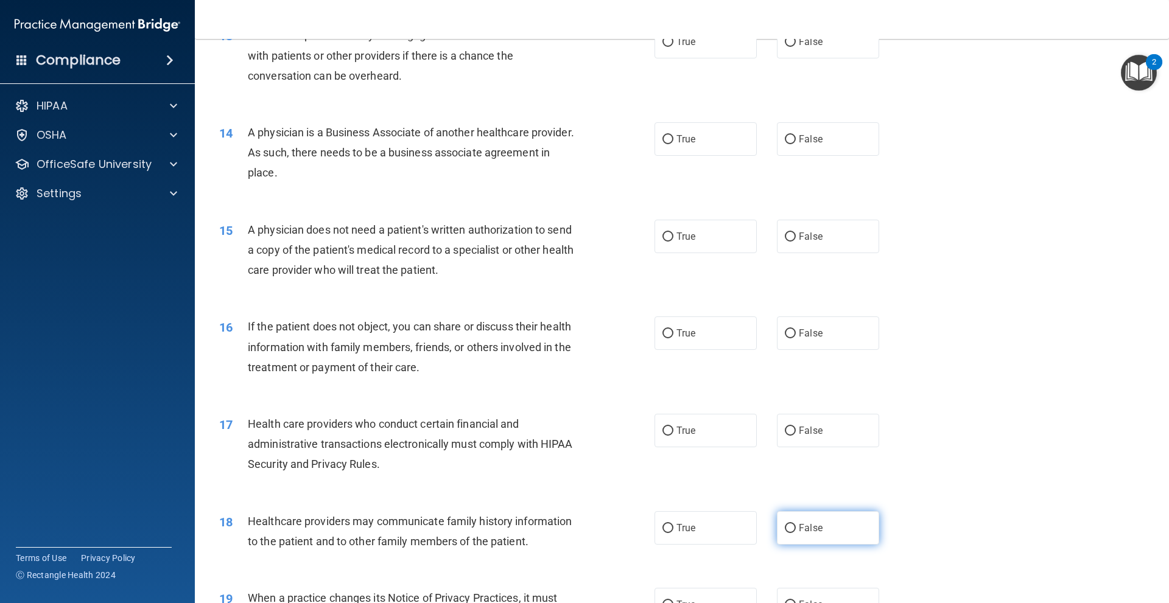
click at [783, 516] on label "False" at bounding box center [828, 527] width 102 height 33
click at [785, 524] on input "False" at bounding box center [790, 528] width 11 height 9
radio input "true"
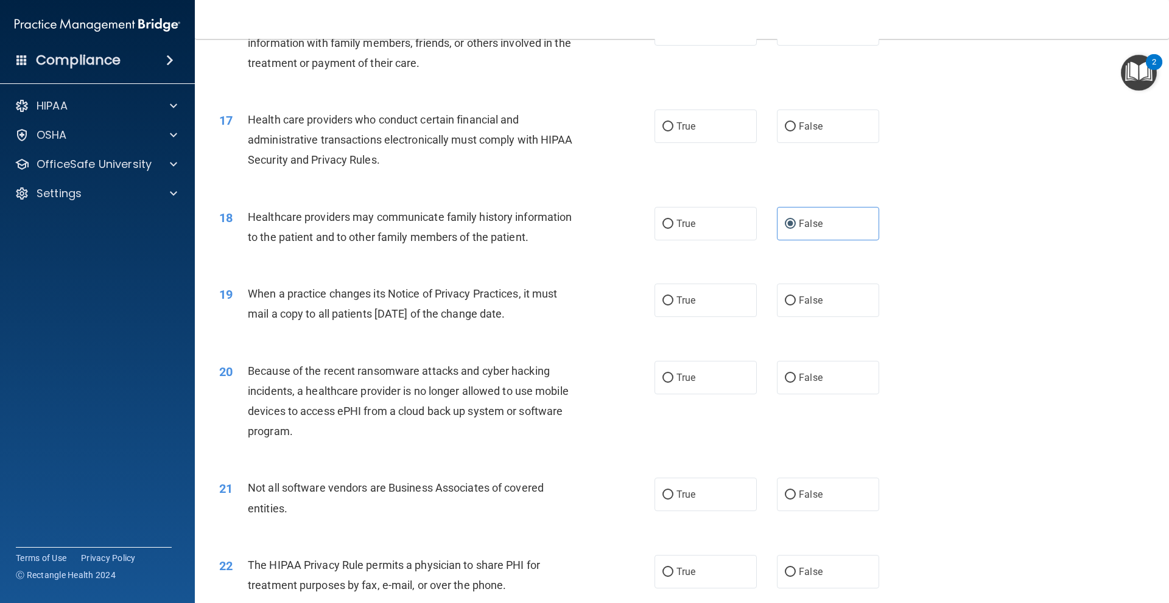
scroll to position [1644, 0]
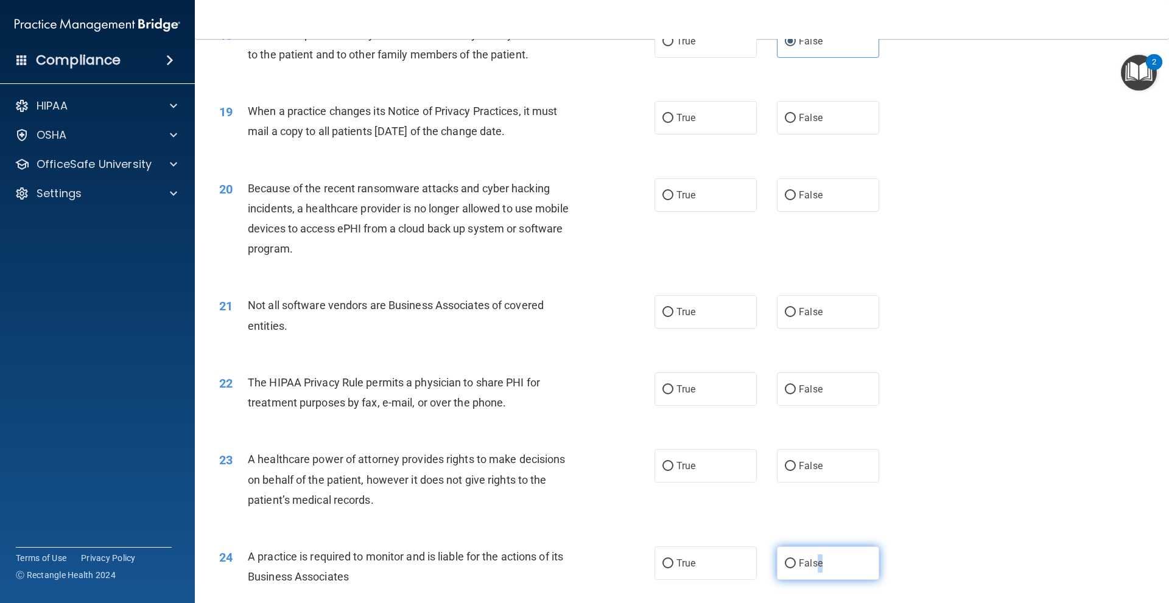
click at [815, 578] on label "False" at bounding box center [828, 563] width 102 height 33
click at [805, 571] on label "False" at bounding box center [828, 563] width 102 height 33
click at [796, 569] on input "False" at bounding box center [790, 564] width 11 height 9
radio input "true"
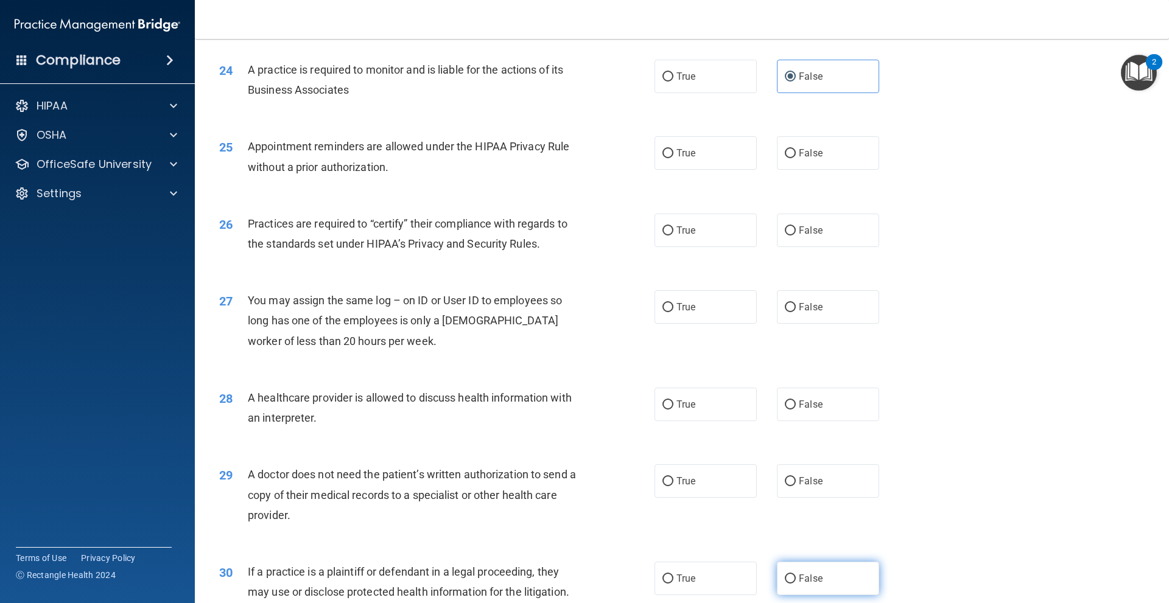
scroll to position [2192, 0]
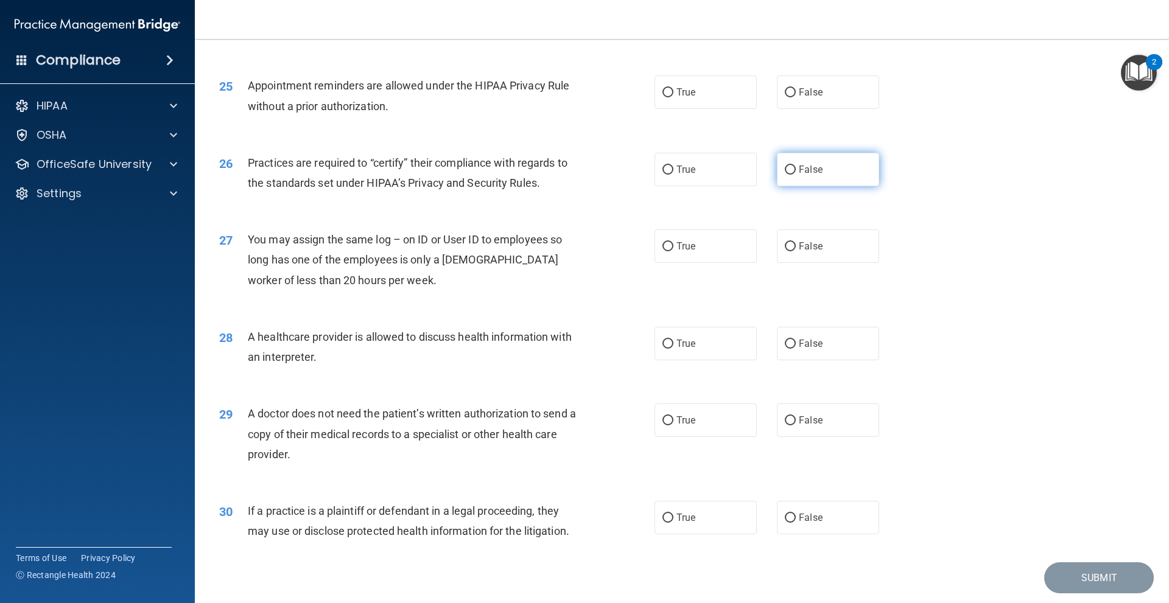
click at [810, 177] on label "False" at bounding box center [828, 169] width 102 height 33
click at [796, 175] on input "False" at bounding box center [790, 170] width 11 height 9
radio input "true"
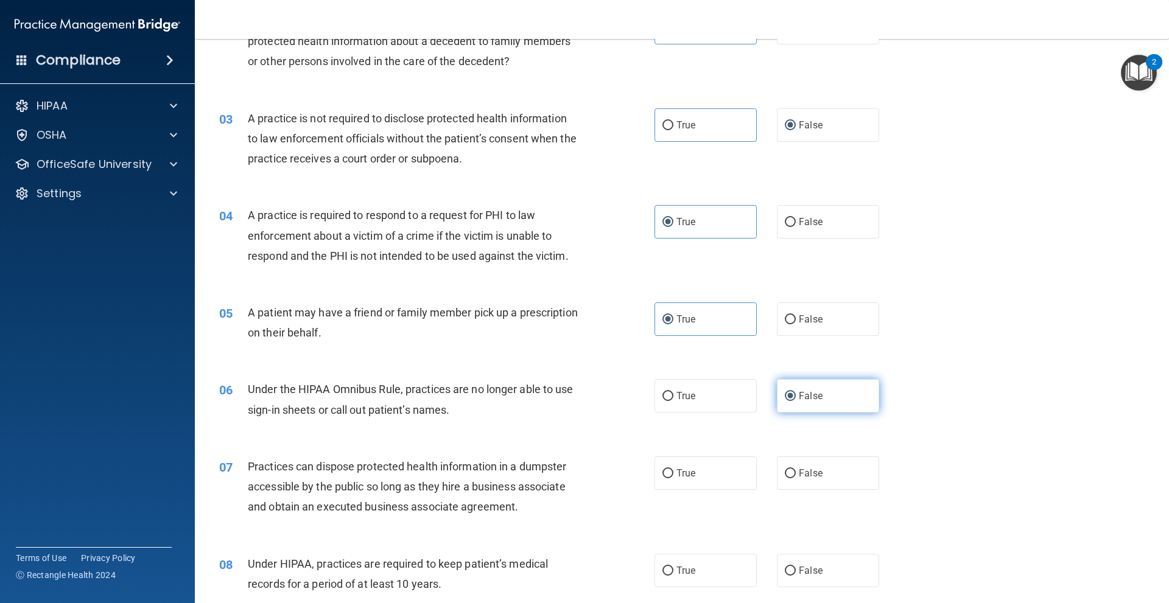
scroll to position [244, 0]
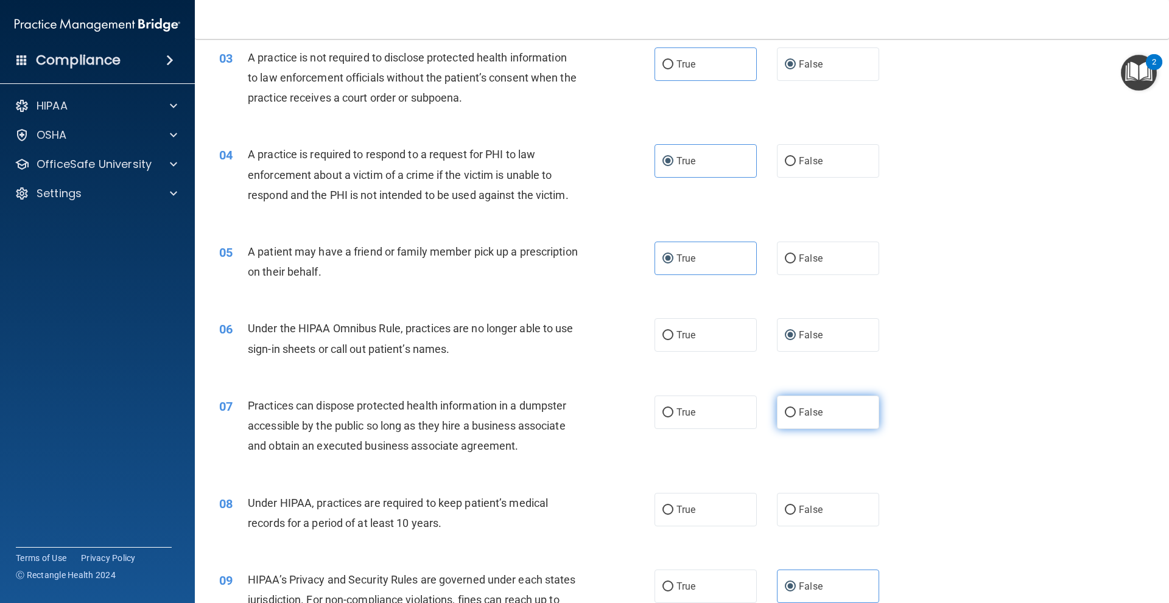
click at [787, 416] on input "False" at bounding box center [790, 413] width 11 height 9
radio input "true"
click at [813, 503] on label "False" at bounding box center [828, 509] width 102 height 33
click at [796, 506] on input "False" at bounding box center [790, 510] width 11 height 9
radio input "true"
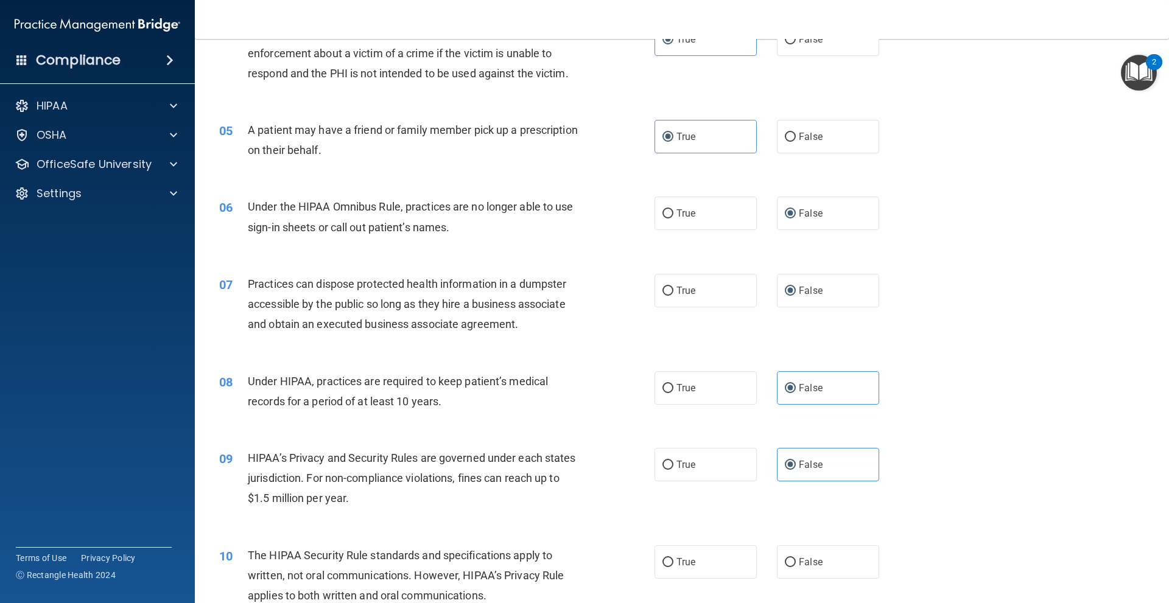
scroll to position [487, 0]
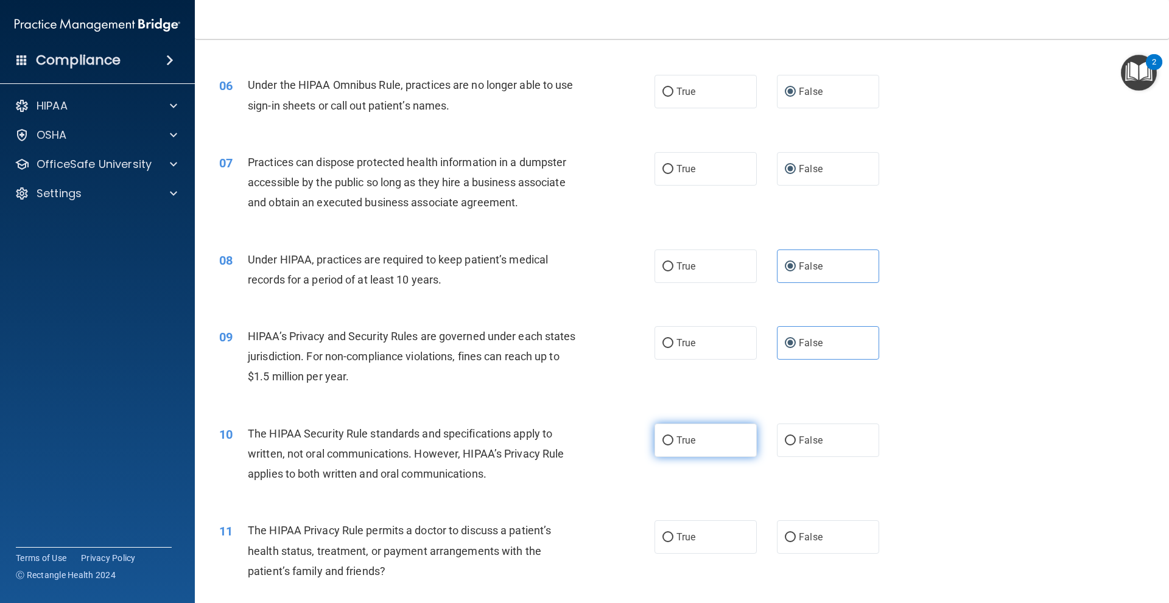
click at [717, 437] on label "True" at bounding box center [706, 440] width 102 height 33
click at [673, 437] on input "True" at bounding box center [667, 441] width 11 height 9
radio input "true"
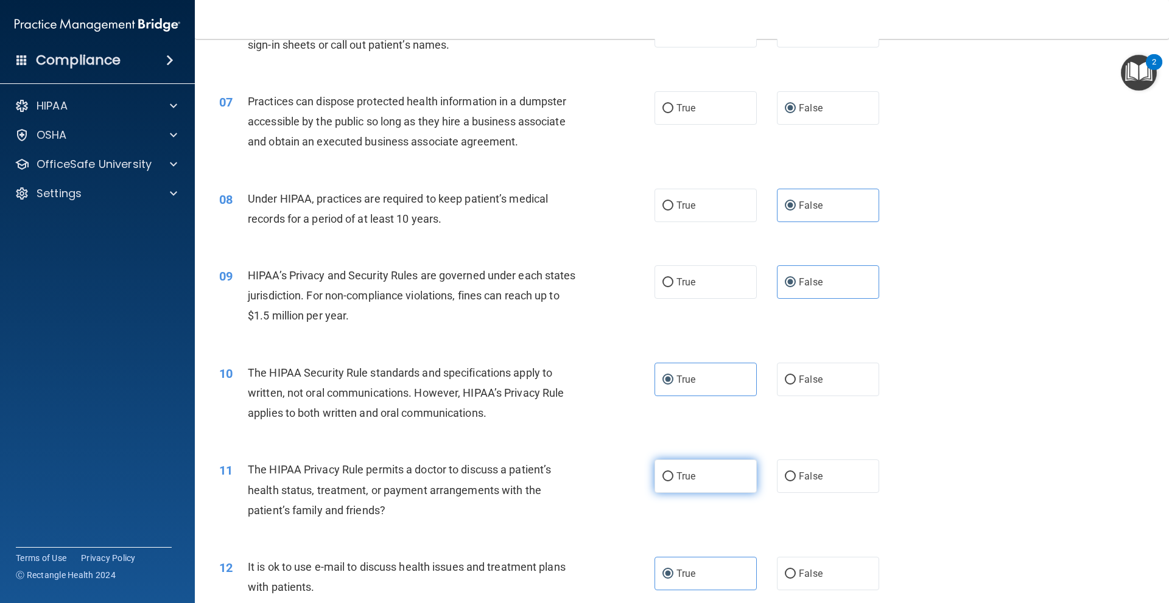
click at [692, 474] on label "True" at bounding box center [706, 476] width 102 height 33
click at [673, 474] on input "True" at bounding box center [667, 476] width 11 height 9
radio input "true"
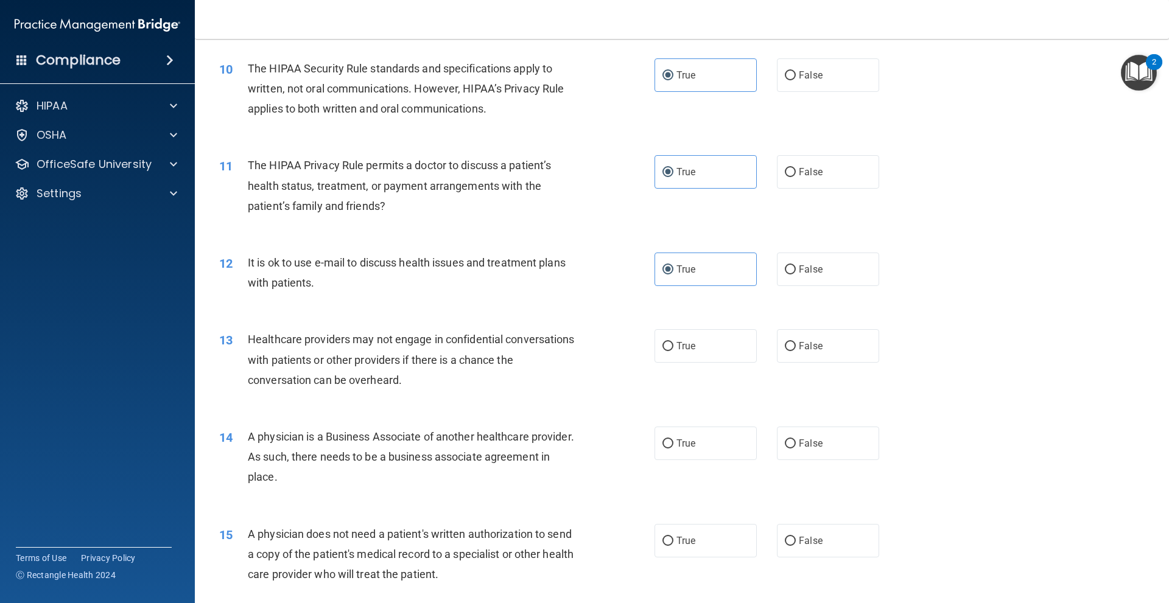
scroll to position [913, 0]
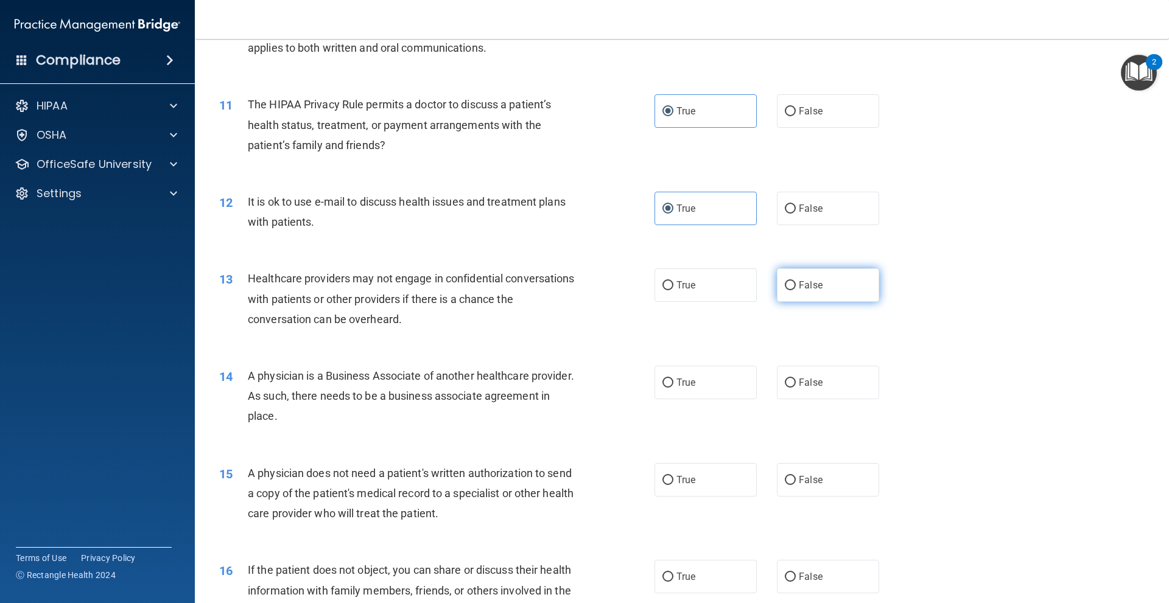
click at [810, 286] on span "False" at bounding box center [811, 285] width 24 height 12
click at [796, 286] on input "False" at bounding box center [790, 285] width 11 height 9
radio input "true"
click at [801, 379] on span "False" at bounding box center [811, 383] width 24 height 12
click at [796, 379] on input "False" at bounding box center [790, 383] width 11 height 9
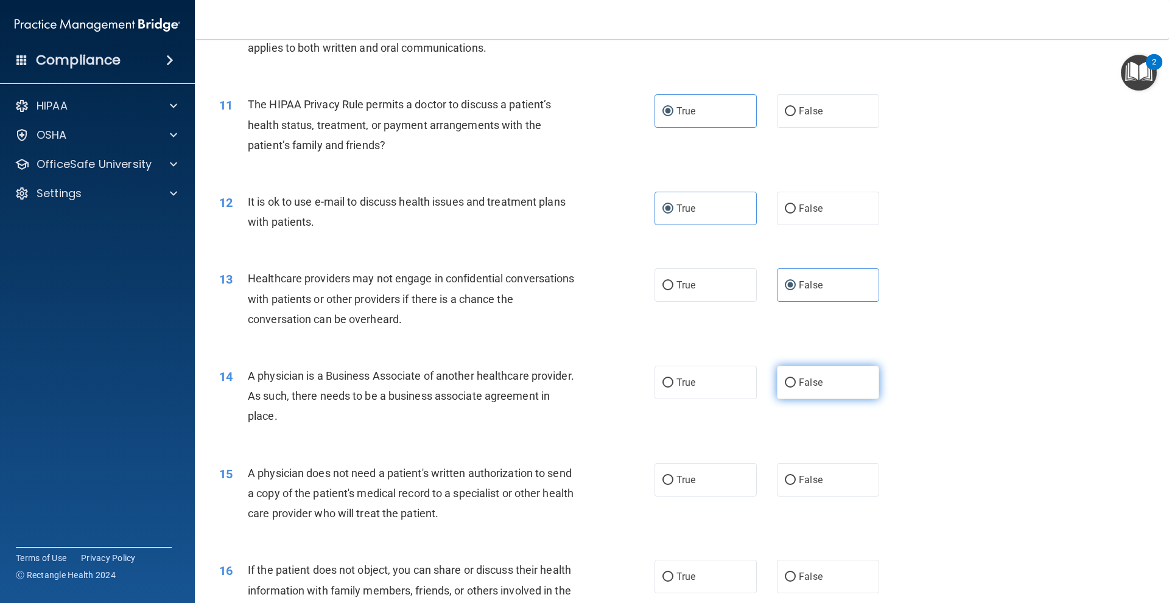
radio input "true"
click at [702, 475] on label "True" at bounding box center [706, 479] width 102 height 33
click at [673, 476] on input "True" at bounding box center [667, 480] width 11 height 9
radio input "true"
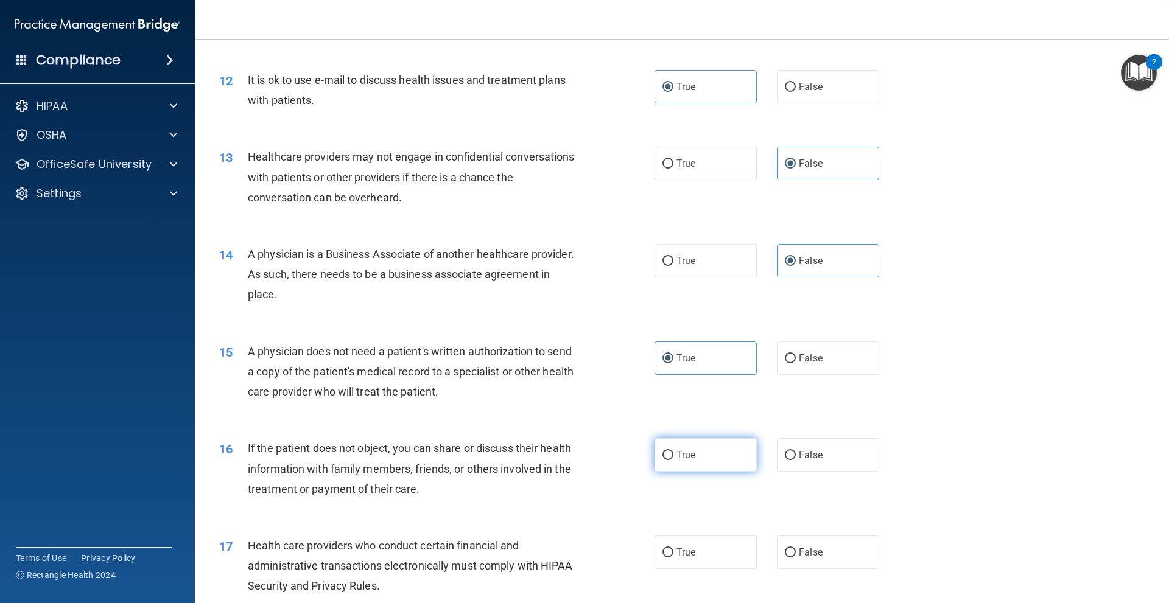
drag, startPoint x: 703, startPoint y: 448, endPoint x: 700, endPoint y: 457, distance: 10.2
click at [703, 448] on label "True" at bounding box center [706, 454] width 102 height 33
click at [673, 451] on input "True" at bounding box center [667, 455] width 11 height 9
radio input "true"
click at [669, 564] on label "True" at bounding box center [706, 552] width 102 height 33
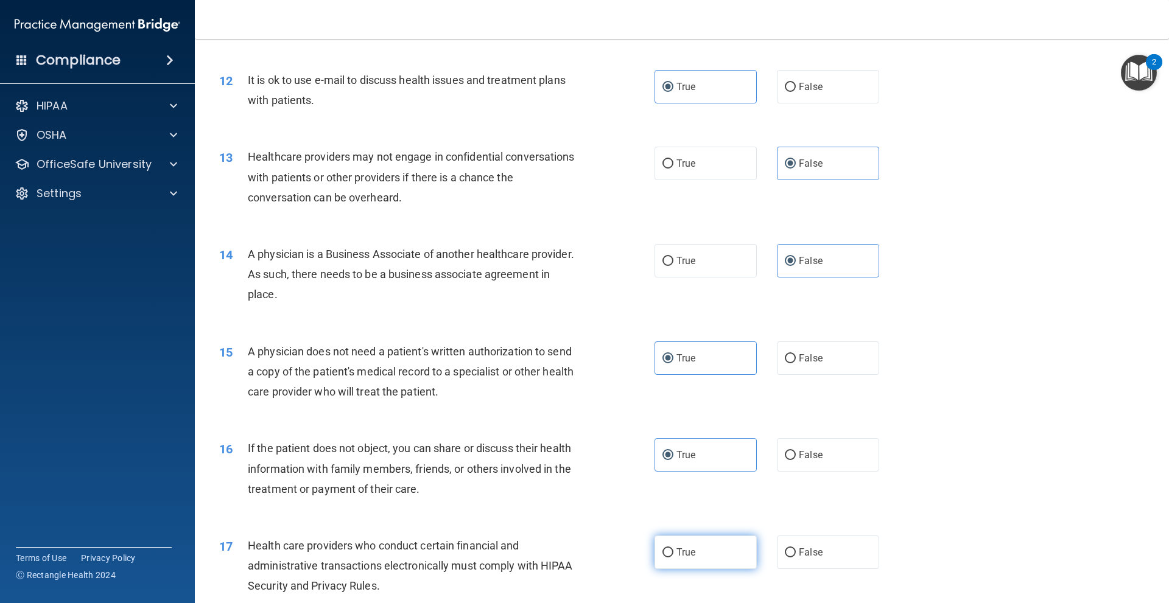
click at [669, 558] on input "True" at bounding box center [667, 553] width 11 height 9
radio input "true"
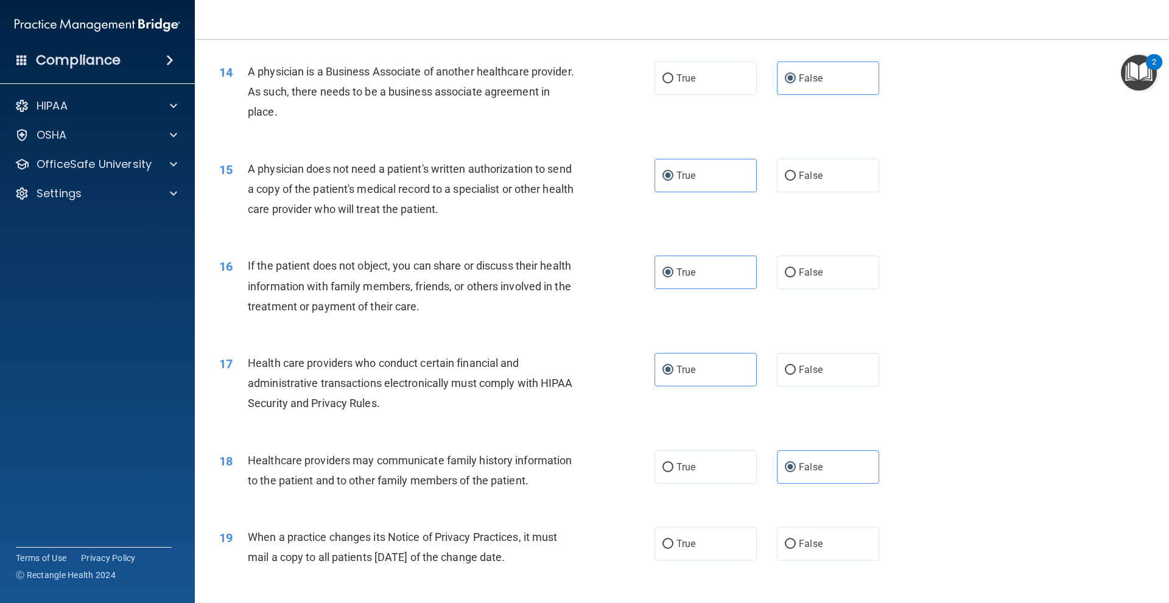
scroll to position [1279, 0]
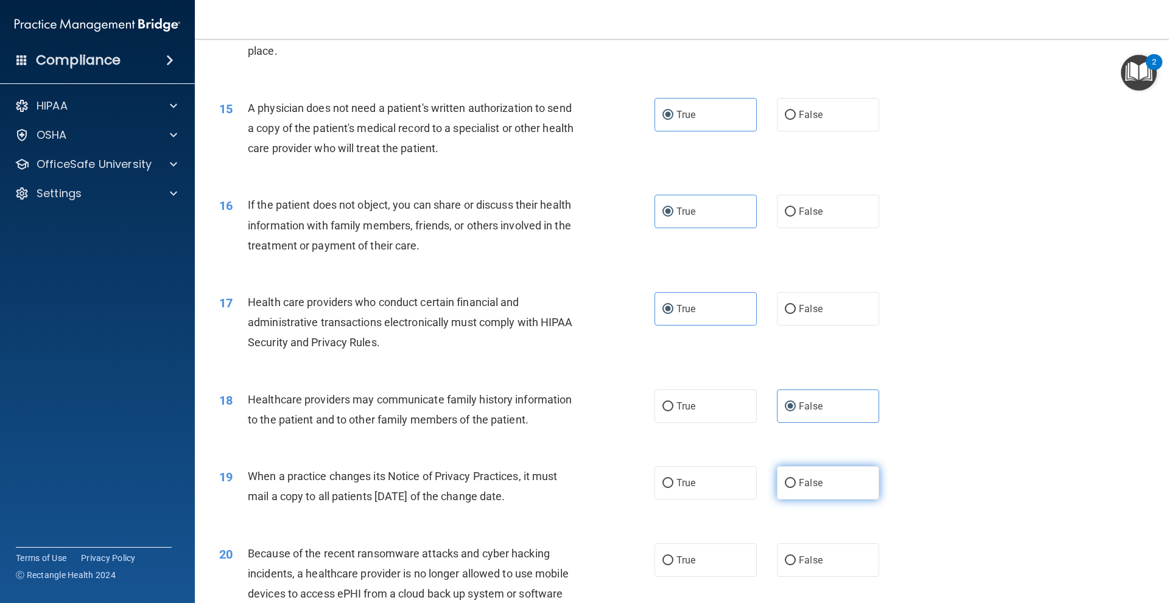
click at [781, 477] on label "False" at bounding box center [828, 482] width 102 height 33
click at [785, 479] on input "False" at bounding box center [790, 483] width 11 height 9
radio input "true"
click at [787, 562] on input "False" at bounding box center [790, 560] width 11 height 9
radio input "true"
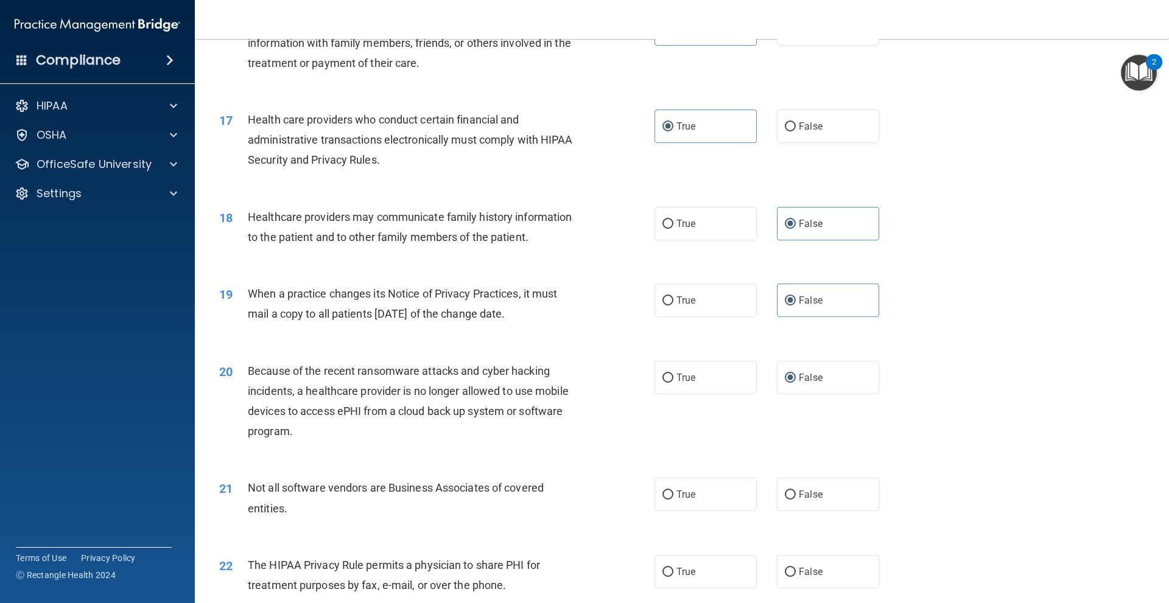
scroll to position [1522, 0]
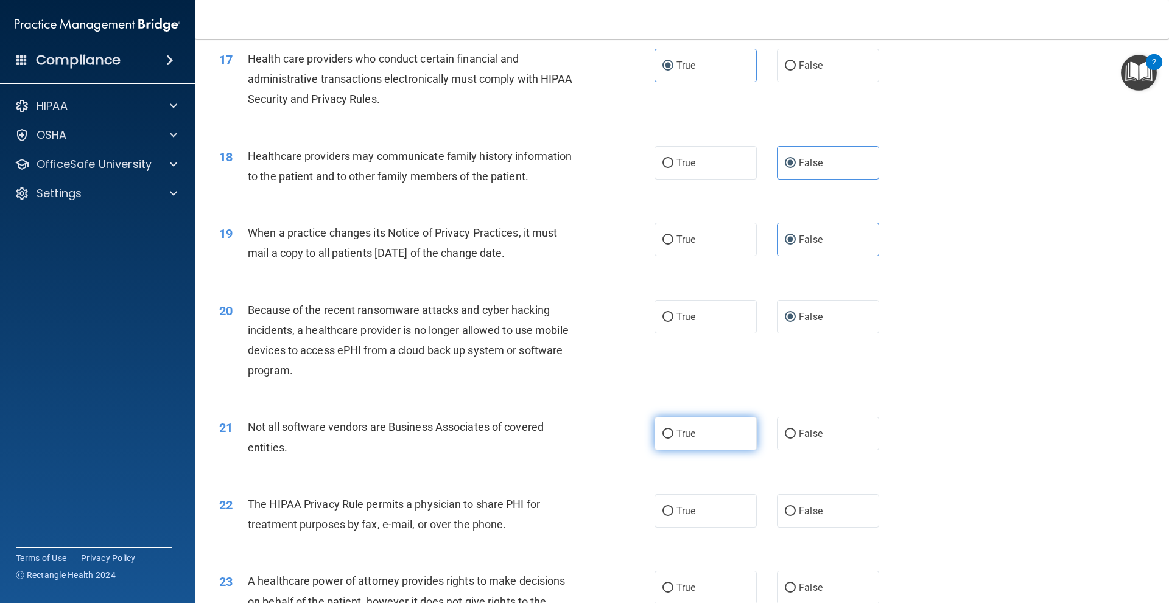
click at [699, 443] on label "True" at bounding box center [706, 433] width 102 height 33
click at [673, 439] on input "True" at bounding box center [667, 434] width 11 height 9
radio input "true"
click at [687, 506] on span "True" at bounding box center [685, 511] width 19 height 12
click at [673, 507] on input "True" at bounding box center [667, 511] width 11 height 9
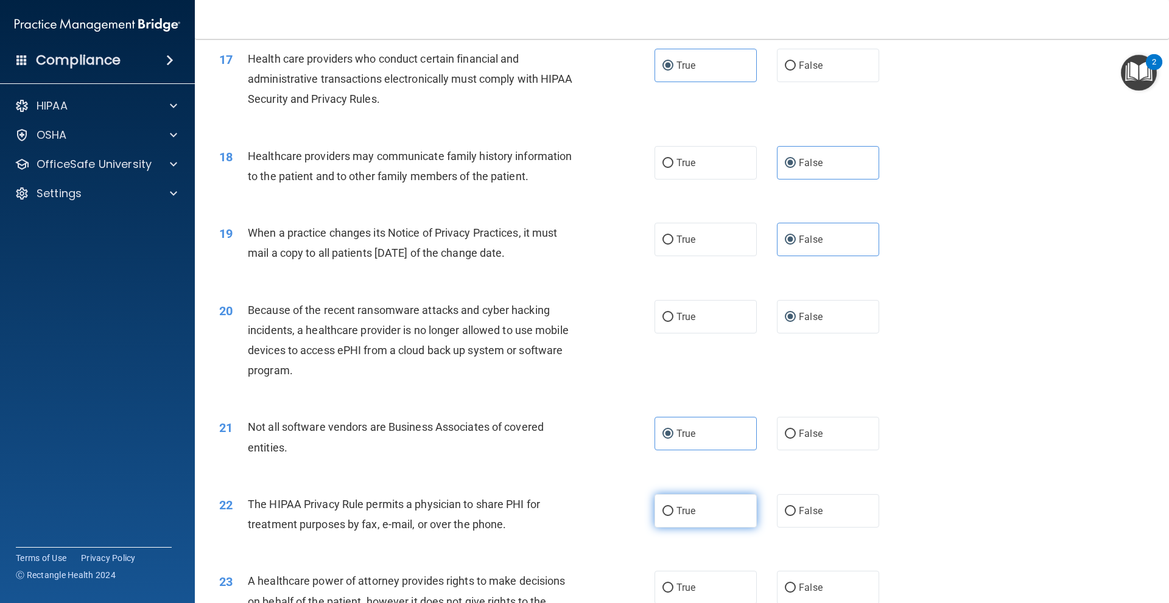
radio input "true"
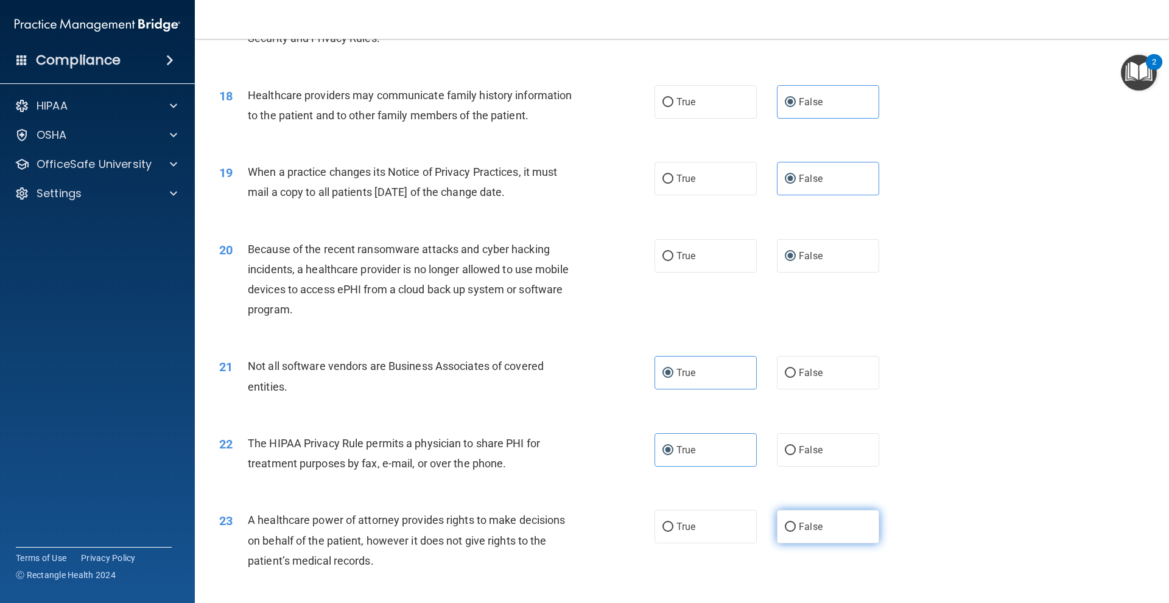
click at [819, 516] on label "False" at bounding box center [828, 526] width 102 height 33
click at [796, 523] on input "False" at bounding box center [790, 527] width 11 height 9
radio input "true"
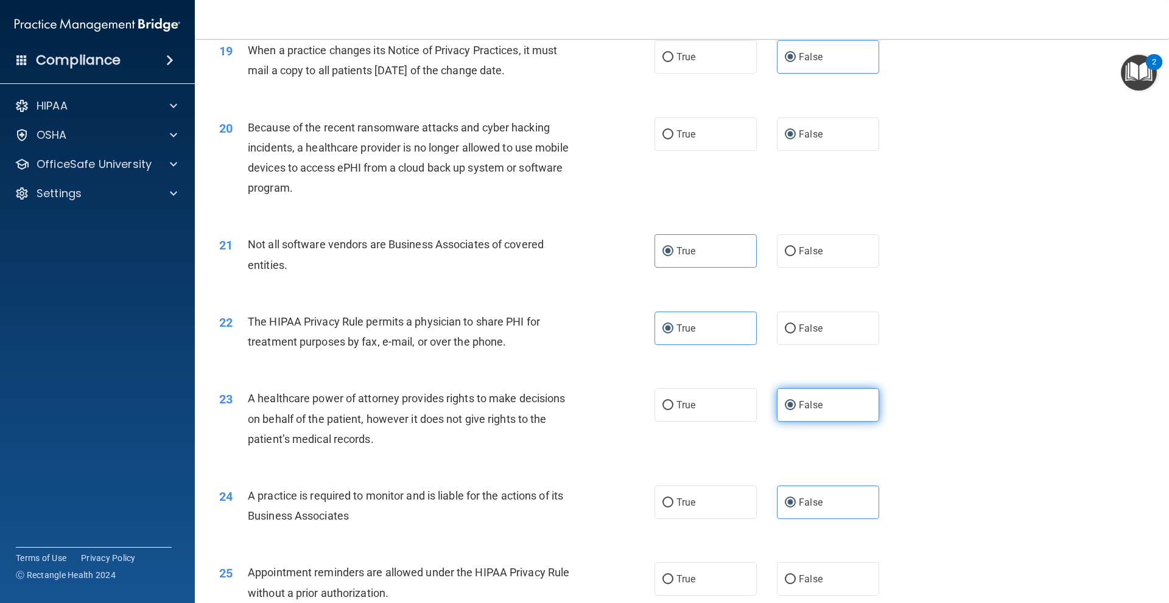
scroll to position [1766, 0]
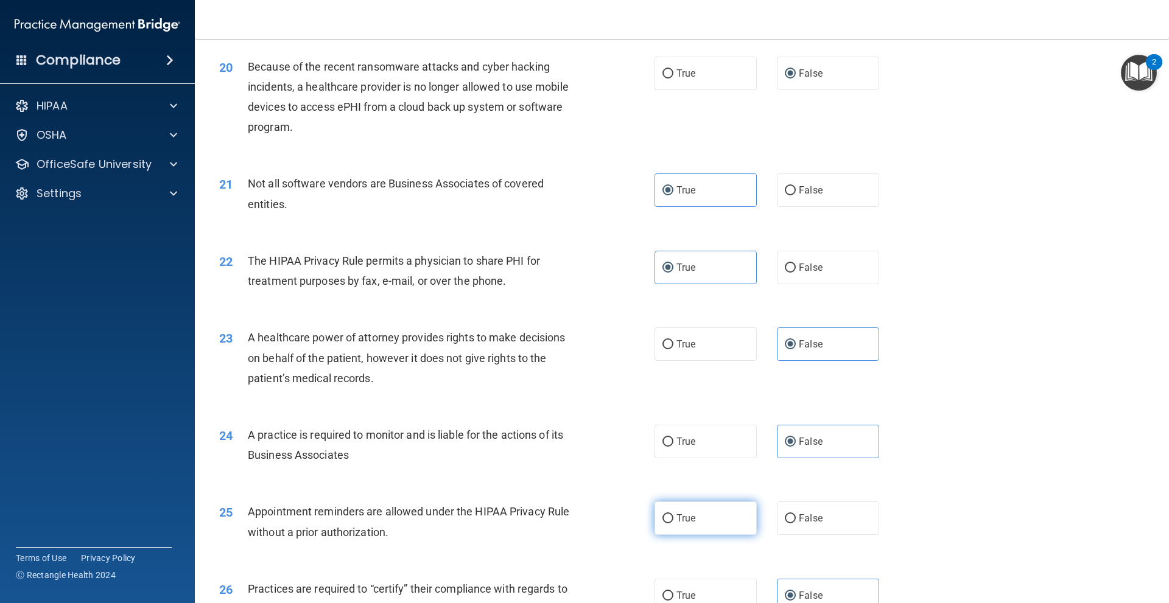
click at [694, 529] on label "True" at bounding box center [706, 518] width 102 height 33
click at [673, 524] on input "True" at bounding box center [667, 518] width 11 height 9
radio input "true"
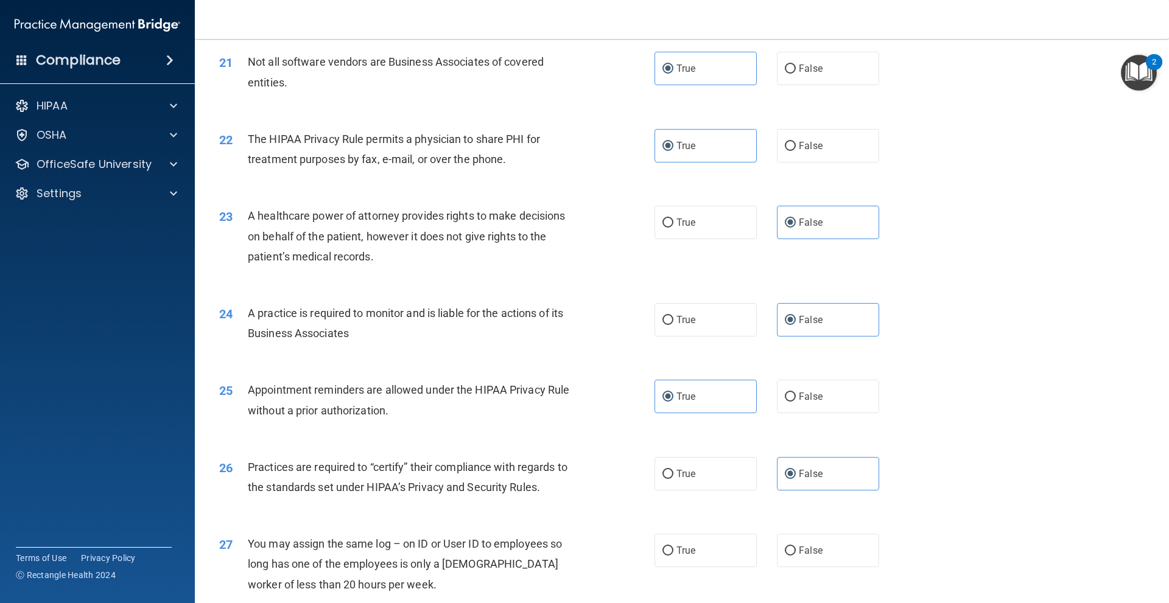
scroll to position [1948, 0]
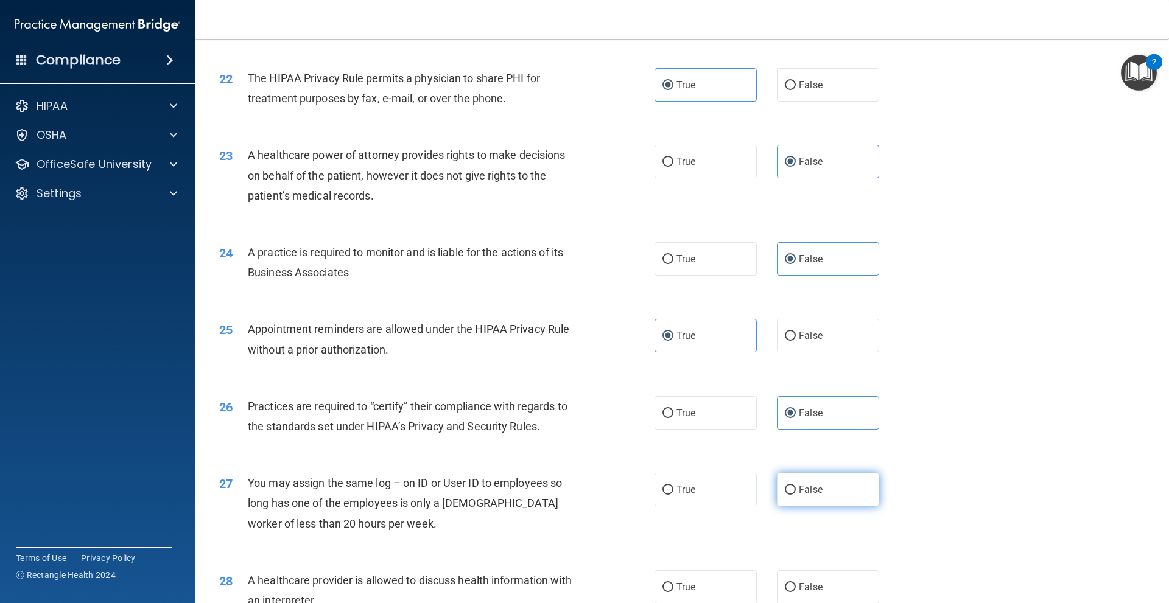
click at [844, 491] on label "False" at bounding box center [828, 489] width 102 height 33
click at [796, 491] on input "False" at bounding box center [790, 490] width 11 height 9
radio input "true"
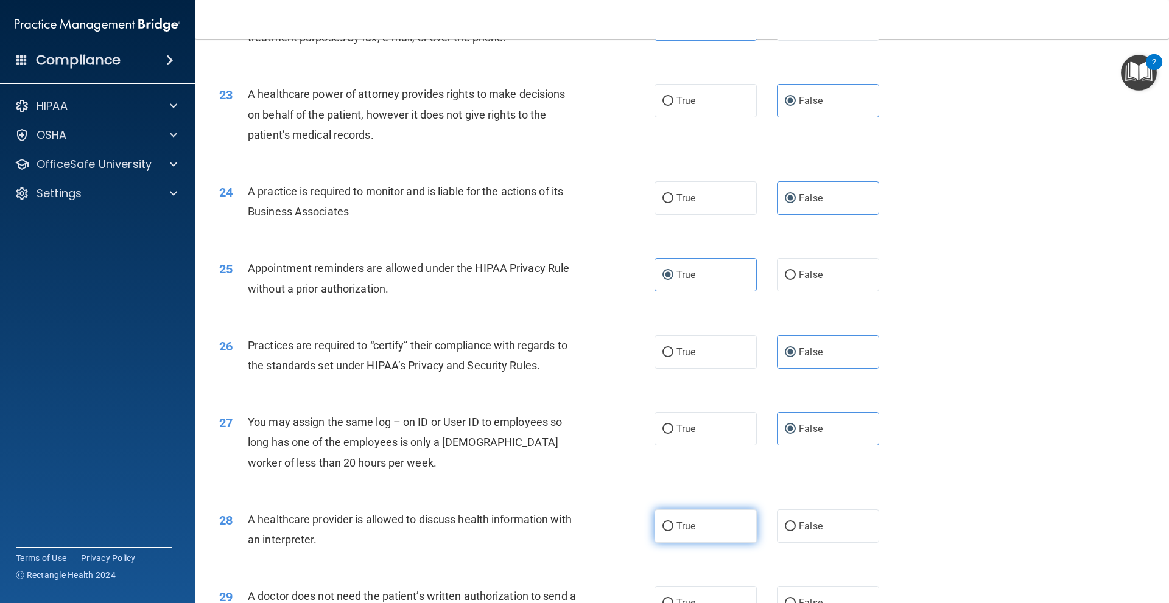
click at [708, 512] on label "True" at bounding box center [706, 526] width 102 height 33
click at [673, 522] on input "True" at bounding box center [667, 526] width 11 height 9
radio input "true"
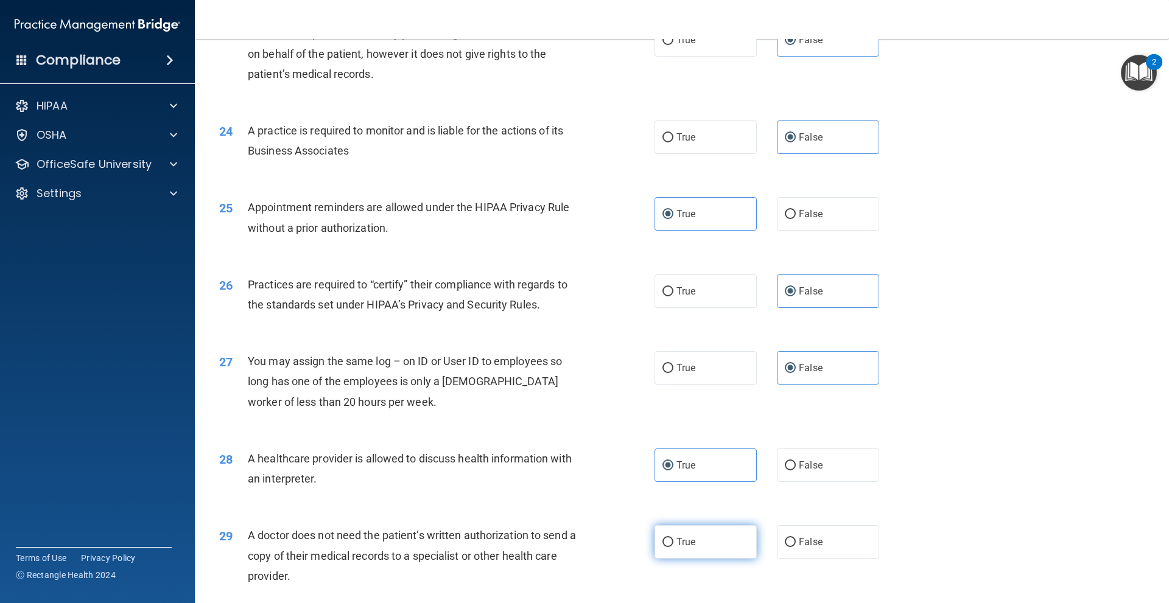
click at [697, 538] on label "True" at bounding box center [706, 541] width 102 height 33
click at [673, 538] on input "True" at bounding box center [667, 542] width 11 height 9
radio input "true"
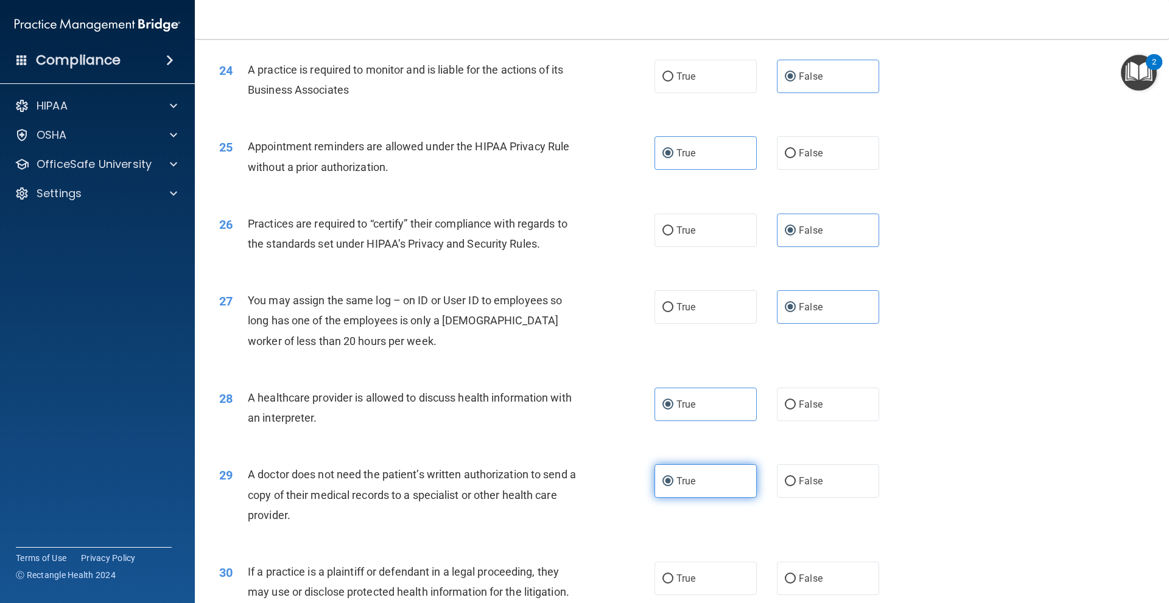
scroll to position [2192, 0]
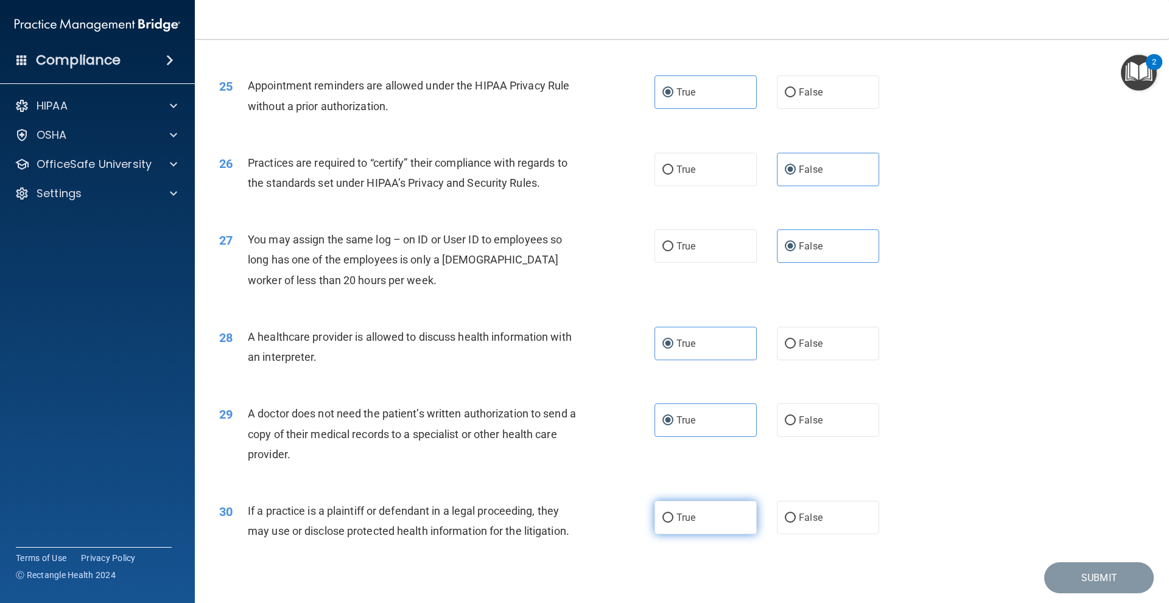
click at [700, 523] on label "True" at bounding box center [706, 517] width 102 height 33
click at [673, 523] on input "True" at bounding box center [667, 518] width 11 height 9
radio input "true"
click at [1071, 572] on button "Submit" at bounding box center [1099, 578] width 110 height 31
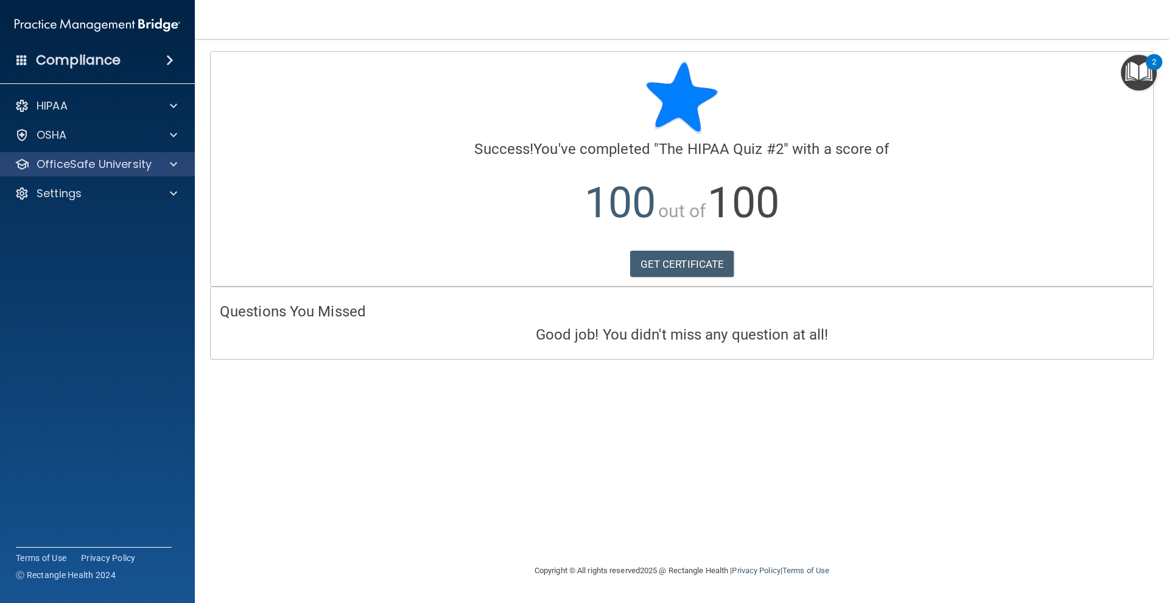
click at [124, 155] on div "OfficeSafe University" at bounding box center [97, 164] width 195 height 24
click at [172, 165] on span at bounding box center [173, 164] width 7 height 15
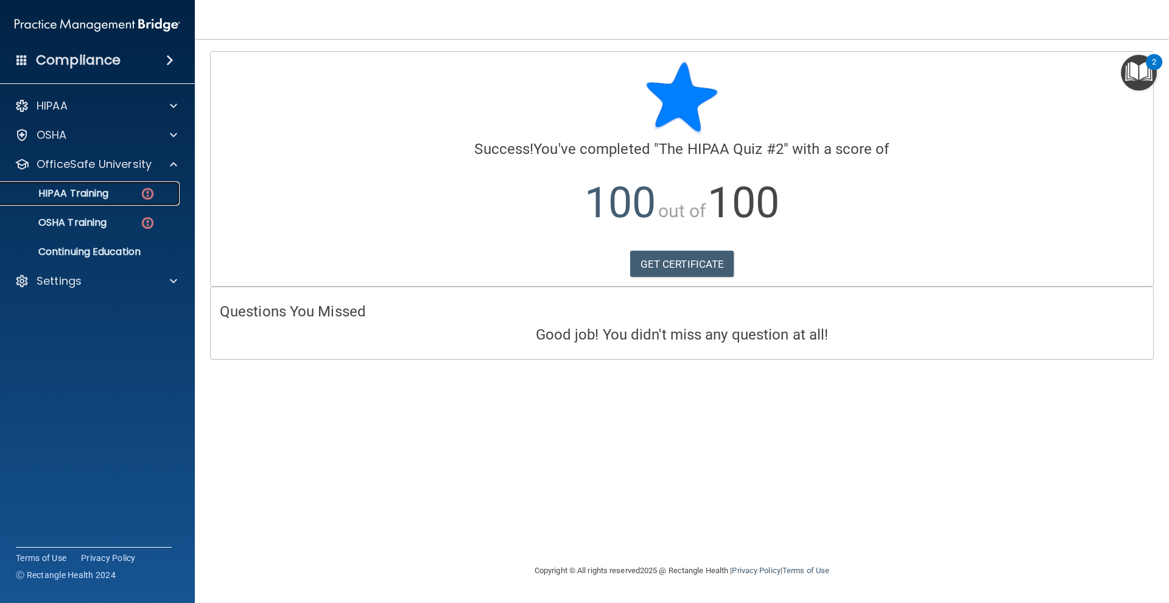
click at [130, 192] on div "HIPAA Training" at bounding box center [91, 194] width 166 height 12
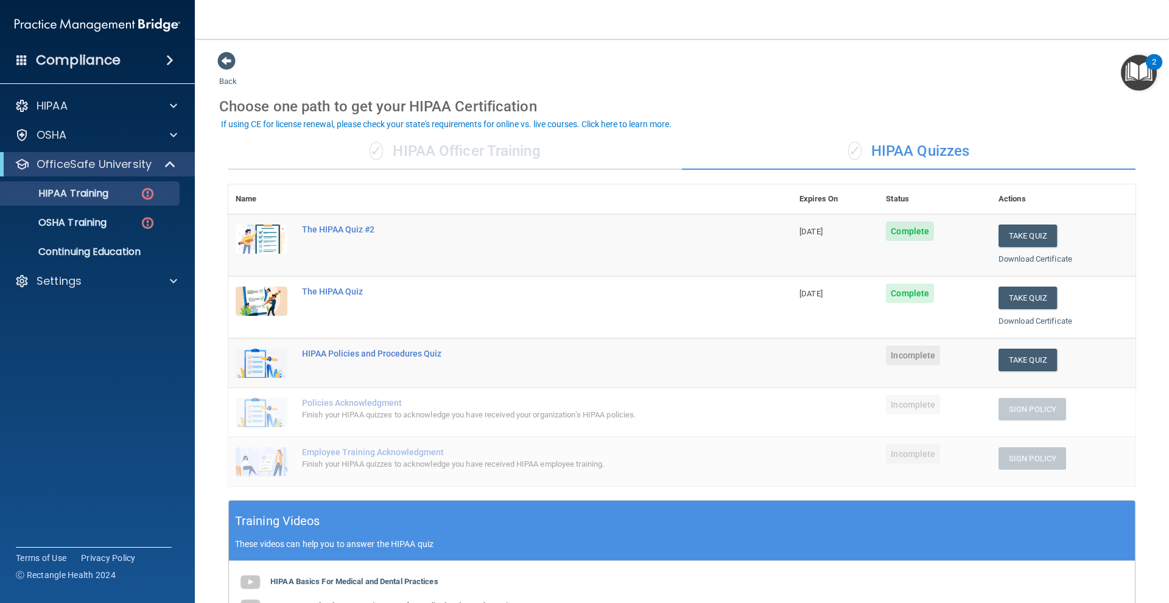
click at [479, 155] on div "✓ HIPAA Officer Training" at bounding box center [455, 151] width 454 height 37
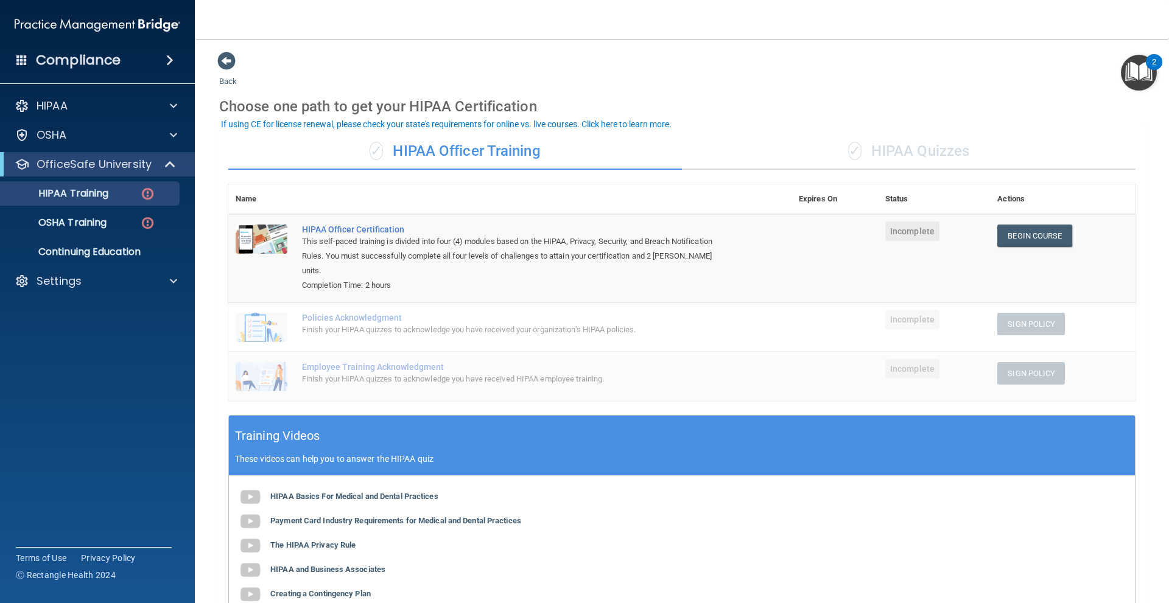
click at [848, 154] on span "✓" at bounding box center [854, 151] width 13 height 18
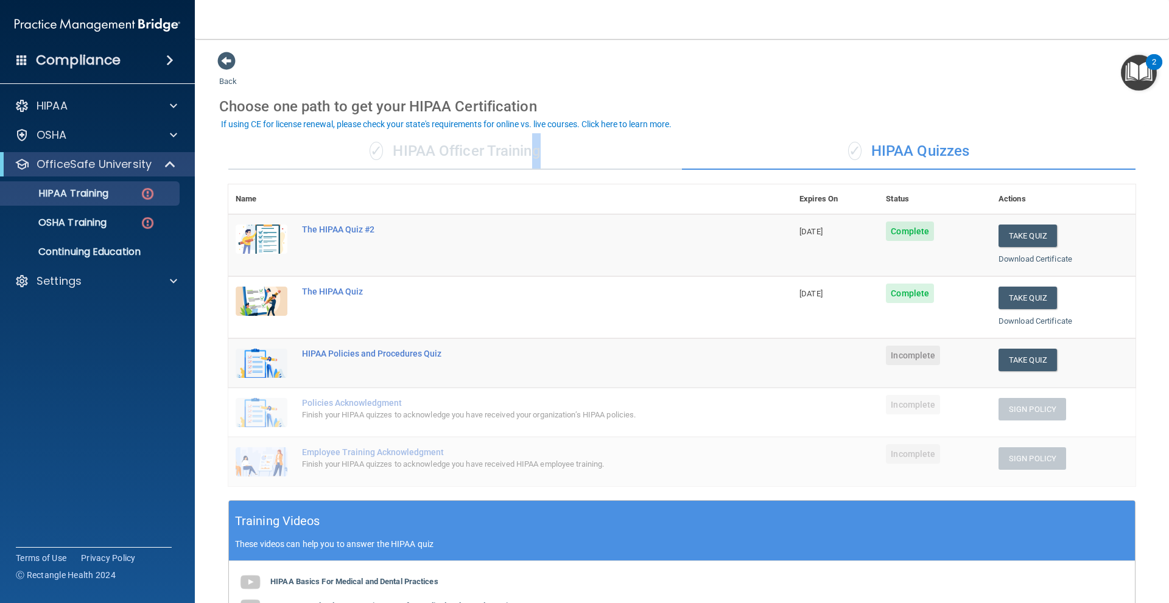
click at [528, 144] on div "✓ HIPAA Officer Training" at bounding box center [455, 151] width 454 height 37
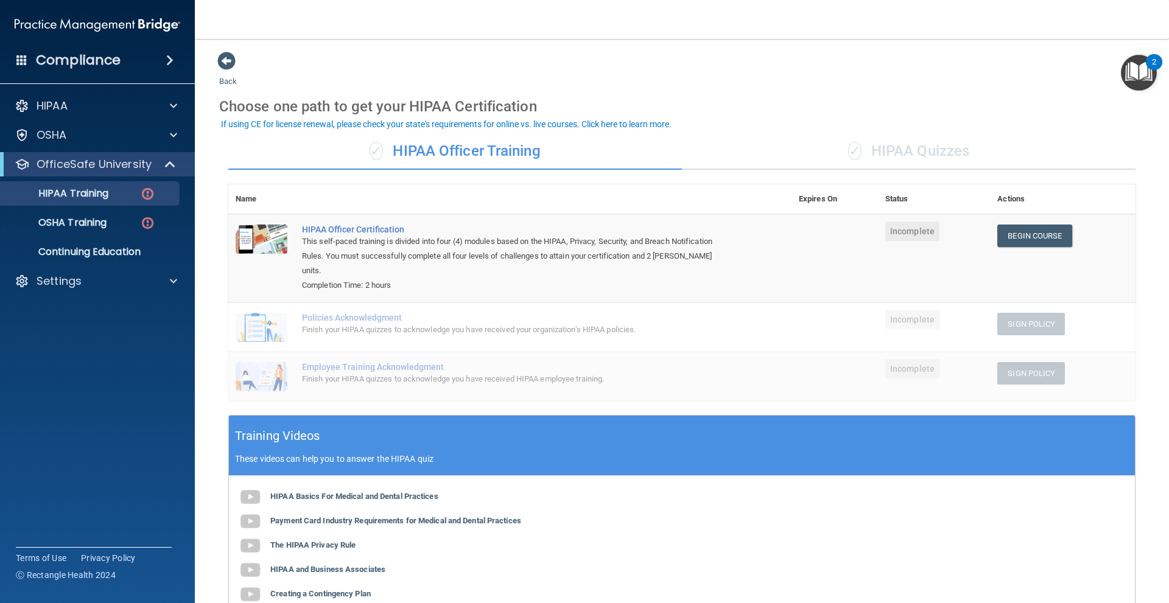
click at [923, 160] on div "✓ HIPAA Quizzes" at bounding box center [909, 151] width 454 height 37
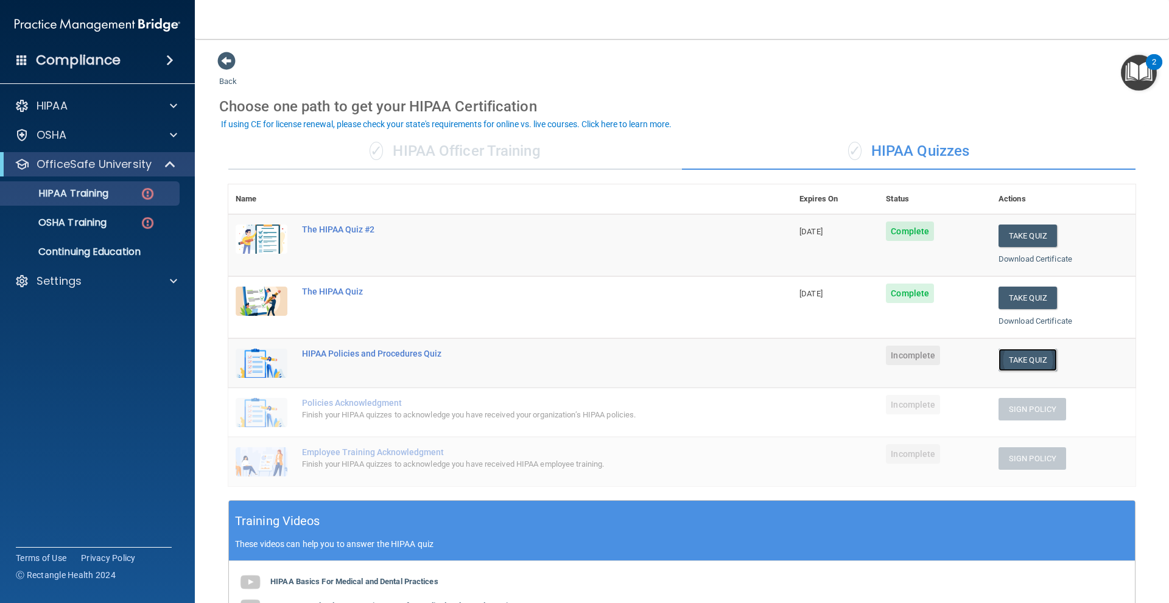
click at [1020, 369] on button "Take Quiz" at bounding box center [1028, 360] width 58 height 23
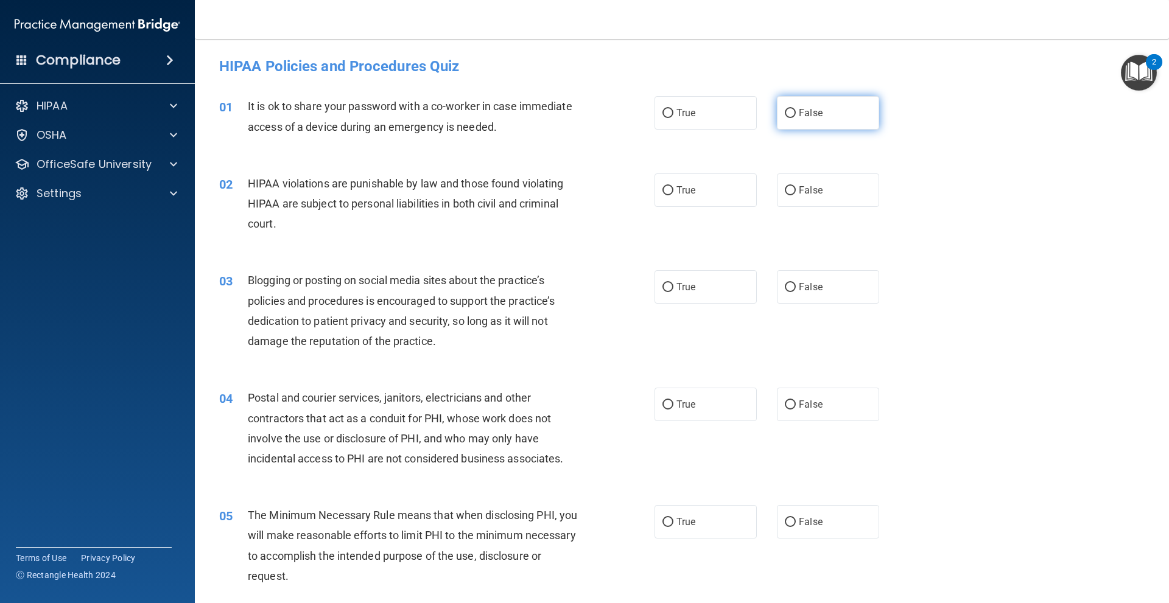
click at [813, 121] on label "False" at bounding box center [828, 112] width 102 height 33
click at [796, 118] on input "False" at bounding box center [790, 113] width 11 height 9
radio input "true"
click at [708, 198] on label "True" at bounding box center [706, 190] width 102 height 33
click at [673, 195] on input "True" at bounding box center [667, 190] width 11 height 9
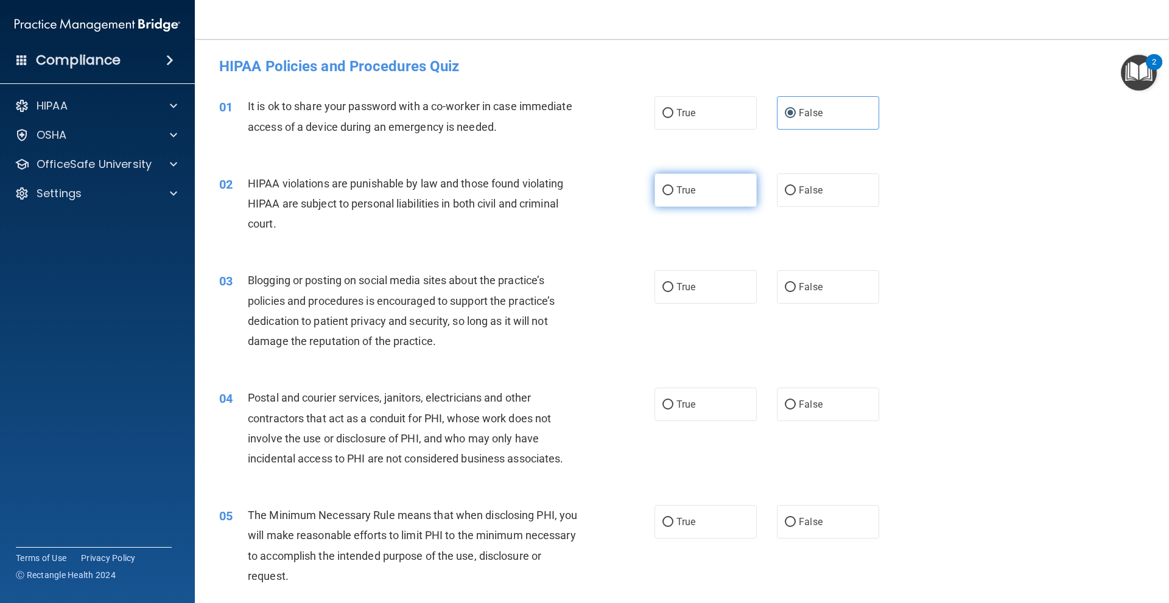
radio input "true"
click at [807, 289] on span "False" at bounding box center [811, 287] width 24 height 12
click at [796, 289] on input "False" at bounding box center [790, 287] width 11 height 9
radio input "true"
click at [690, 413] on label "True" at bounding box center [706, 404] width 102 height 33
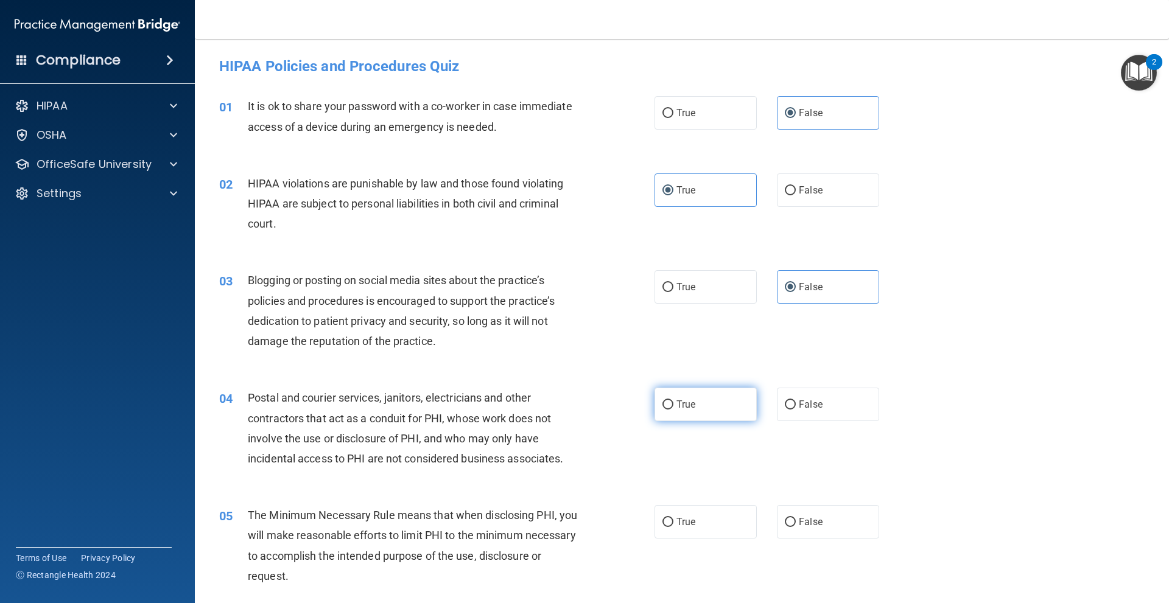
click at [673, 410] on input "True" at bounding box center [667, 405] width 11 height 9
radio input "true"
click at [701, 526] on label "True" at bounding box center [706, 521] width 102 height 33
click at [673, 526] on input "True" at bounding box center [667, 522] width 11 height 9
radio input "true"
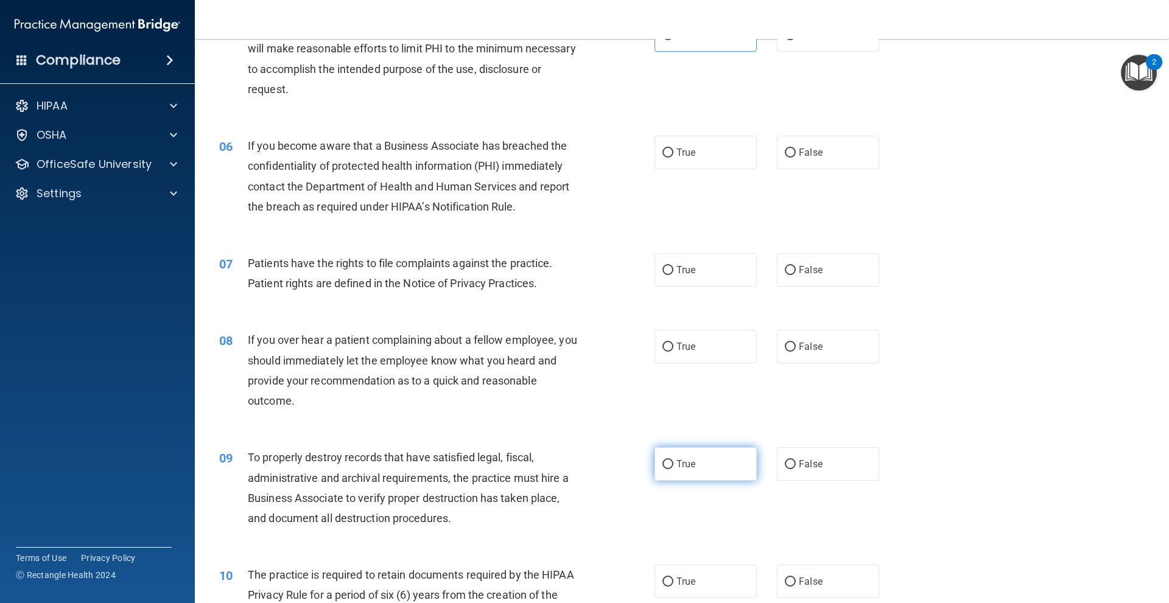
scroll to position [548, 0]
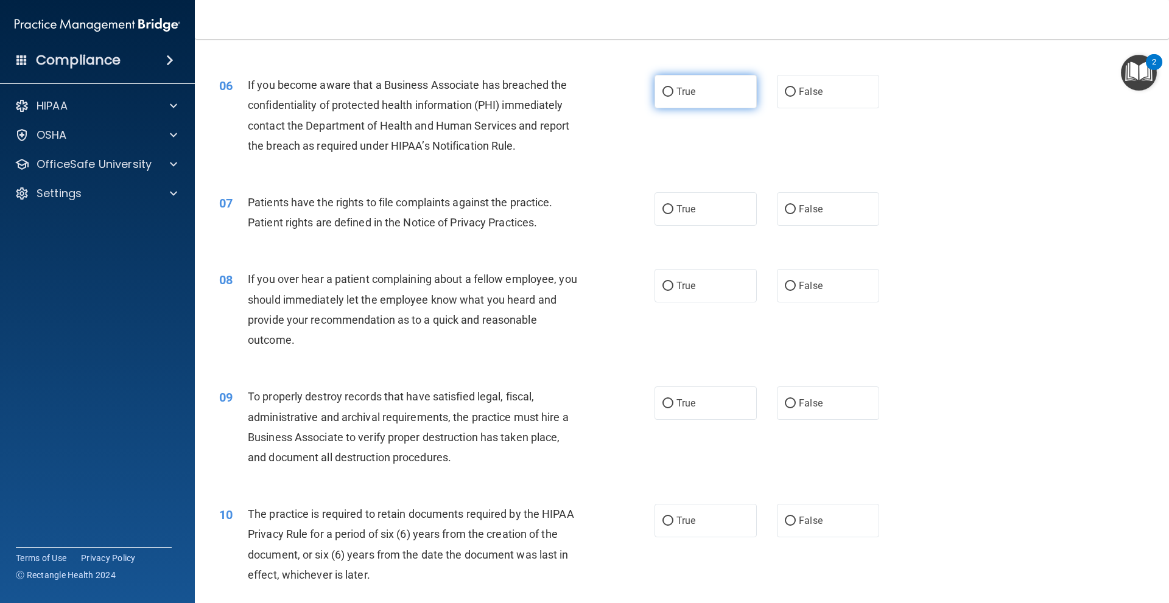
click at [691, 90] on label "True" at bounding box center [706, 91] width 102 height 33
click at [673, 90] on input "True" at bounding box center [667, 92] width 11 height 9
radio input "true"
click at [686, 217] on label "True" at bounding box center [706, 208] width 102 height 33
click at [673, 214] on input "True" at bounding box center [667, 209] width 11 height 9
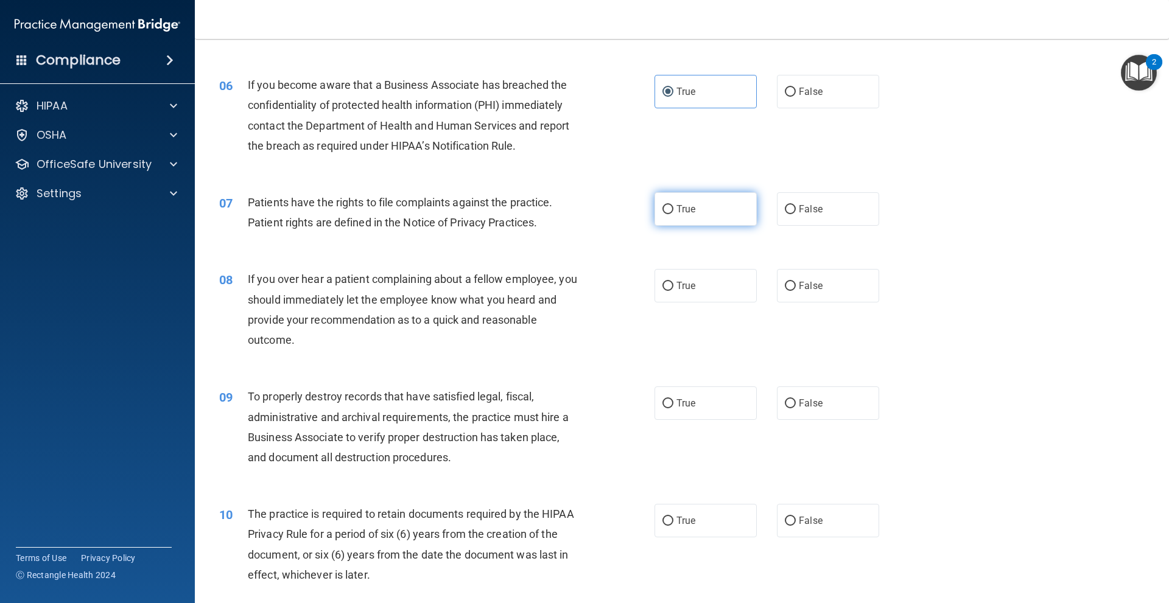
radio input "true"
click at [826, 282] on label "False" at bounding box center [828, 285] width 102 height 33
click at [796, 282] on input "False" at bounding box center [790, 286] width 11 height 9
radio input "true"
click at [810, 406] on span "False" at bounding box center [811, 404] width 24 height 12
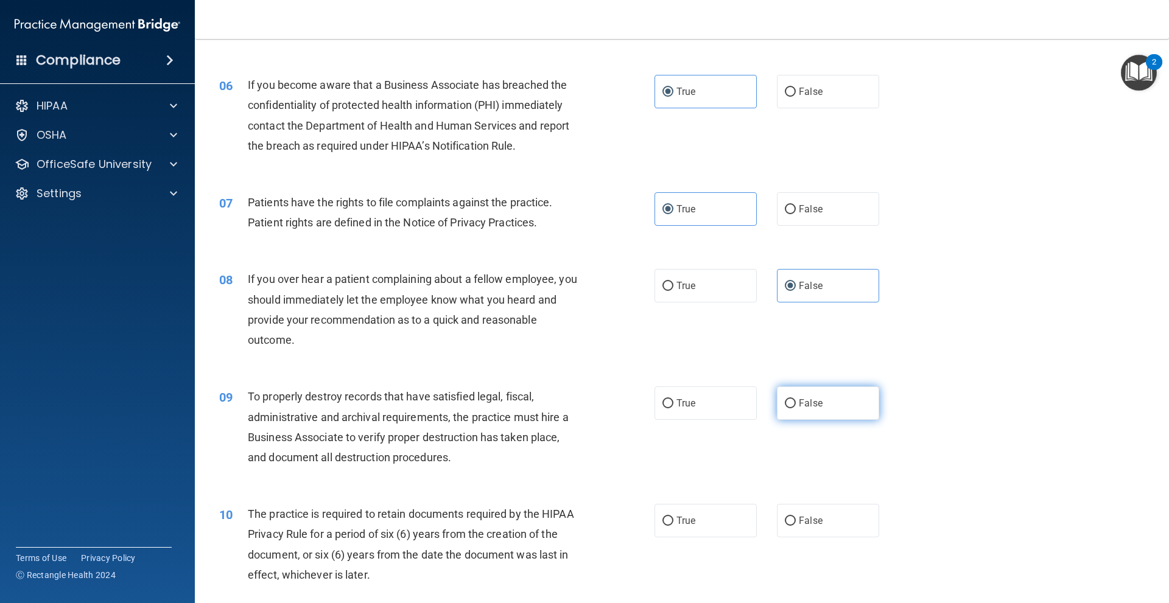
click at [796, 406] on input "False" at bounding box center [790, 403] width 11 height 9
radio input "true"
click at [727, 528] on label "True" at bounding box center [706, 520] width 102 height 33
click at [673, 526] on input "True" at bounding box center [667, 521] width 11 height 9
radio input "true"
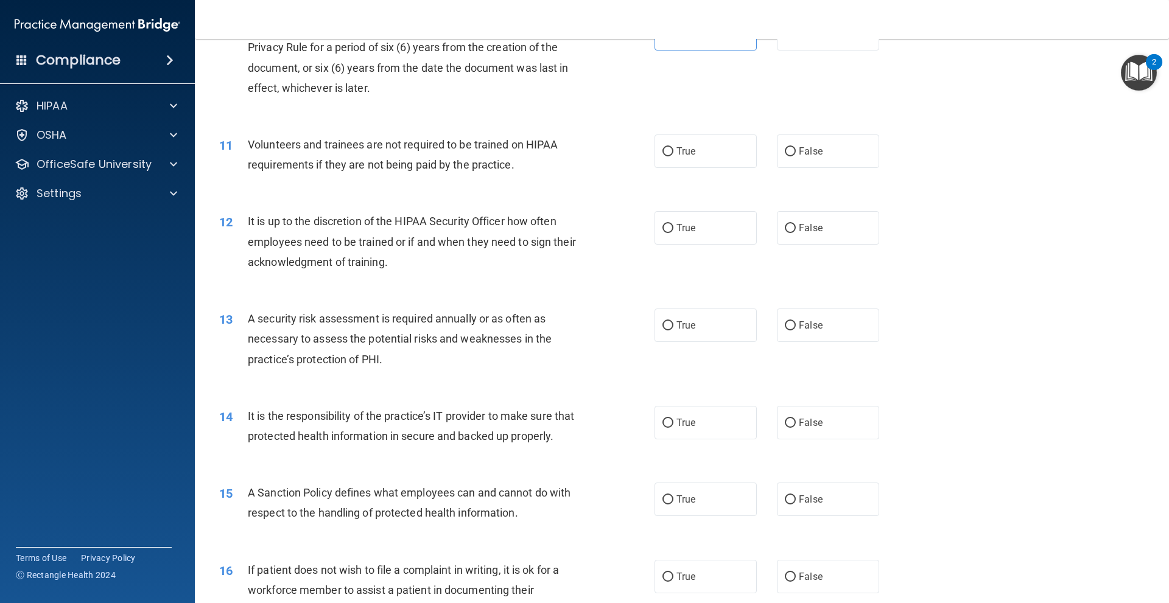
scroll to position [1096, 0]
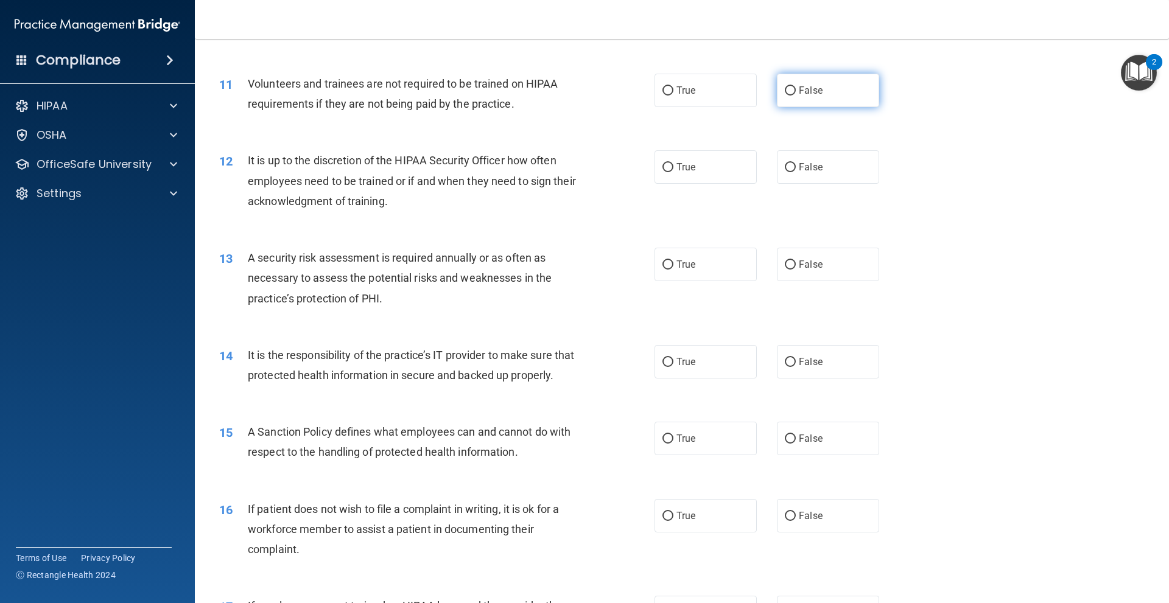
click at [800, 93] on span "False" at bounding box center [811, 91] width 24 height 12
click at [796, 93] on input "False" at bounding box center [790, 90] width 11 height 9
radio input "true"
click at [799, 166] on span "False" at bounding box center [811, 167] width 24 height 12
click at [795, 166] on input "False" at bounding box center [790, 167] width 11 height 9
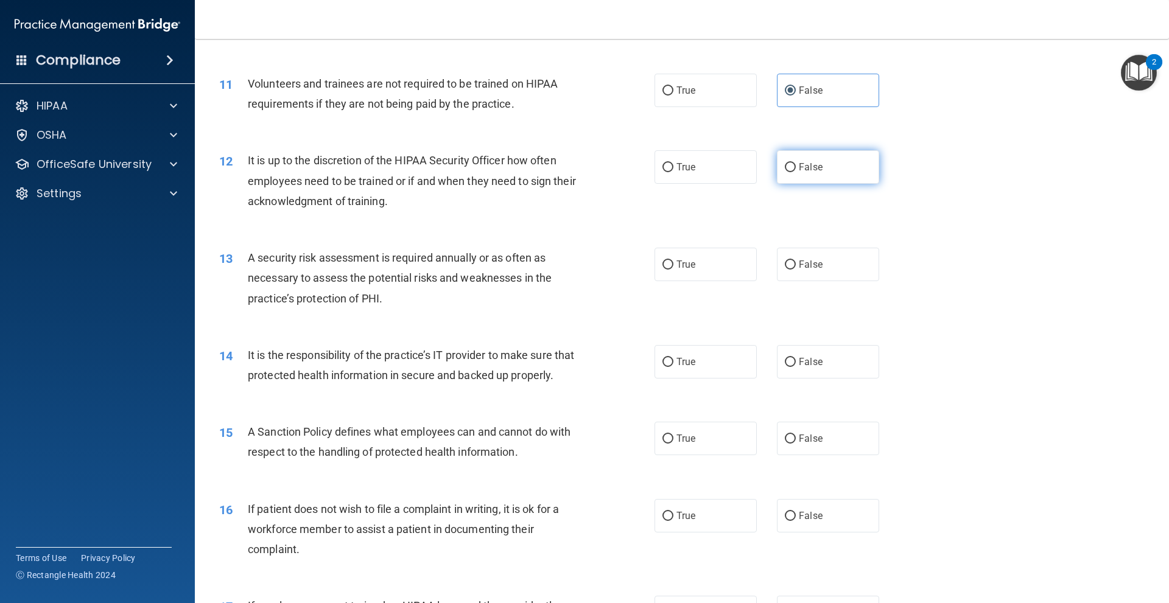
radio input "true"
click at [748, 273] on label "True" at bounding box center [706, 264] width 102 height 33
click at [673, 270] on input "True" at bounding box center [667, 265] width 11 height 9
radio input "true"
click at [698, 368] on label "True" at bounding box center [706, 361] width 102 height 33
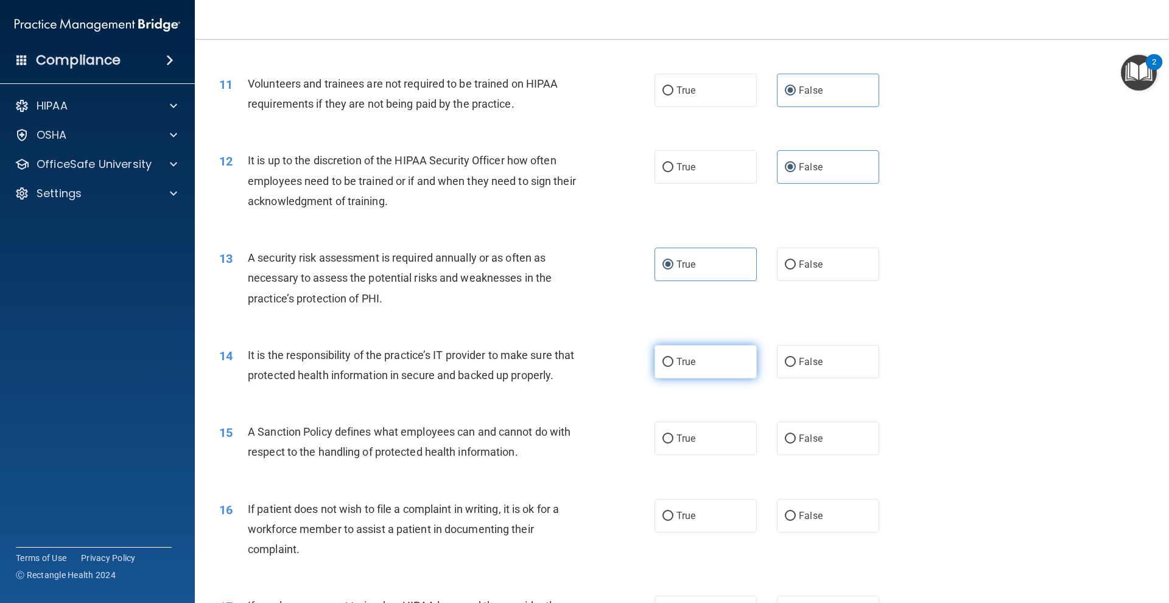
click at [673, 367] on input "True" at bounding box center [667, 362] width 11 height 9
radio input "true"
click at [664, 439] on input "True" at bounding box center [667, 439] width 11 height 9
radio input "true"
click at [681, 511] on span "True" at bounding box center [685, 516] width 19 height 12
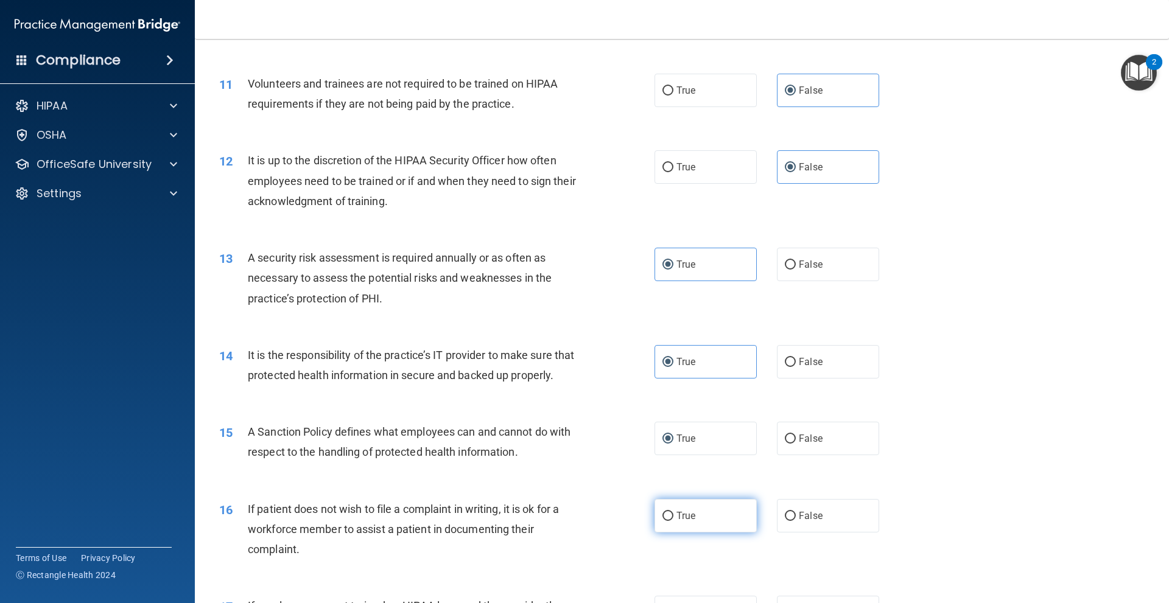
click at [673, 512] on input "True" at bounding box center [667, 516] width 11 height 9
radio input "true"
click at [809, 372] on label "False" at bounding box center [828, 361] width 102 height 33
click at [796, 367] on input "False" at bounding box center [790, 362] width 11 height 9
radio input "true"
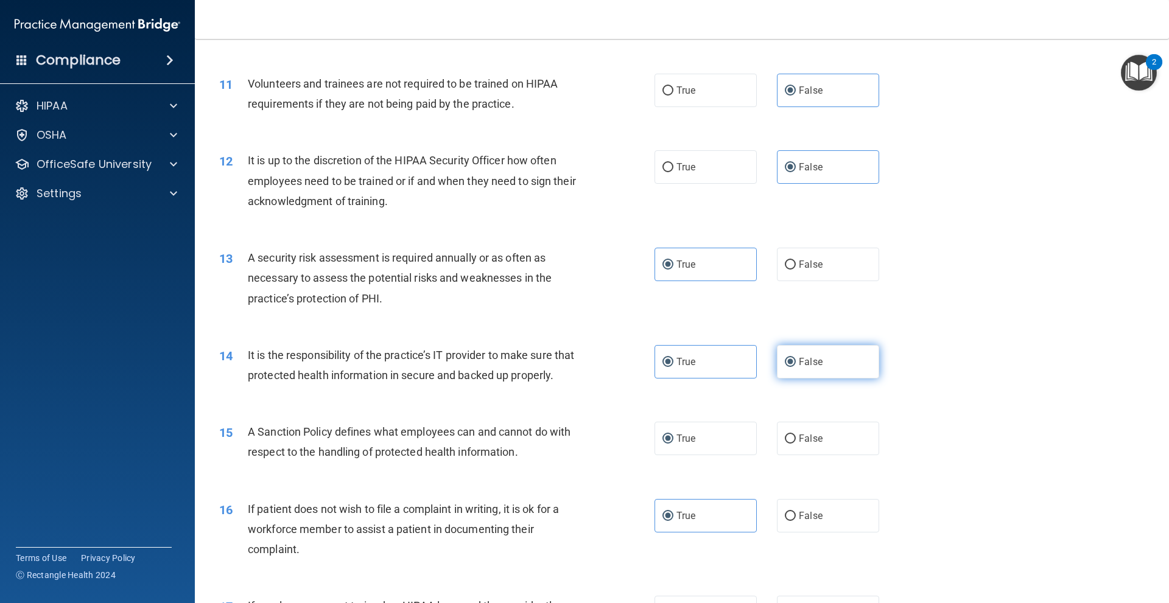
radio input "false"
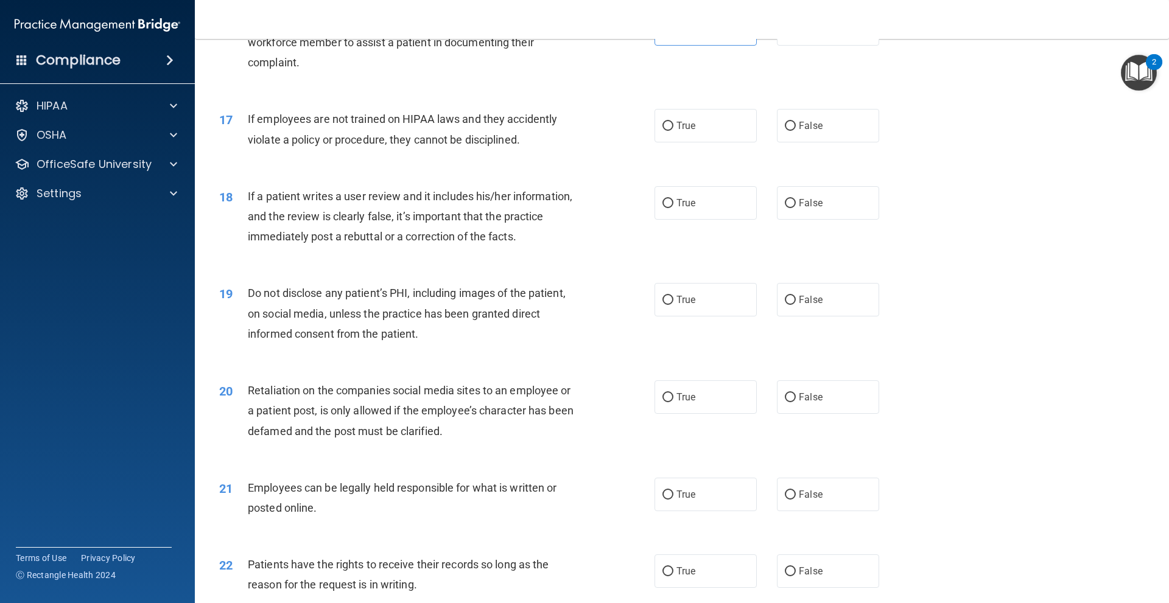
scroll to position [1644, 0]
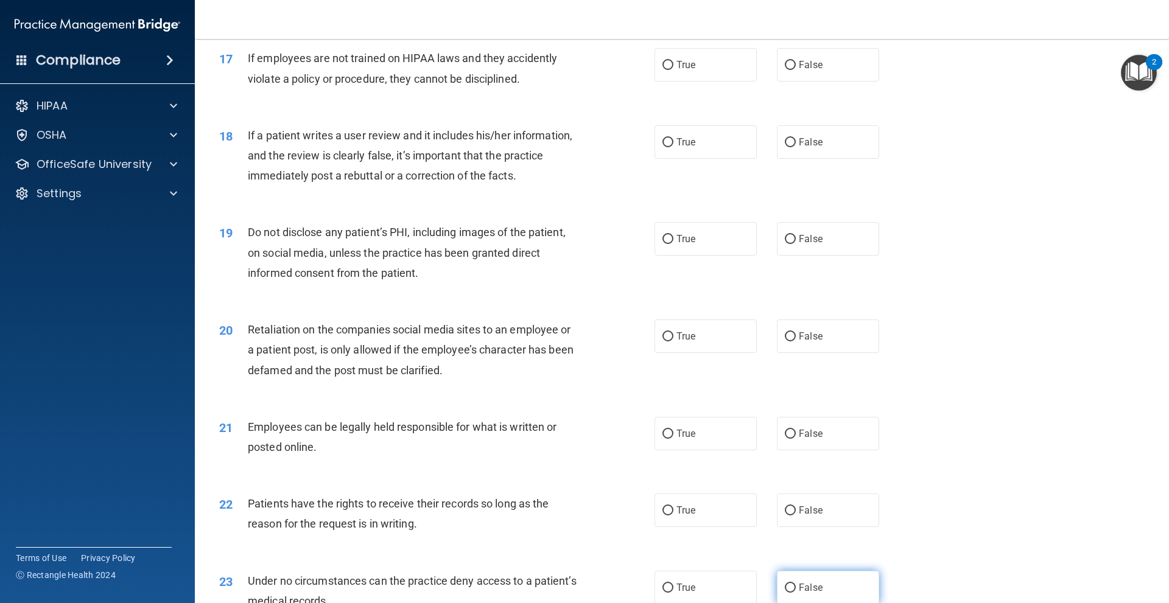
click at [801, 588] on span "False" at bounding box center [811, 588] width 24 height 12
click at [796, 588] on input "False" at bounding box center [790, 588] width 11 height 9
radio input "true"
click at [684, 432] on span "True" at bounding box center [685, 434] width 19 height 12
click at [673, 432] on input "True" at bounding box center [667, 434] width 11 height 9
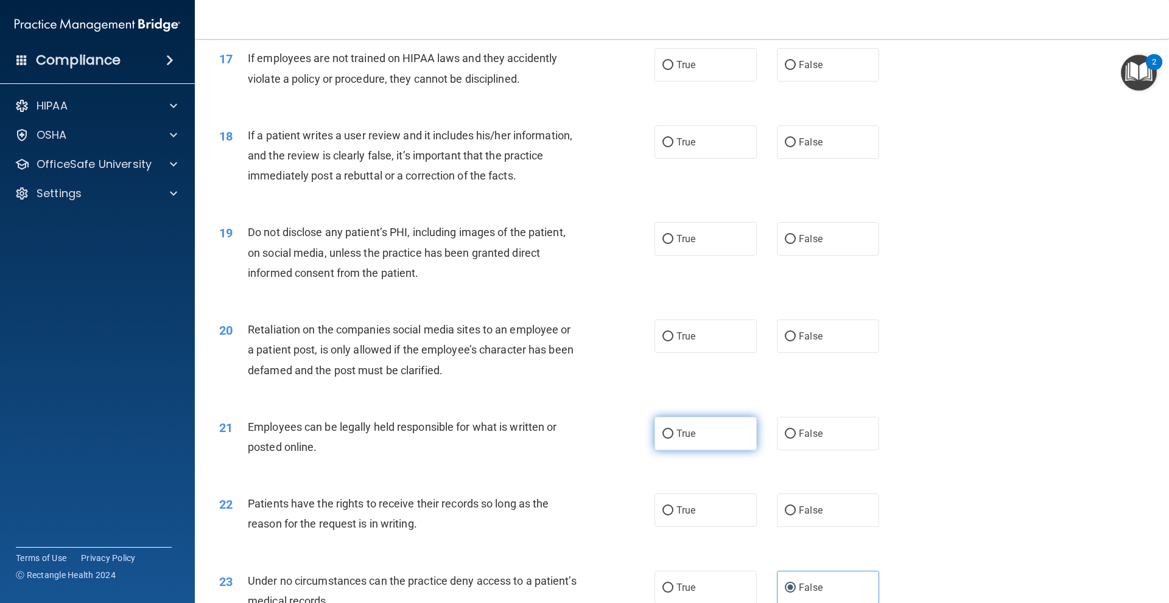
radio input "true"
click at [686, 520] on label "True" at bounding box center [706, 510] width 102 height 33
click at [673, 516] on input "True" at bounding box center [667, 511] width 11 height 9
radio input "true"
click at [817, 334] on label "False" at bounding box center [828, 336] width 102 height 33
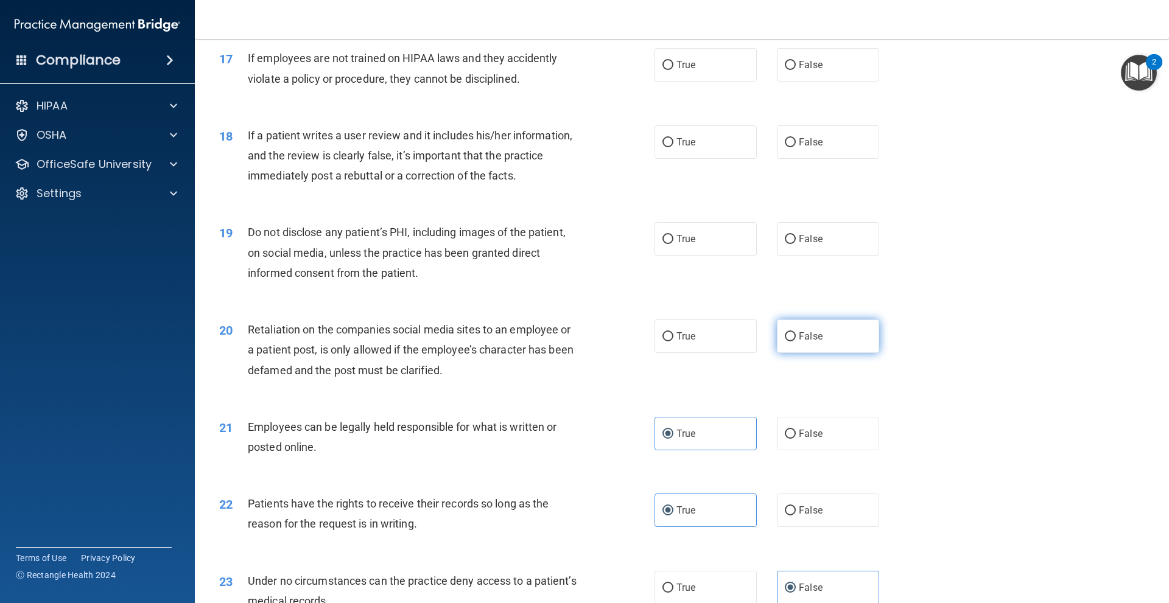
click at [796, 334] on input "False" at bounding box center [790, 336] width 11 height 9
radio input "true"
click at [665, 244] on input "True" at bounding box center [667, 239] width 11 height 9
radio input "true"
click at [830, 131] on label "False" at bounding box center [828, 141] width 102 height 33
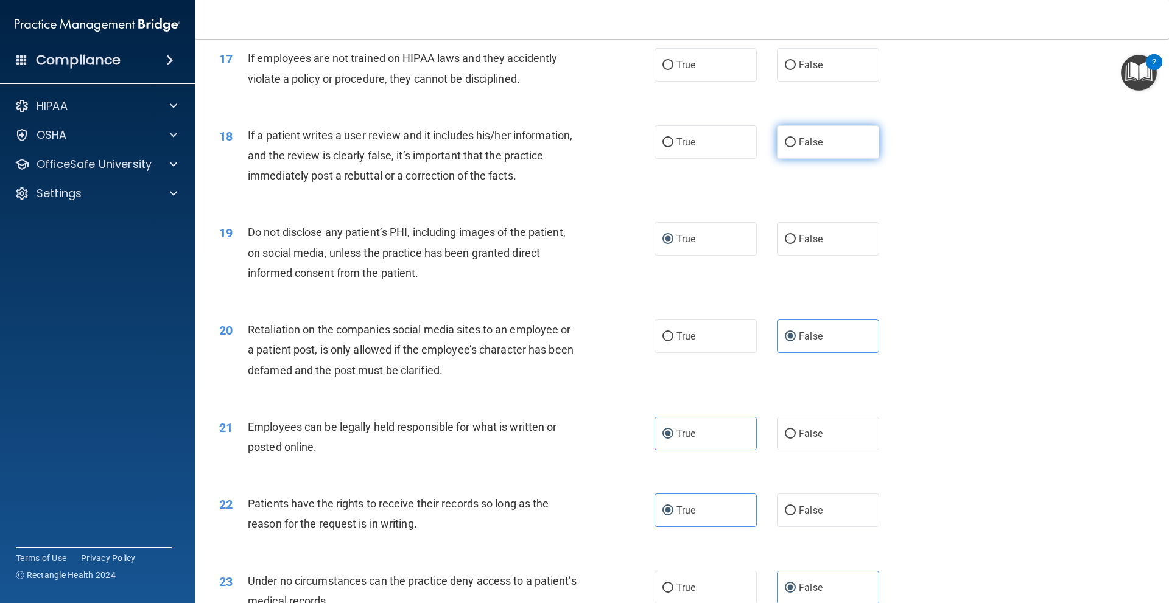
click at [796, 138] on input "False" at bounding box center [790, 142] width 11 height 9
radio input "true"
click at [792, 63] on label "False" at bounding box center [828, 64] width 102 height 33
click at [792, 63] on input "False" at bounding box center [790, 65] width 11 height 9
radio input "true"
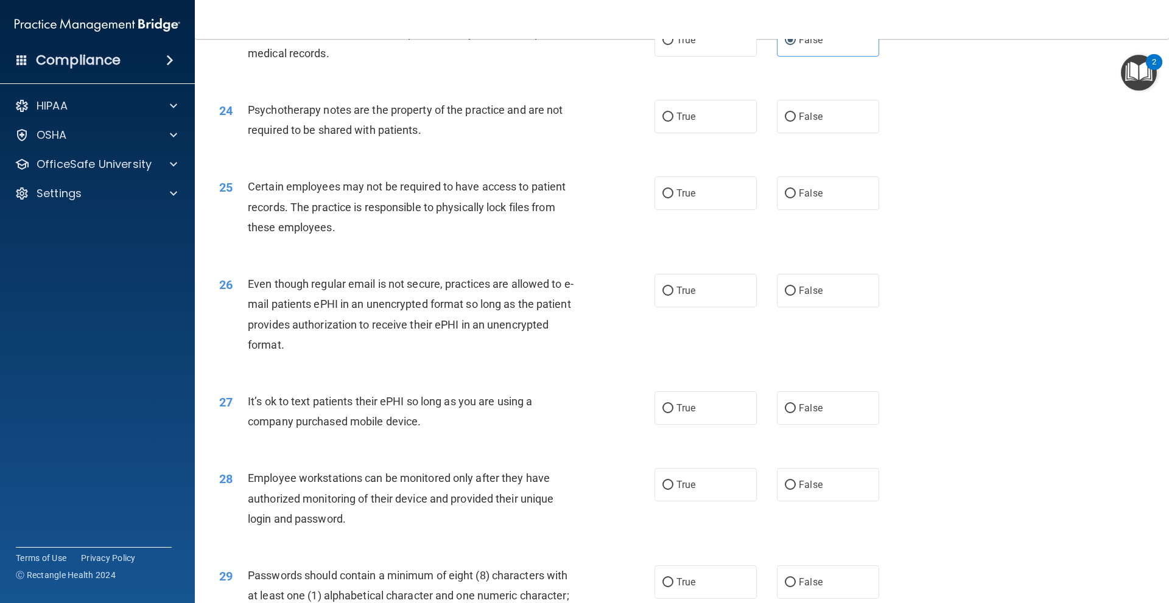
scroll to position [2253, 0]
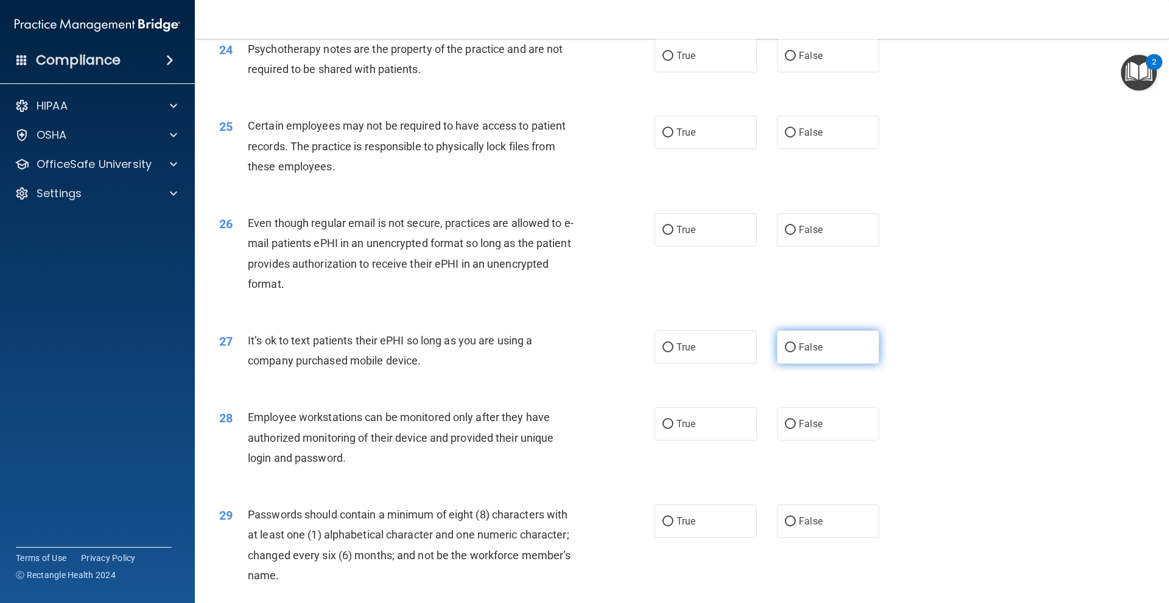
click at [844, 340] on label "False" at bounding box center [828, 347] width 102 height 33
click at [796, 343] on input "False" at bounding box center [790, 347] width 11 height 9
radio input "true"
click at [821, 428] on label "False" at bounding box center [828, 423] width 102 height 33
click at [796, 428] on input "False" at bounding box center [790, 424] width 11 height 9
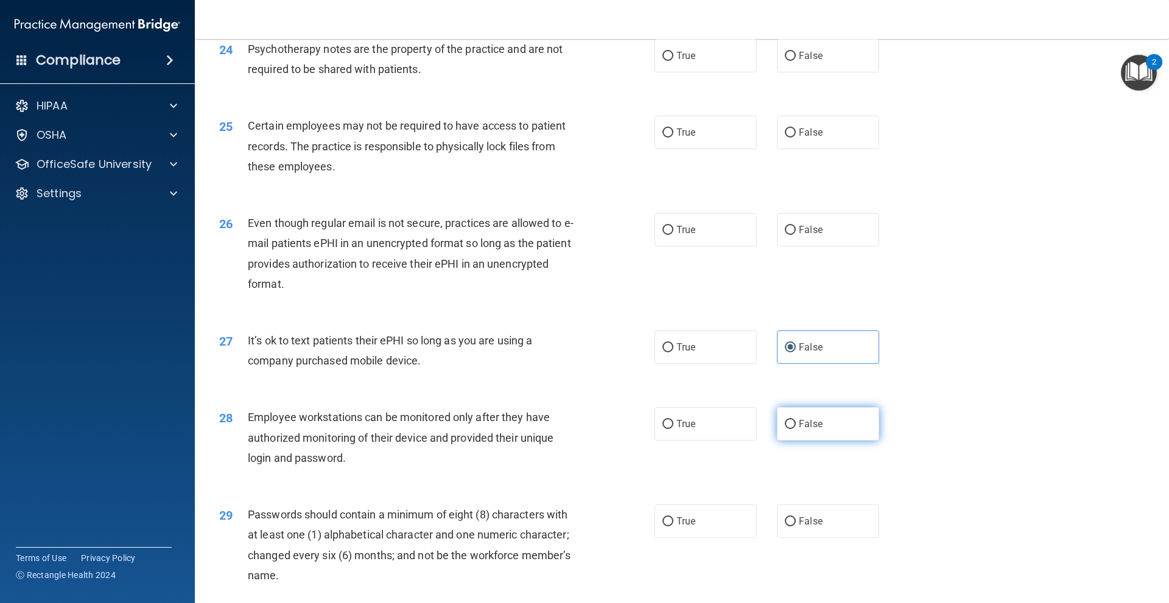
radio input "true"
click at [686, 518] on span "True" at bounding box center [685, 522] width 19 height 12
click at [673, 518] on input "True" at bounding box center [667, 522] width 11 height 9
radio input "true"
click at [813, 234] on span "False" at bounding box center [811, 230] width 24 height 12
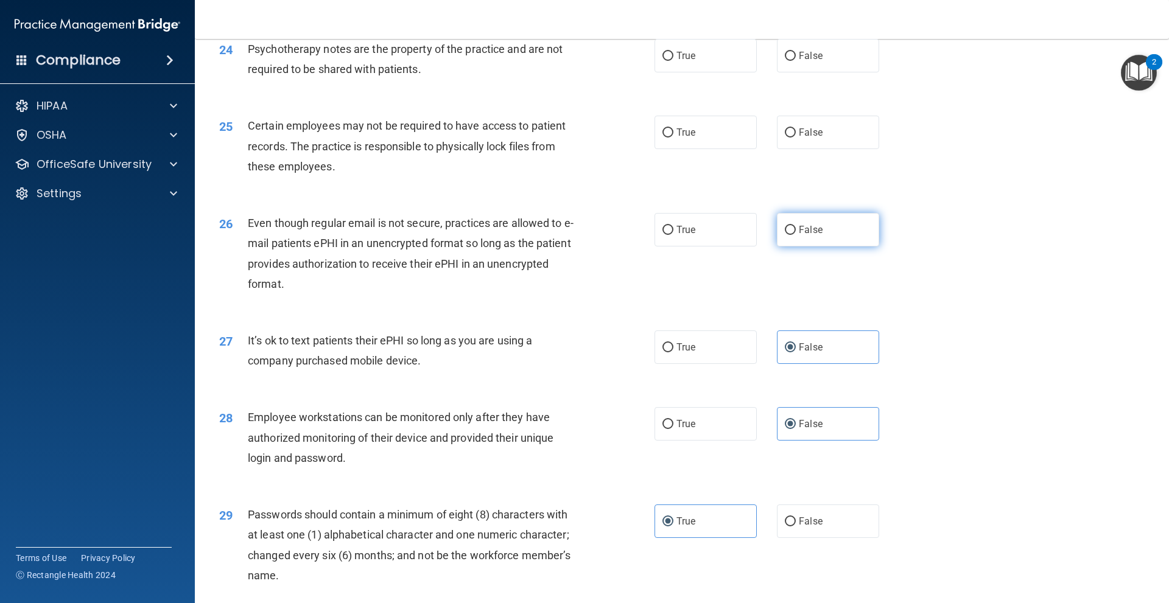
click at [796, 234] on input "False" at bounding box center [790, 230] width 11 height 9
radio input "true"
click at [693, 130] on label "True" at bounding box center [706, 132] width 102 height 33
click at [673, 130] on input "True" at bounding box center [667, 132] width 11 height 9
radio input "true"
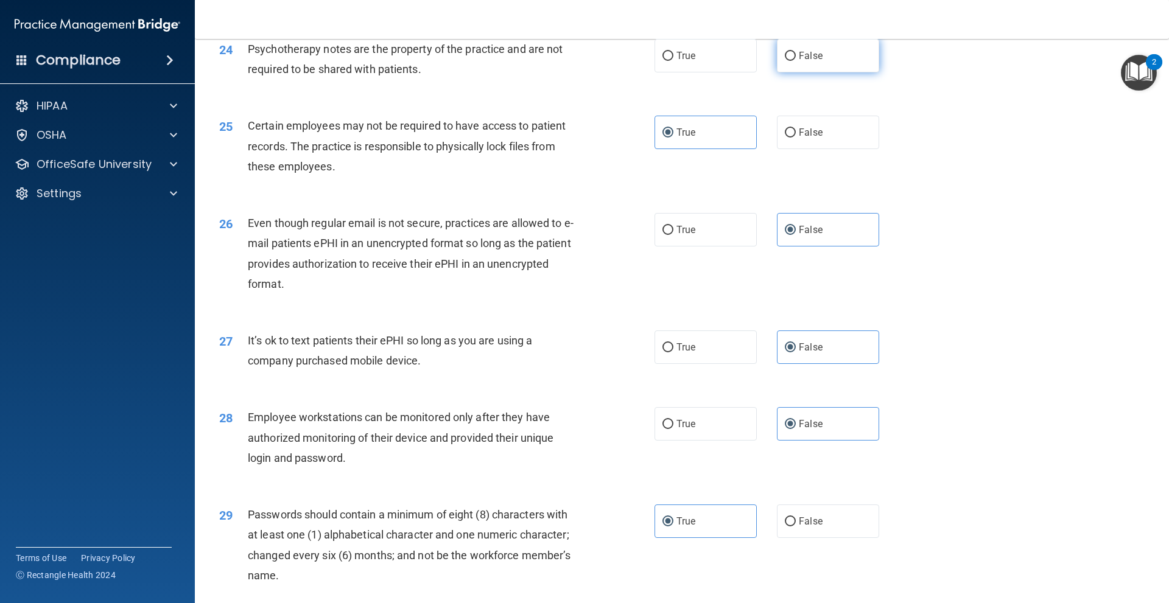
click at [793, 66] on label "False" at bounding box center [828, 55] width 102 height 33
click at [793, 61] on input "False" at bounding box center [790, 56] width 11 height 9
radio input "true"
click at [722, 62] on label "True" at bounding box center [706, 55] width 102 height 33
click at [673, 61] on input "True" at bounding box center [667, 56] width 11 height 9
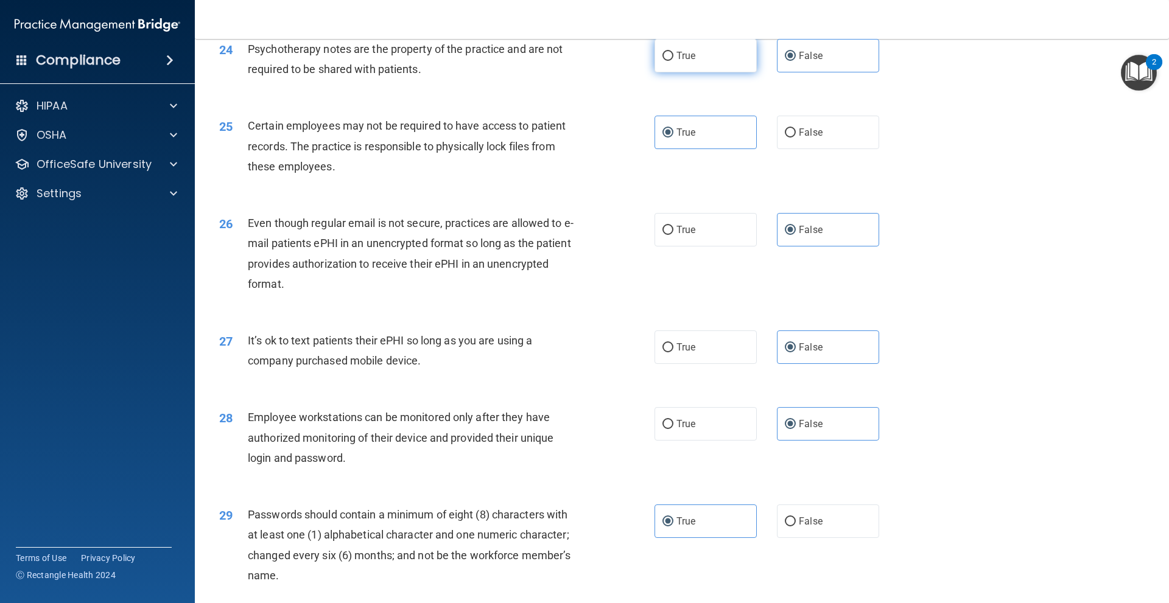
radio input "true"
radio input "false"
click at [692, 231] on label "True" at bounding box center [706, 229] width 102 height 33
click at [673, 231] on input "True" at bounding box center [667, 230] width 11 height 9
radio input "true"
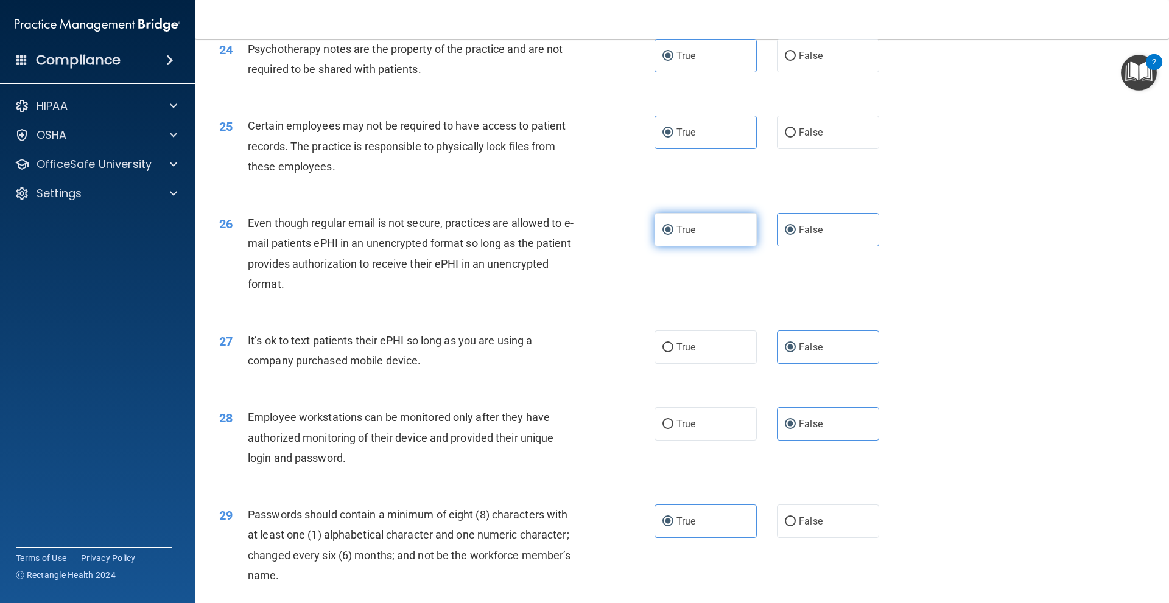
radio input "false"
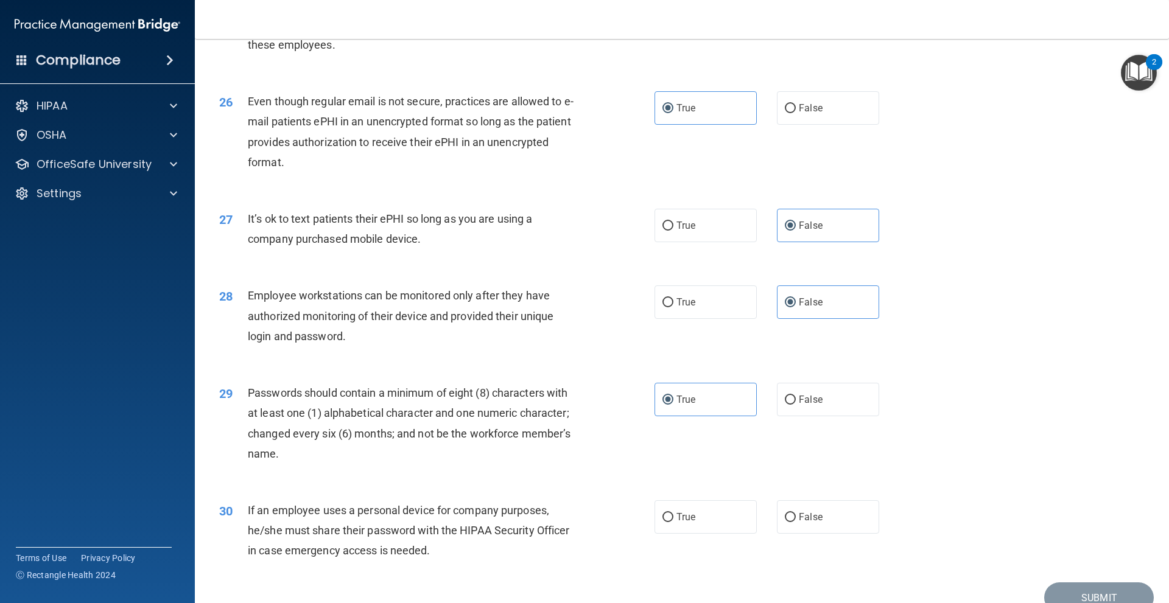
scroll to position [2433, 0]
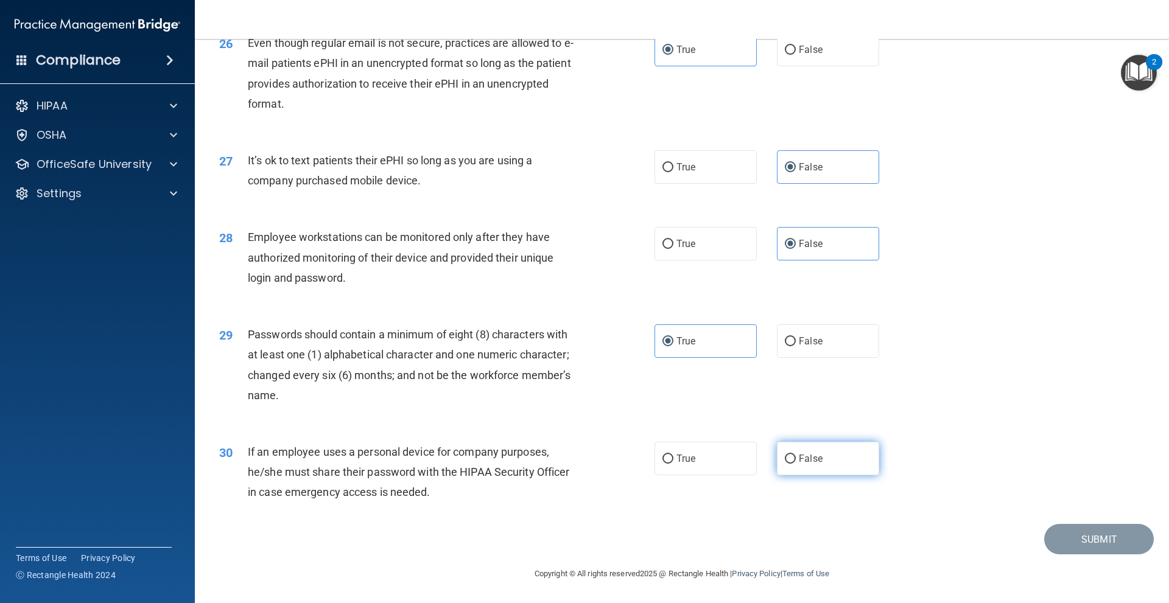
click at [851, 460] on label "False" at bounding box center [828, 458] width 102 height 33
click at [796, 460] on input "False" at bounding box center [790, 459] width 11 height 9
radio input "true"
click at [1057, 536] on button "Submit" at bounding box center [1099, 539] width 110 height 31
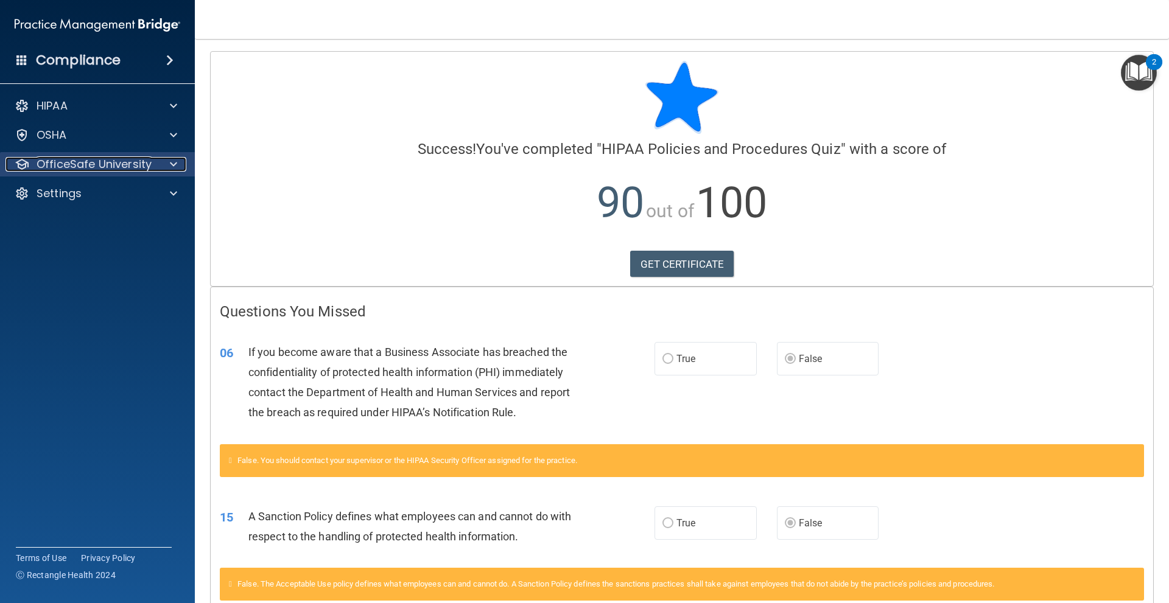
click at [111, 171] on p "OfficeSafe University" at bounding box center [94, 164] width 115 height 15
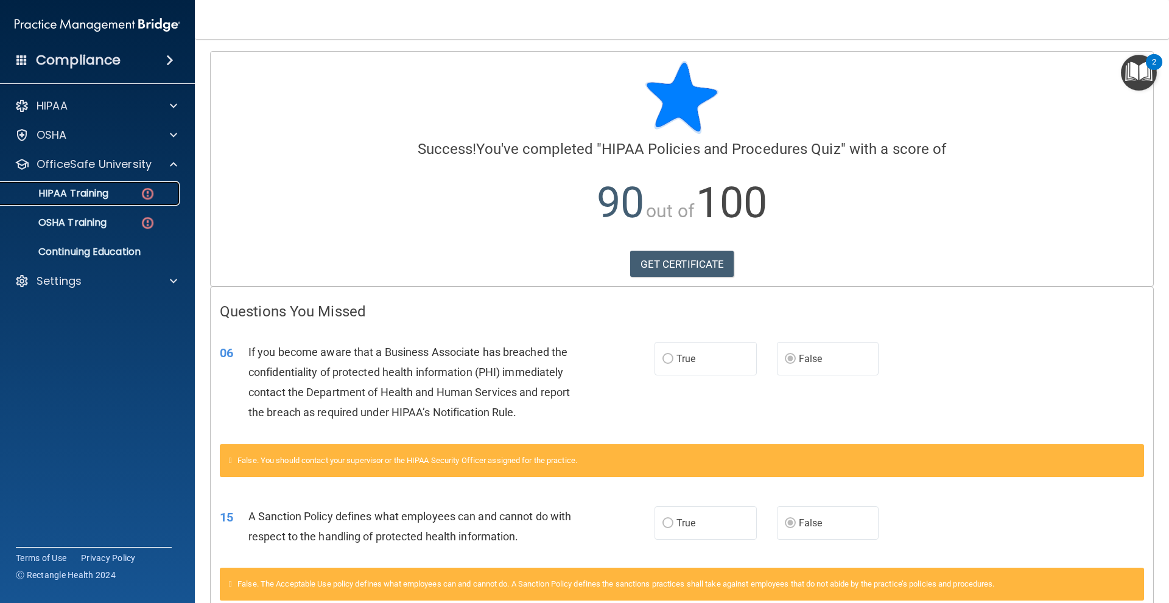
click at [135, 200] on link "HIPAA Training" at bounding box center [84, 193] width 192 height 24
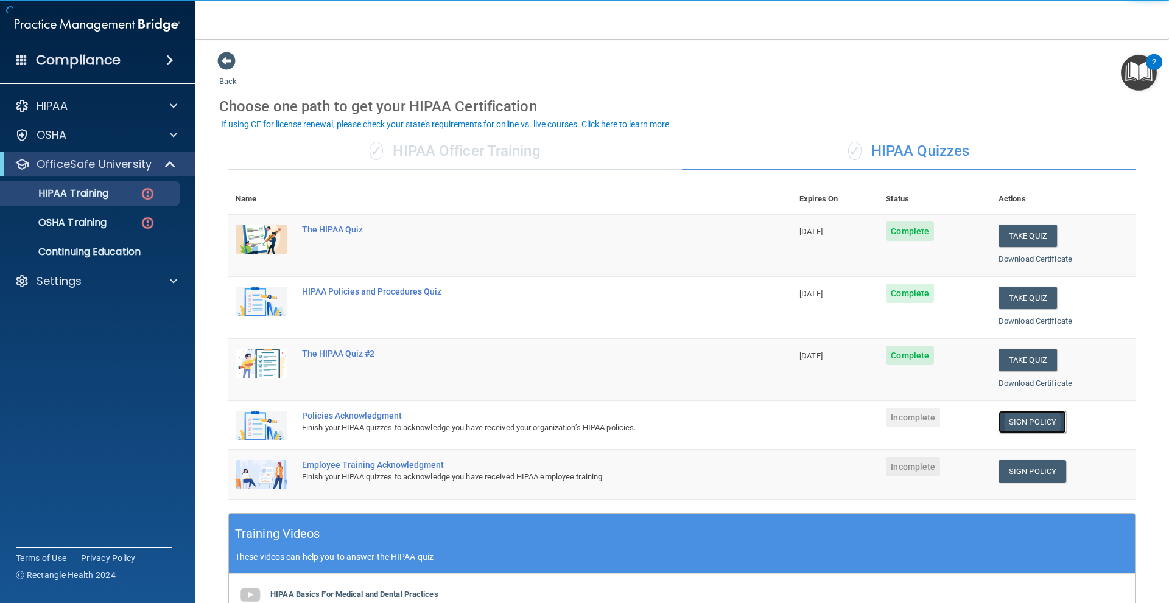
click at [1014, 427] on link "Sign Policy" at bounding box center [1033, 422] width 68 height 23
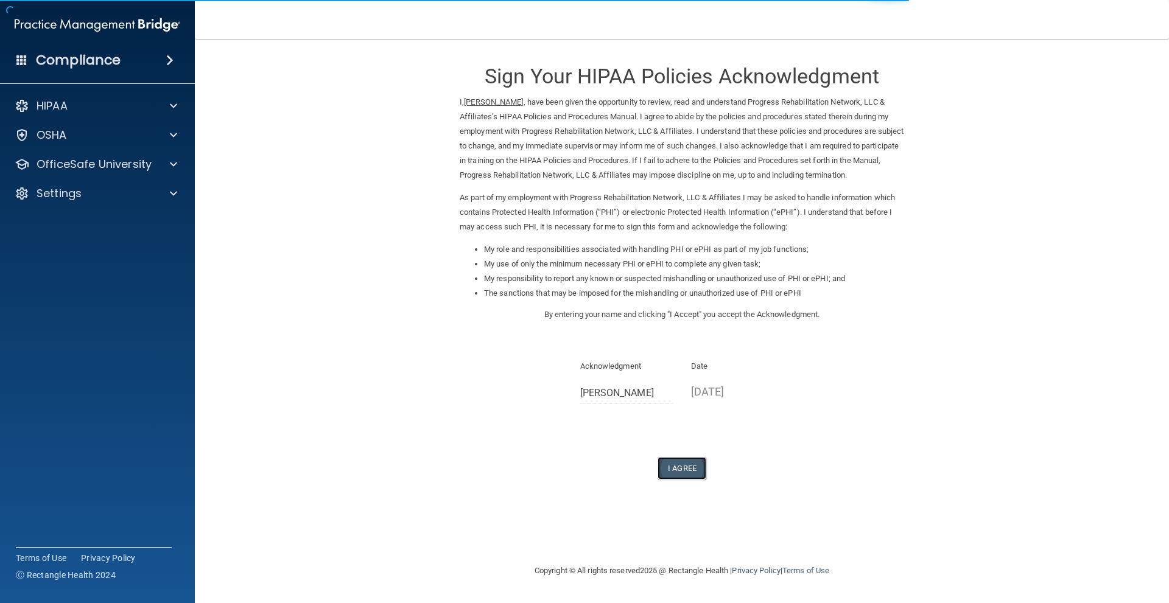
click at [684, 470] on button "I Agree" at bounding box center [682, 468] width 49 height 23
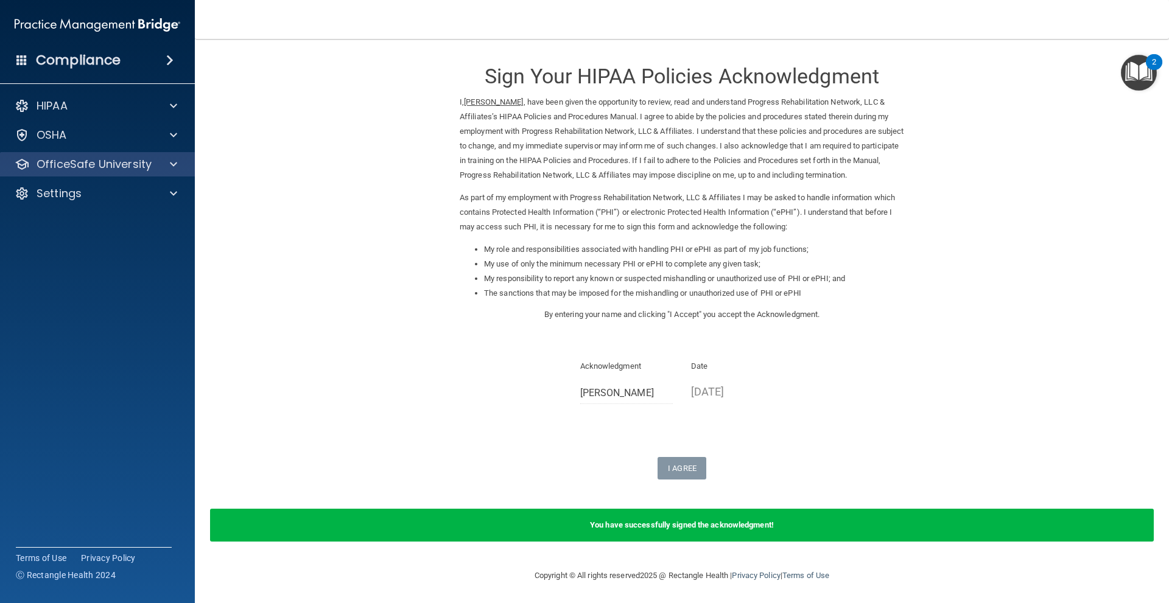
click at [122, 176] on div "OfficeSafe University" at bounding box center [97, 164] width 195 height 24
click at [175, 166] on span at bounding box center [173, 164] width 7 height 15
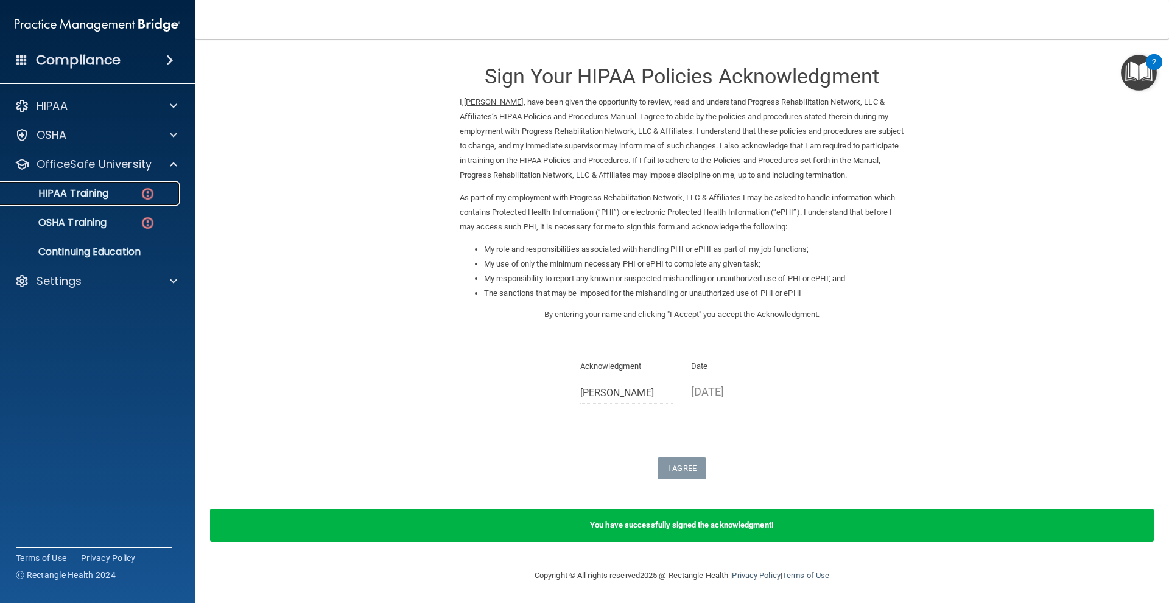
click at [160, 195] on div "HIPAA Training" at bounding box center [91, 194] width 166 height 12
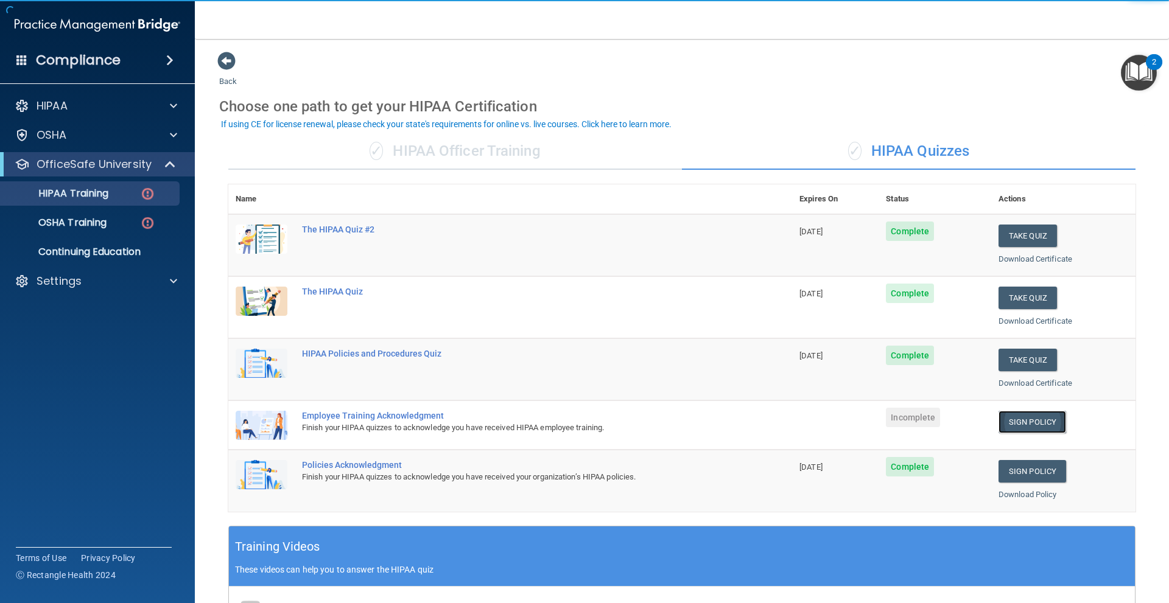
click at [1025, 426] on link "Sign Policy" at bounding box center [1033, 422] width 68 height 23
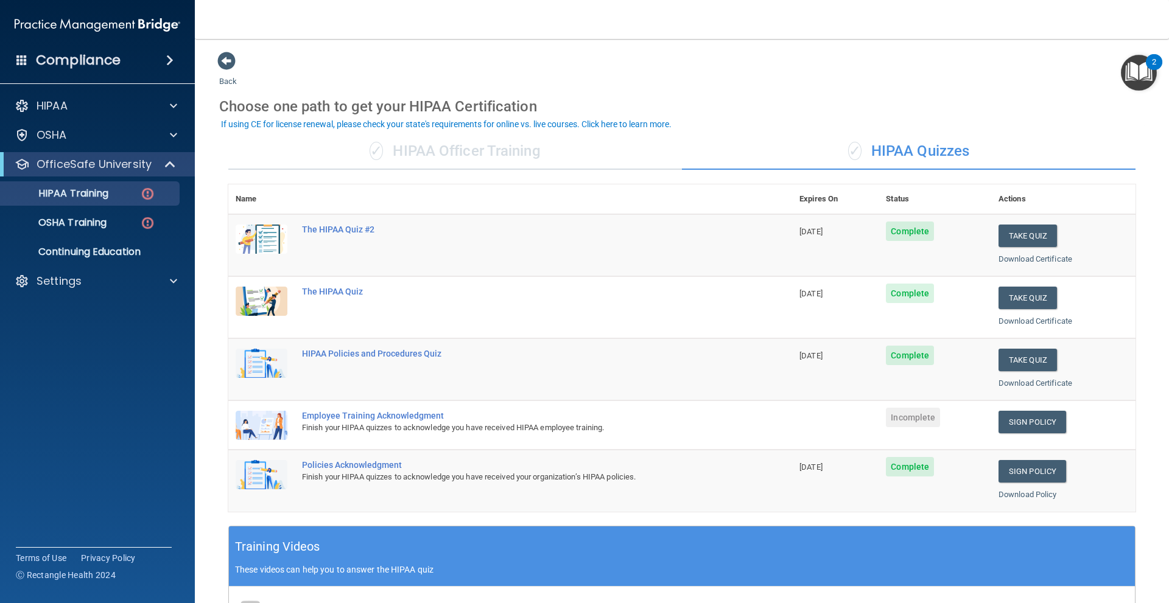
click at [1128, 85] on img "Open Resource Center, 2 new notifications" at bounding box center [1139, 73] width 36 height 36
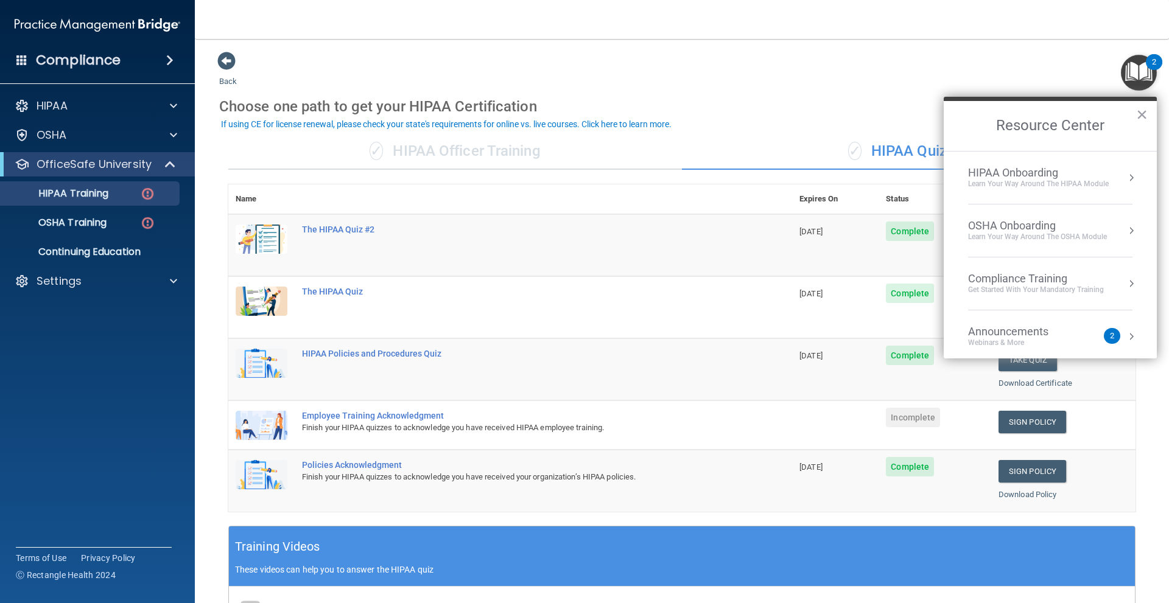
click at [1052, 324] on li "Announcements Webinars & More 2" at bounding box center [1050, 337] width 164 height 53
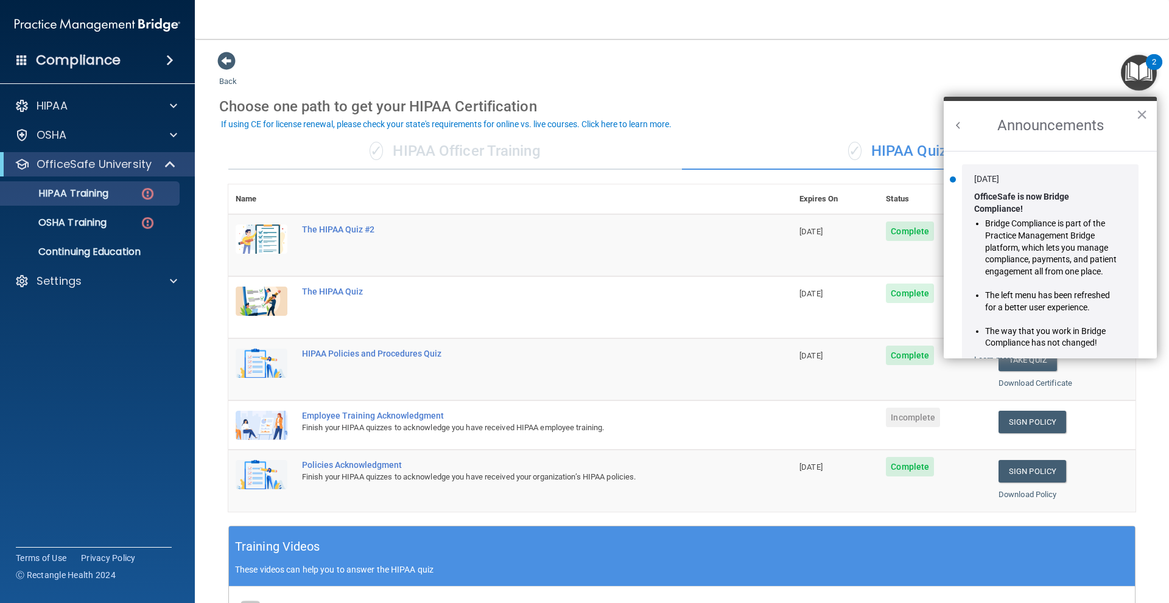
click at [1095, 331] on li "The way that you work in Bridge Compliance has not changed!" at bounding box center [1051, 338] width 132 height 24
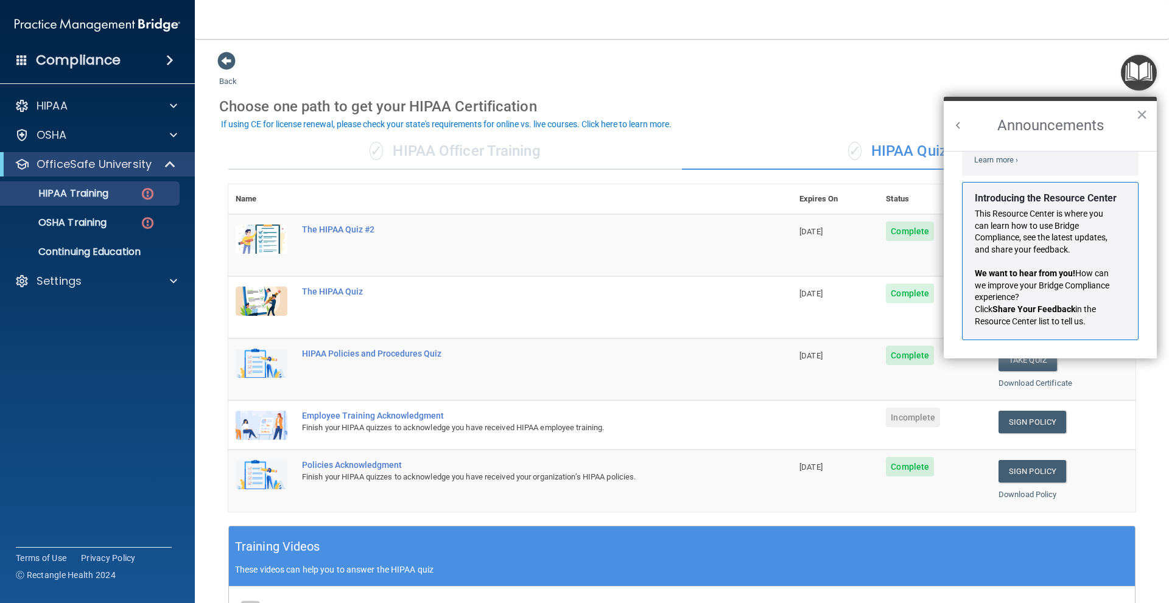
click at [649, 60] on div "Back Choose one path to get your HIPAA Certification ✓ HIPAA Officer Training ✓…" at bounding box center [681, 453] width 925 height 804
click at [228, 62] on span at bounding box center [226, 61] width 18 height 18
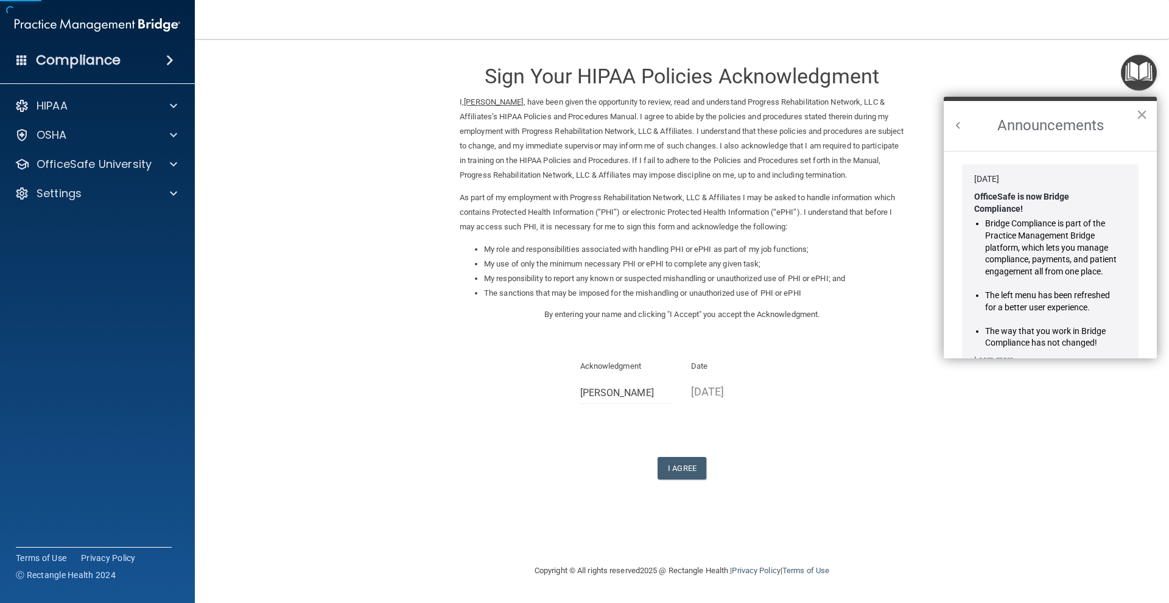
click at [130, 62] on div "Compliance" at bounding box center [97, 60] width 195 height 27
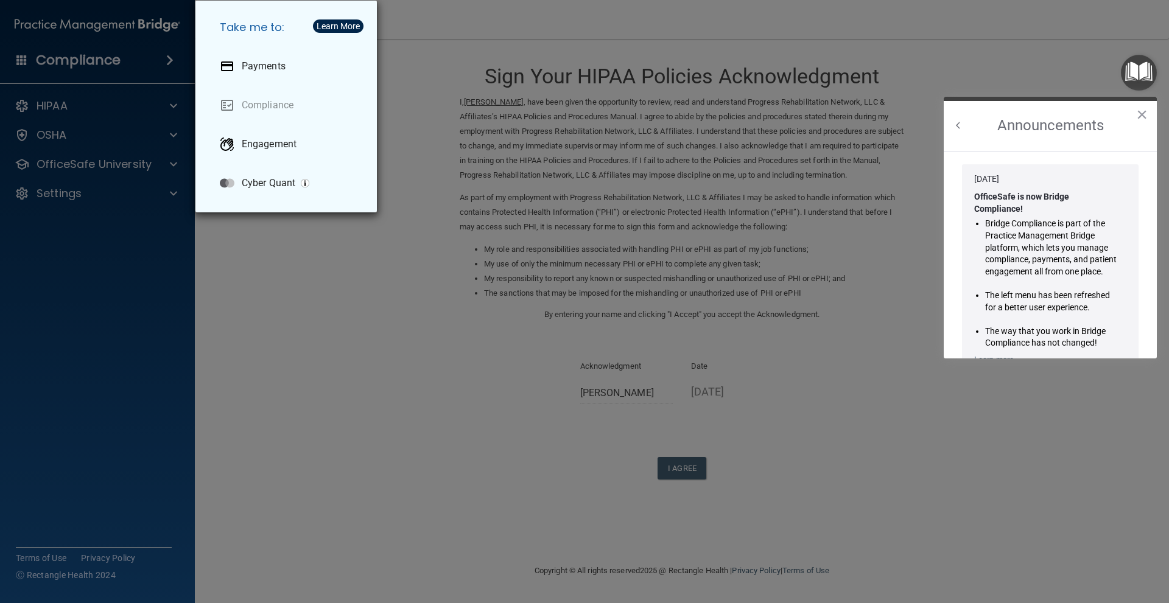
drag, startPoint x: 105, startPoint y: 319, endPoint x: 106, endPoint y: 270, distance: 48.7
click at [107, 307] on div "Take me to: Payments Compliance Engagement Cyber Quant" at bounding box center [584, 301] width 1169 height 603
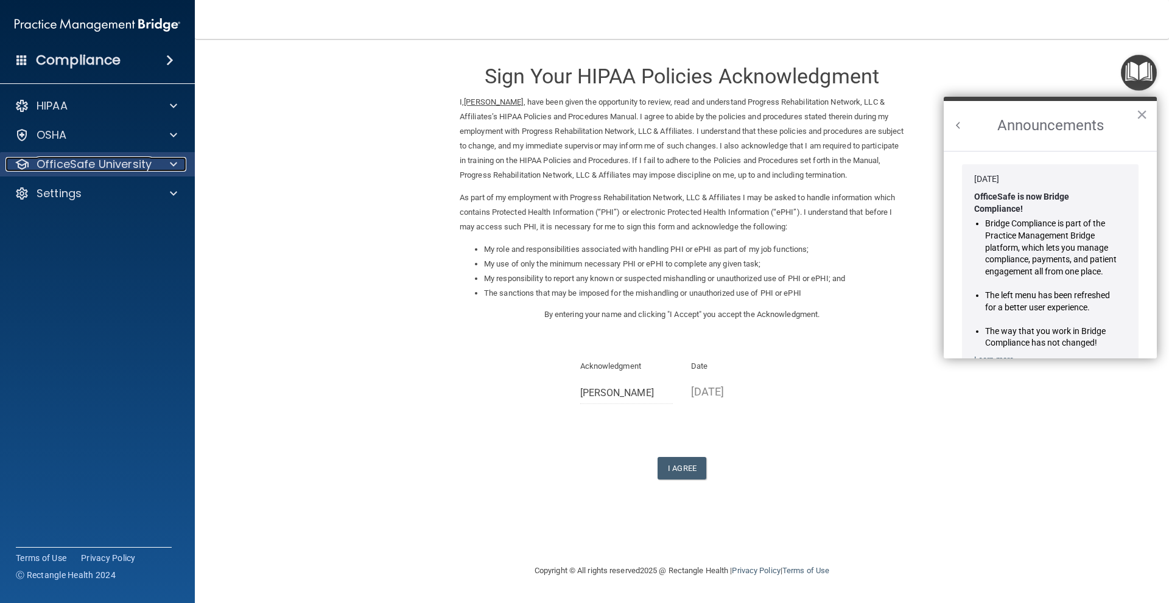
click at [124, 164] on p "OfficeSafe University" at bounding box center [94, 164] width 115 height 15
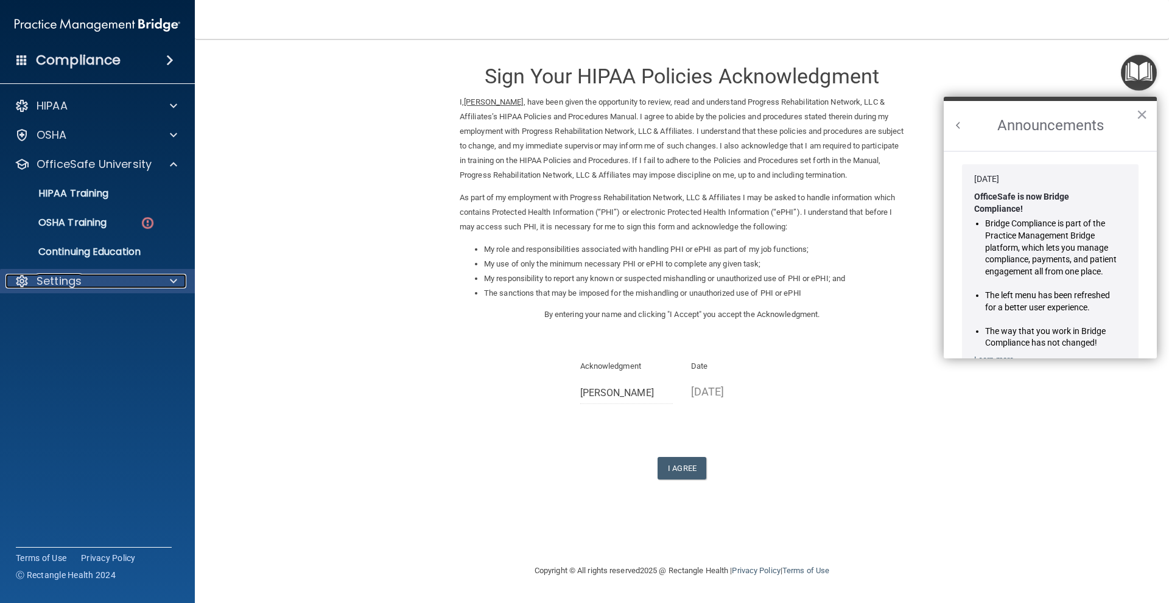
click at [91, 281] on div "Settings" at bounding box center [80, 281] width 151 height 15
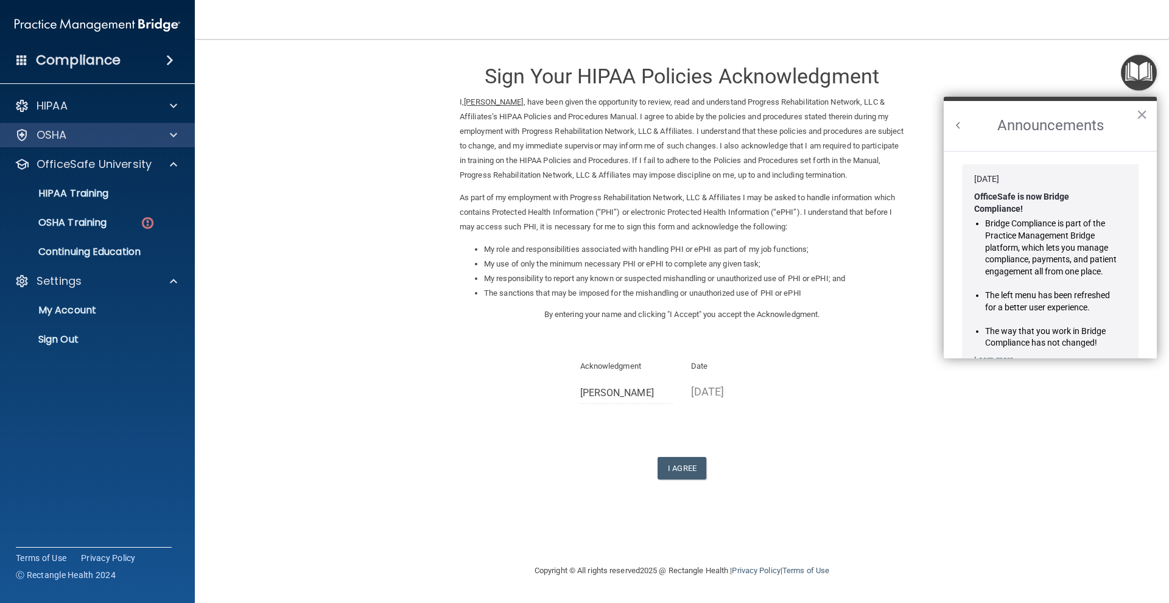
click at [93, 143] on div "OSHA" at bounding box center [97, 135] width 195 height 24
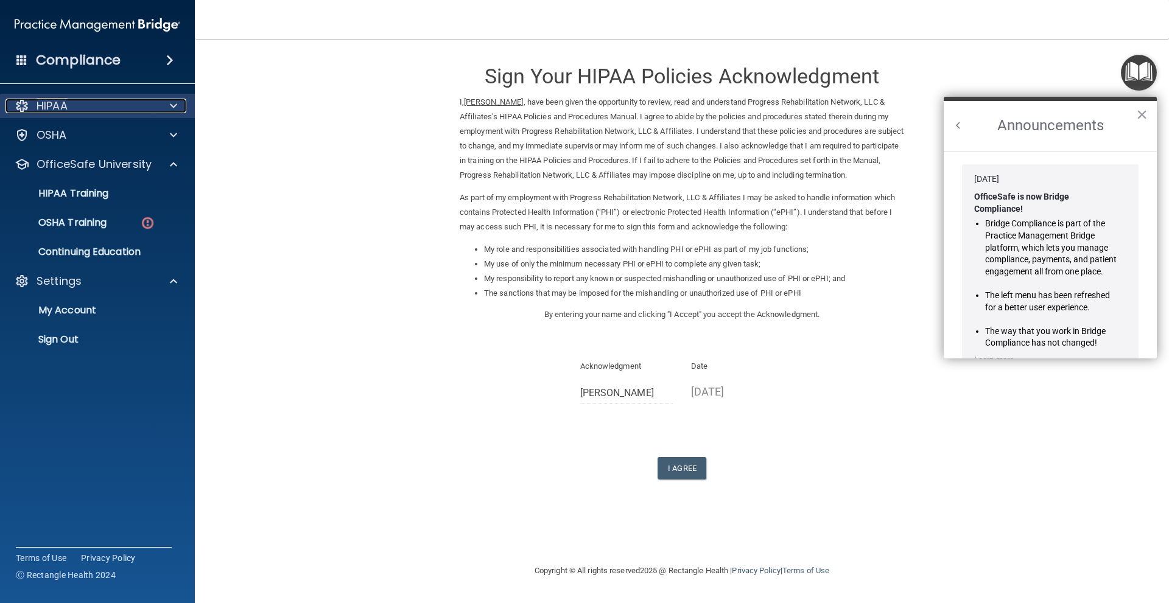
click at [117, 109] on div "HIPAA" at bounding box center [80, 106] width 151 height 15
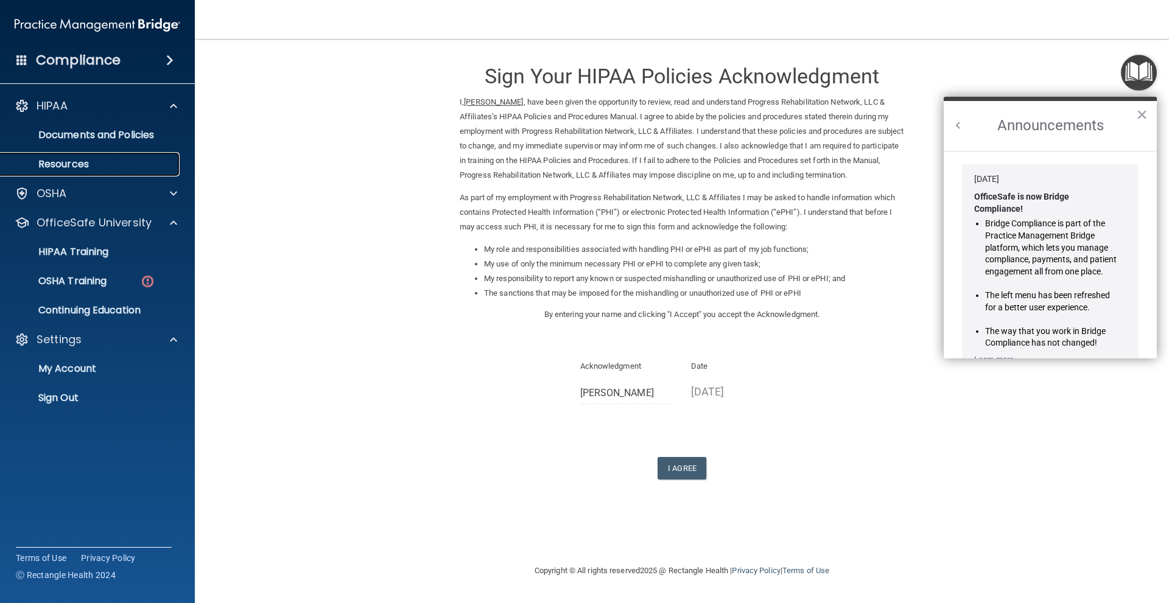
click at [107, 170] on p "Resources" at bounding box center [91, 164] width 166 height 12
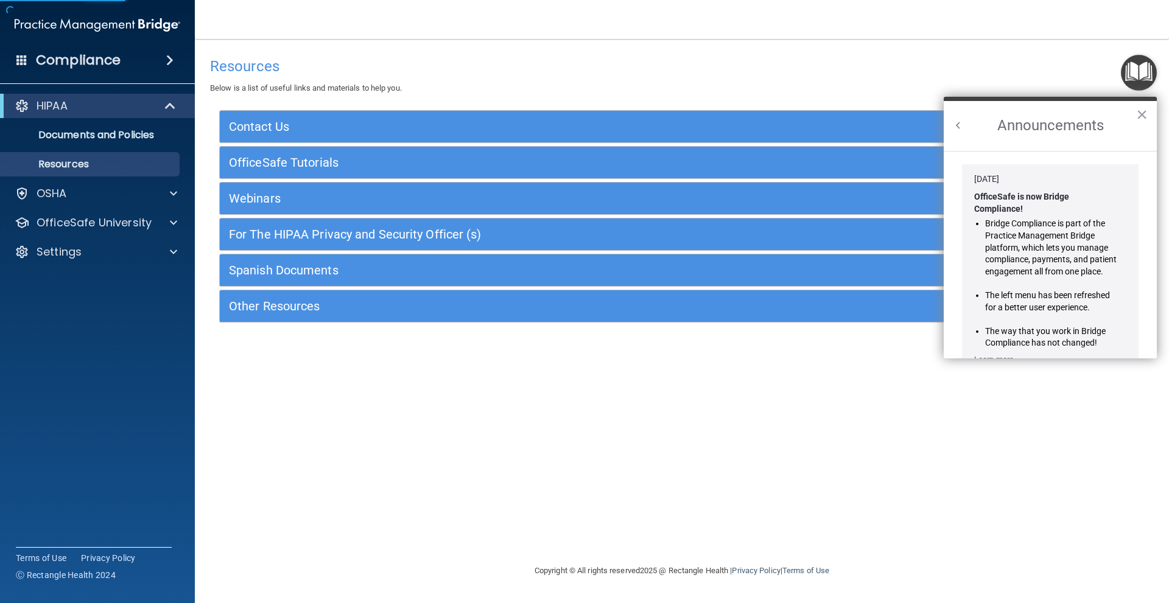
click at [416, 87] on div "Resources Below is a list of useful links and materials to help you." at bounding box center [682, 73] width 944 height 44
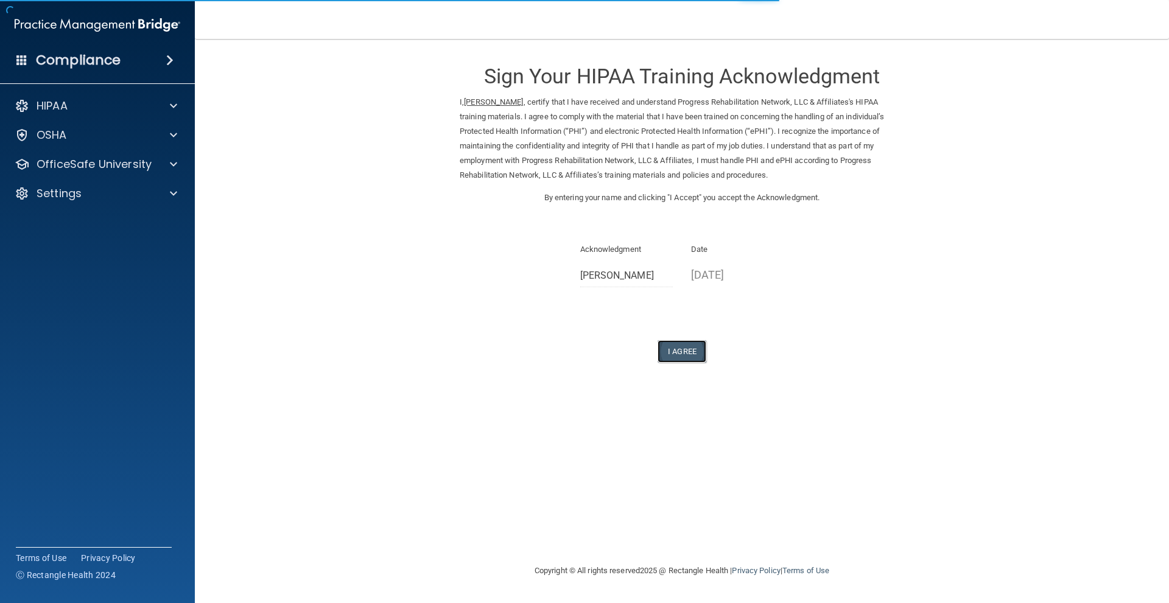
click at [678, 353] on button "I Agree" at bounding box center [682, 351] width 49 height 23
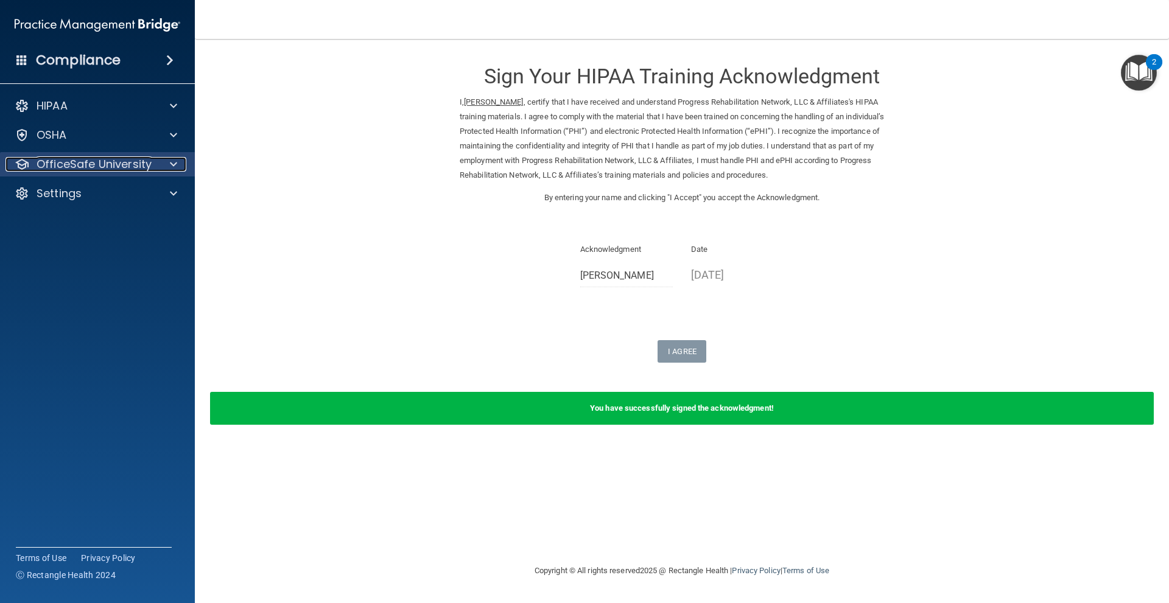
click at [152, 166] on div "OfficeSafe University" at bounding box center [80, 164] width 151 height 15
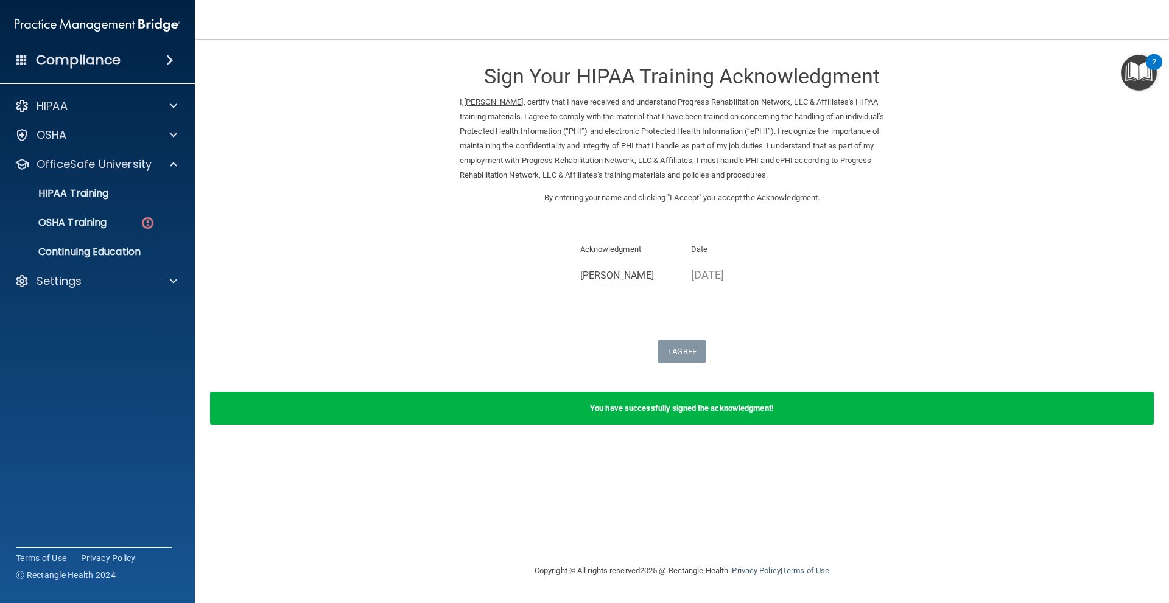
click at [311, 208] on form "Sign Your HIPAA Training Acknowledgment I, Daniel Shiel , certify that I have r…" at bounding box center [681, 245] width 925 height 388
